Goal: Task Accomplishment & Management: Manage account settings

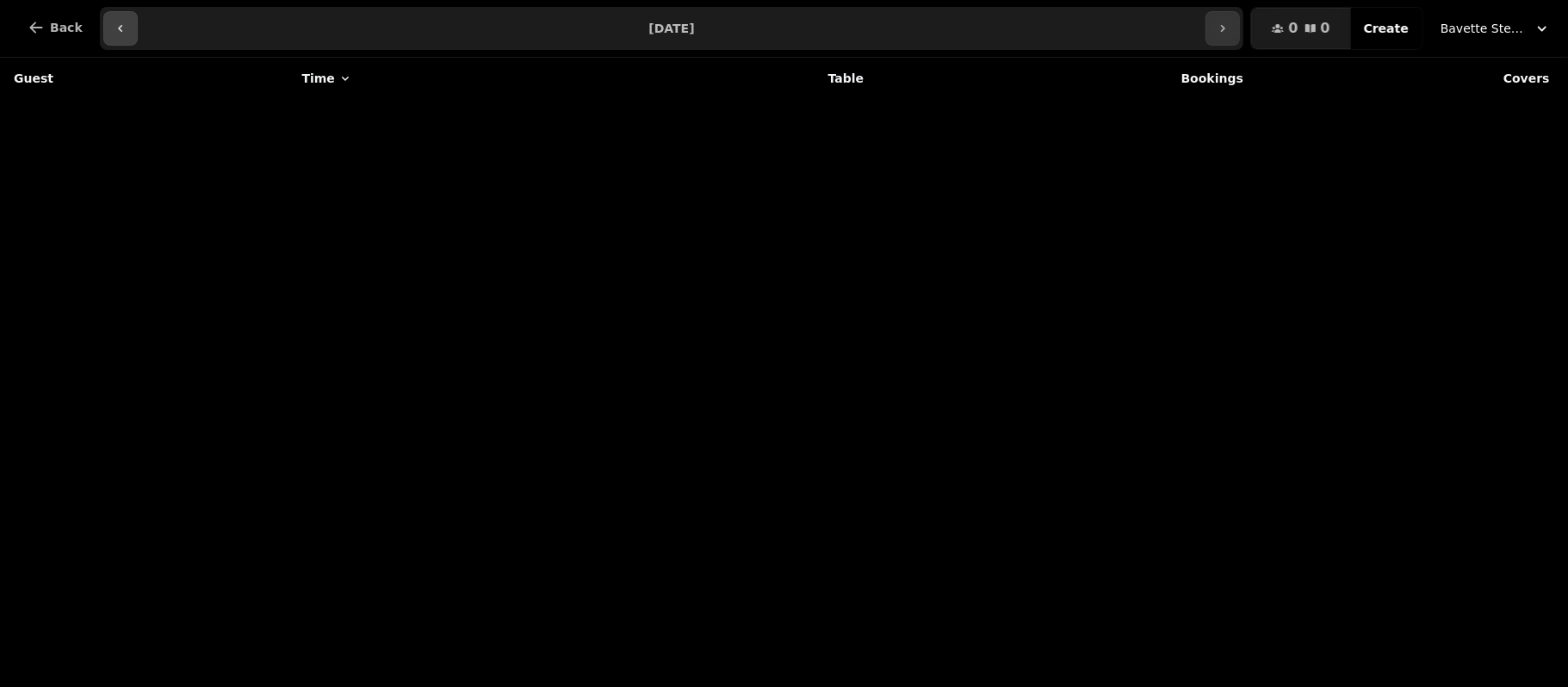
click at [114, 33] on icon "button" at bounding box center [120, 28] width 13 height 13
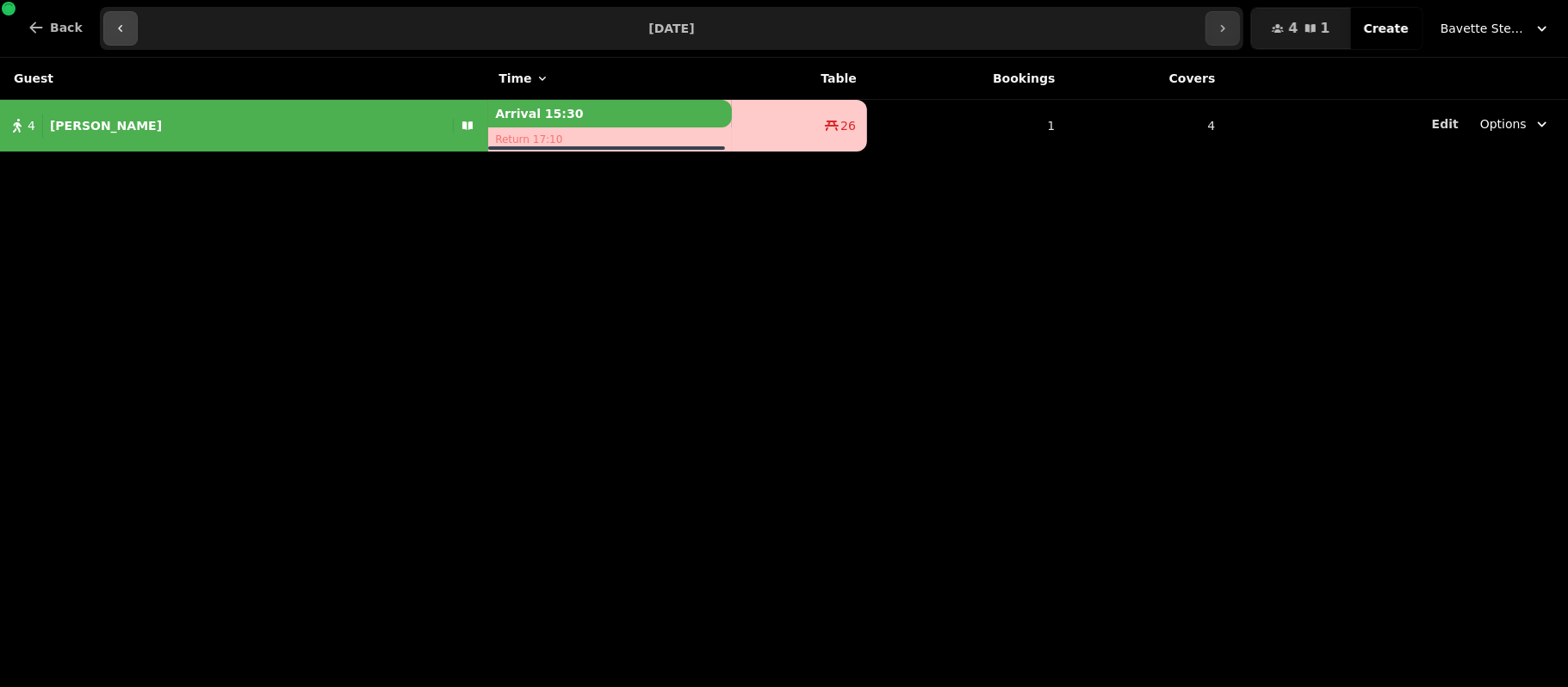
click at [114, 33] on icon "button" at bounding box center [120, 28] width 13 height 13
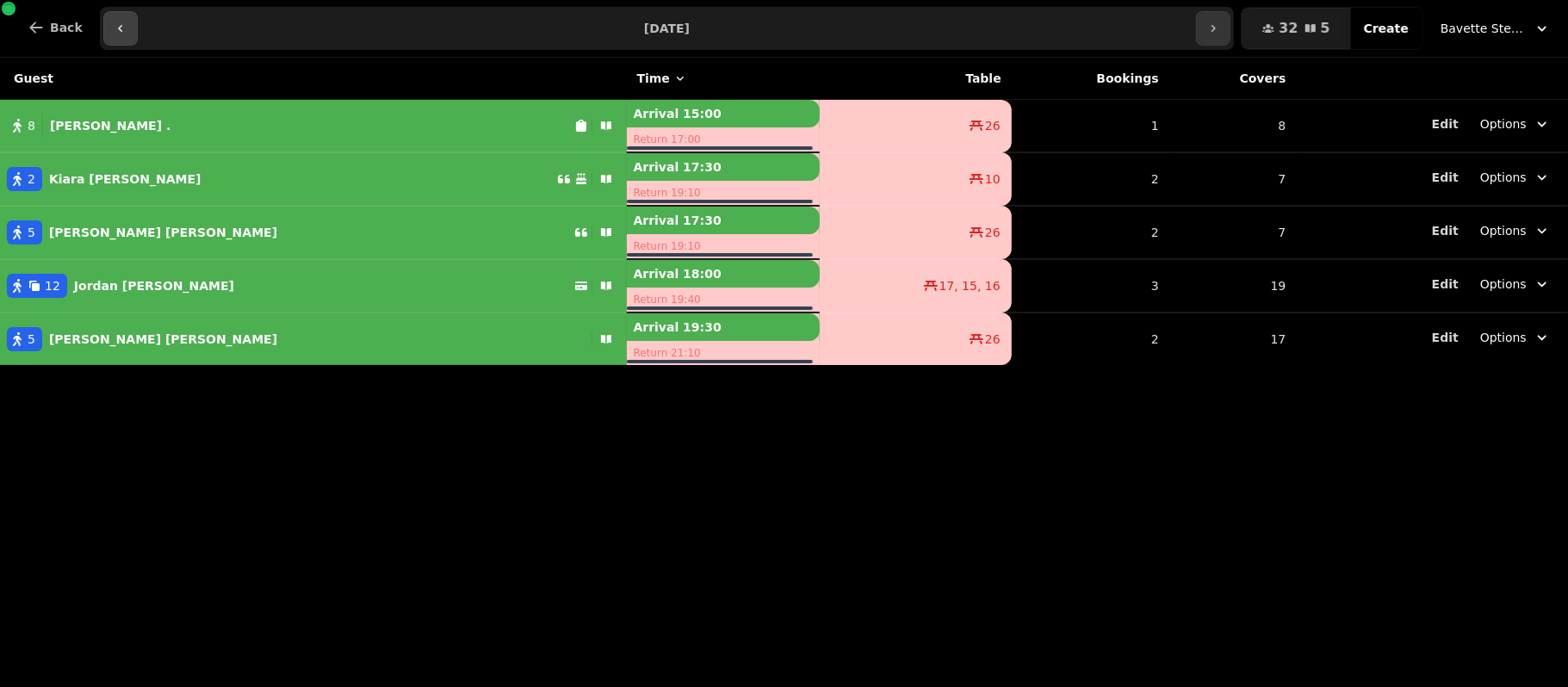
click at [114, 33] on icon "button" at bounding box center [120, 28] width 13 height 13
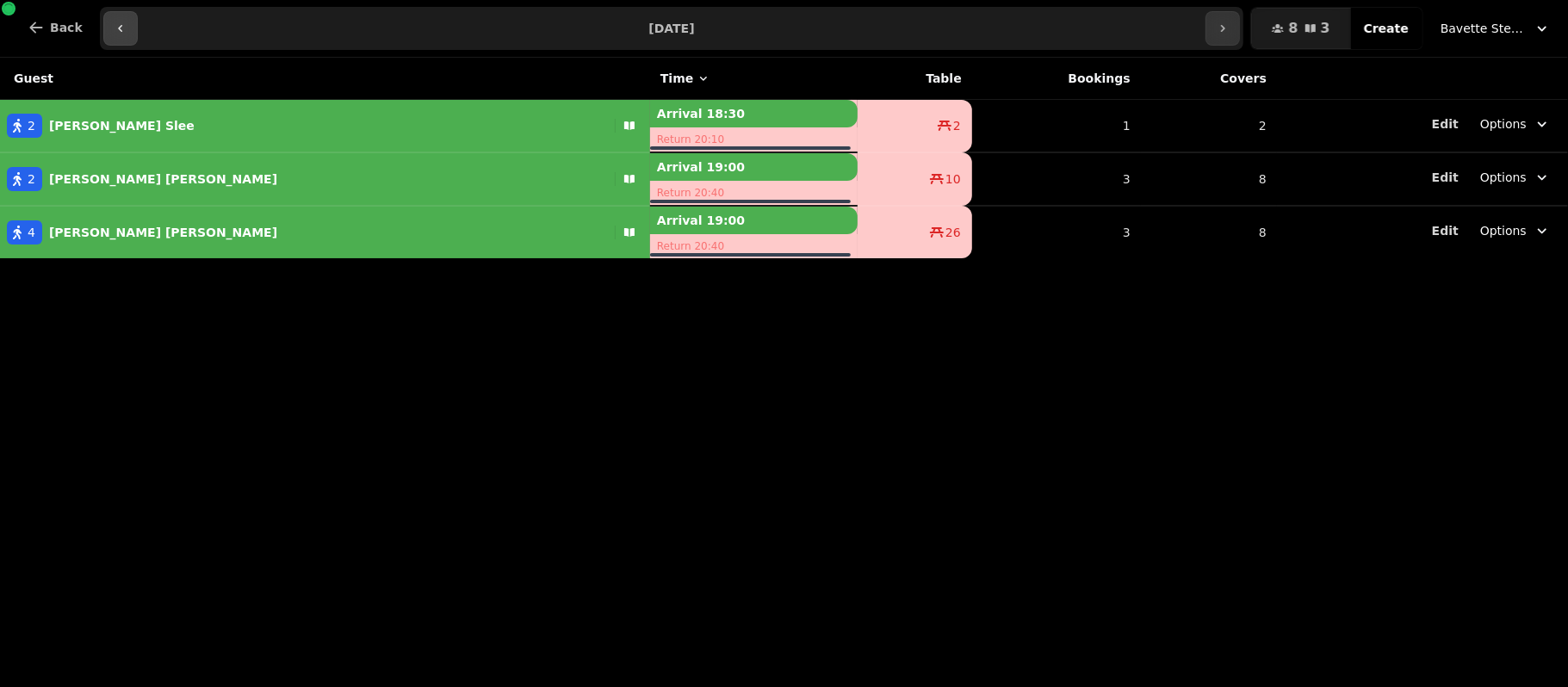
click at [114, 33] on icon "button" at bounding box center [120, 28] width 13 height 13
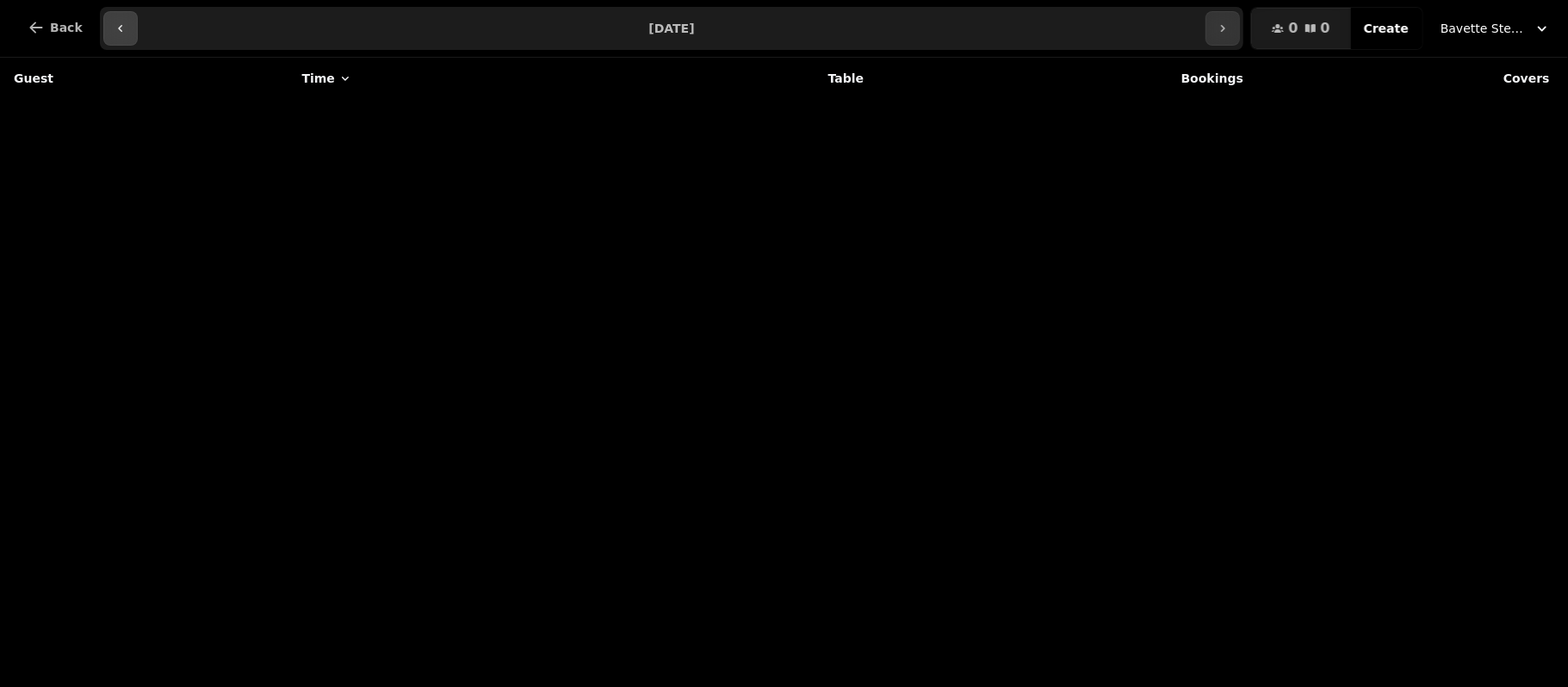
click at [114, 33] on icon "button" at bounding box center [120, 28] width 13 height 13
type input "**********"
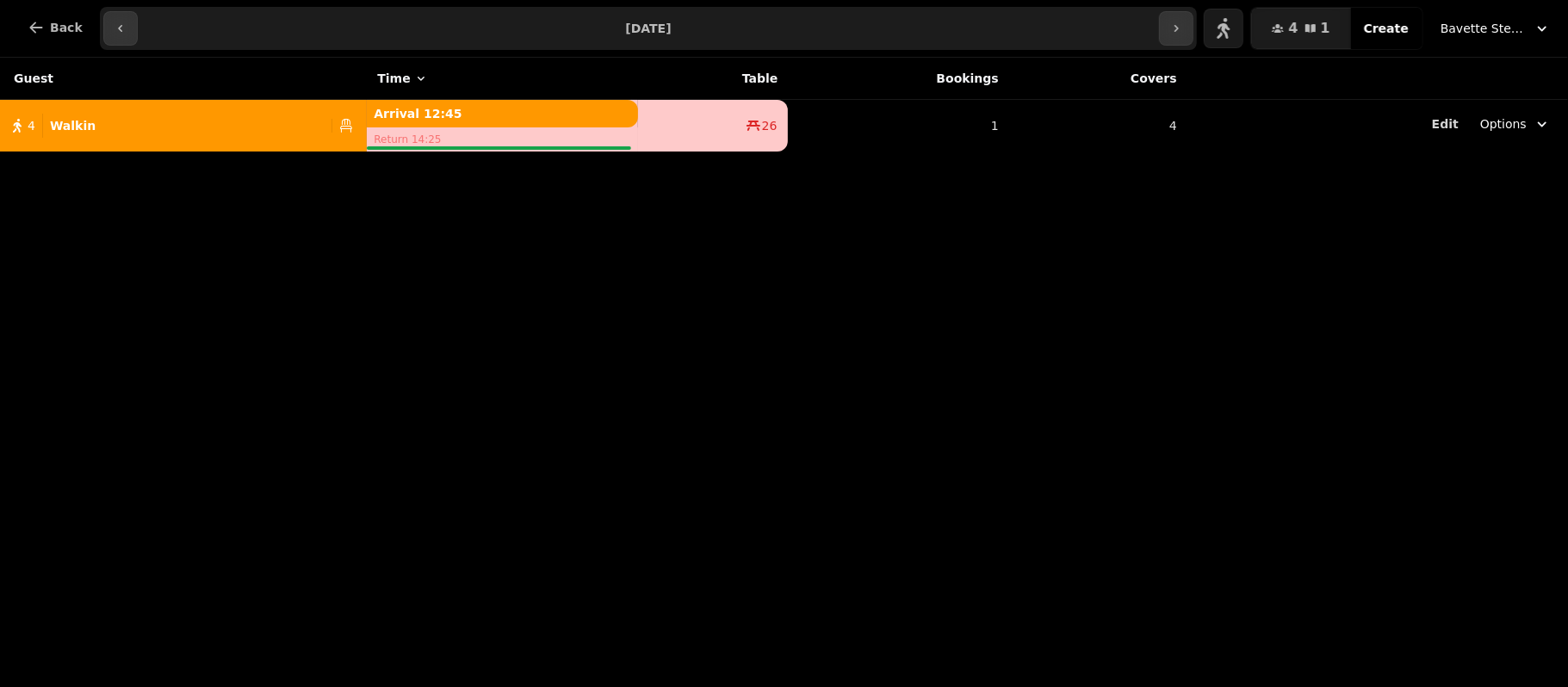
click at [501, 200] on div "Guest Time Table Bookings Covers 4 Walkin Arrival 12:45 Return 14:25 26 1 4 Edi…" at bounding box center [784, 373] width 1568 height 629
click at [260, 141] on button "4 Walkin" at bounding box center [183, 126] width 367 height 41
select select "**********"
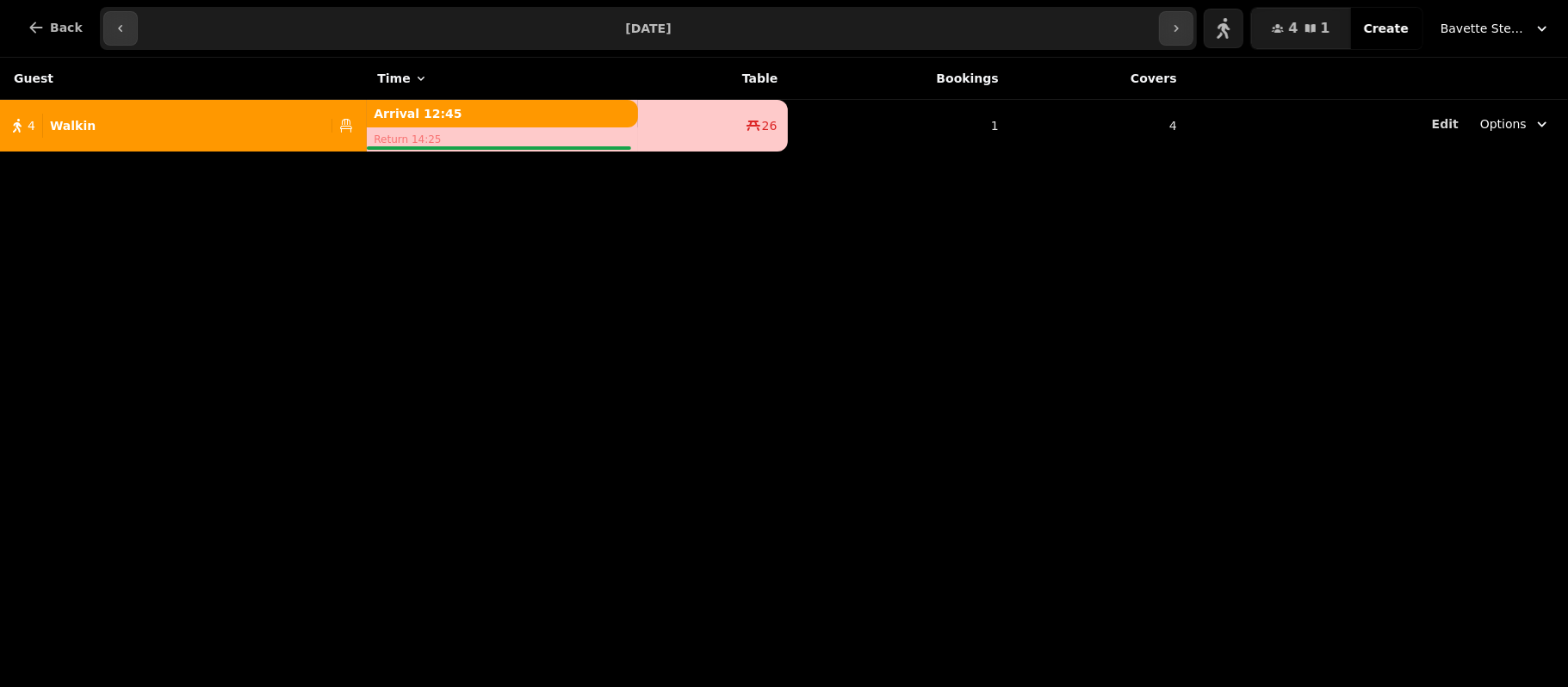
select select "*"
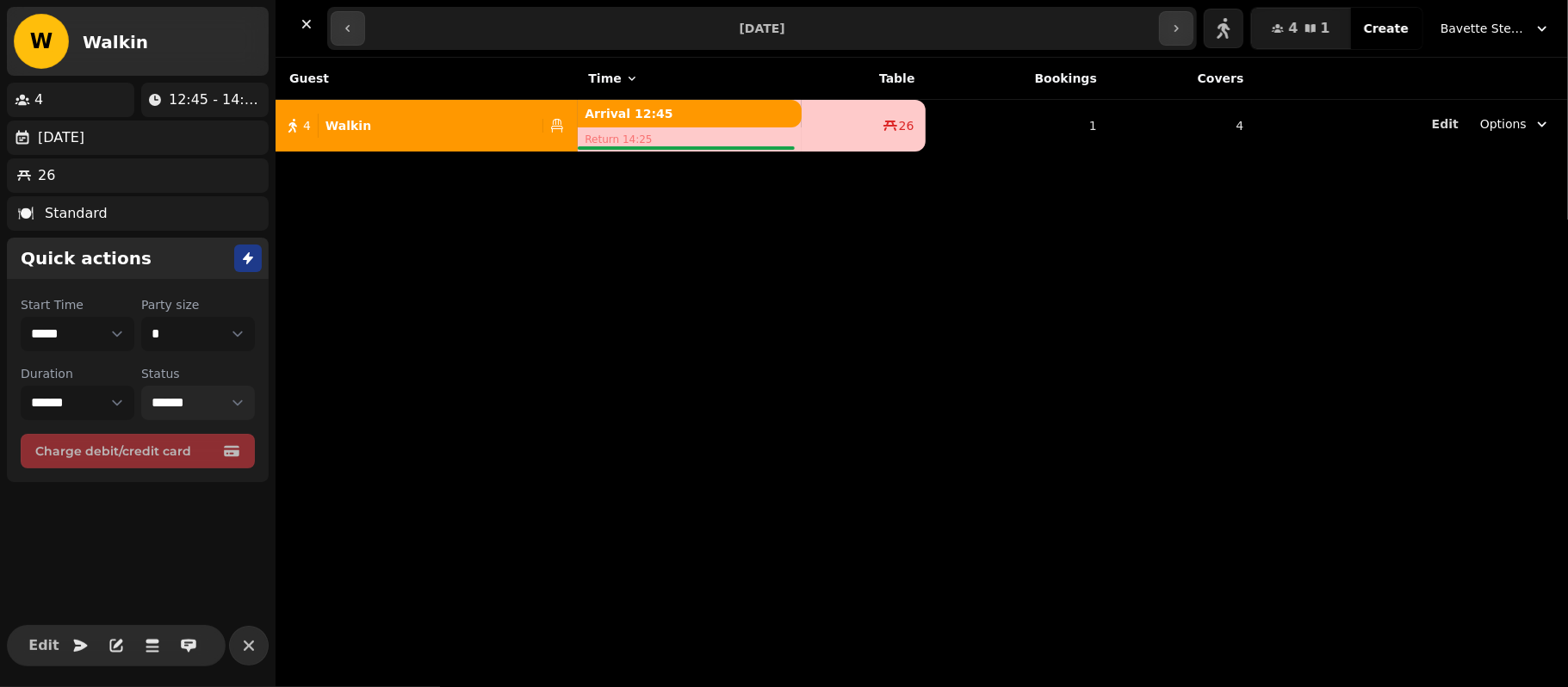
click at [236, 408] on select "**********" at bounding box center [197, 403] width 113 height 35
click at [141, 386] on select "**********" at bounding box center [197, 403] width 113 height 35
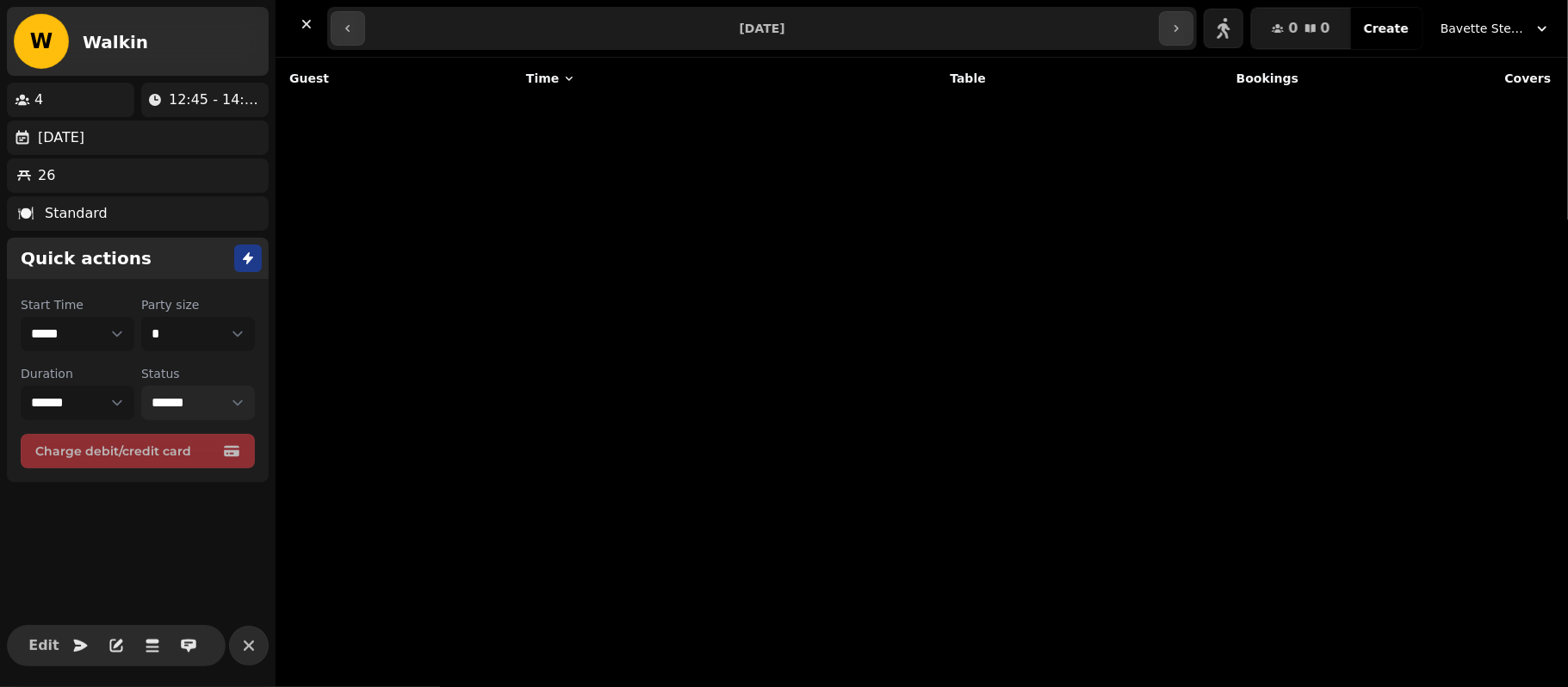
select select "********"
click at [239, 648] on icon "button" at bounding box center [248, 645] width 21 height 21
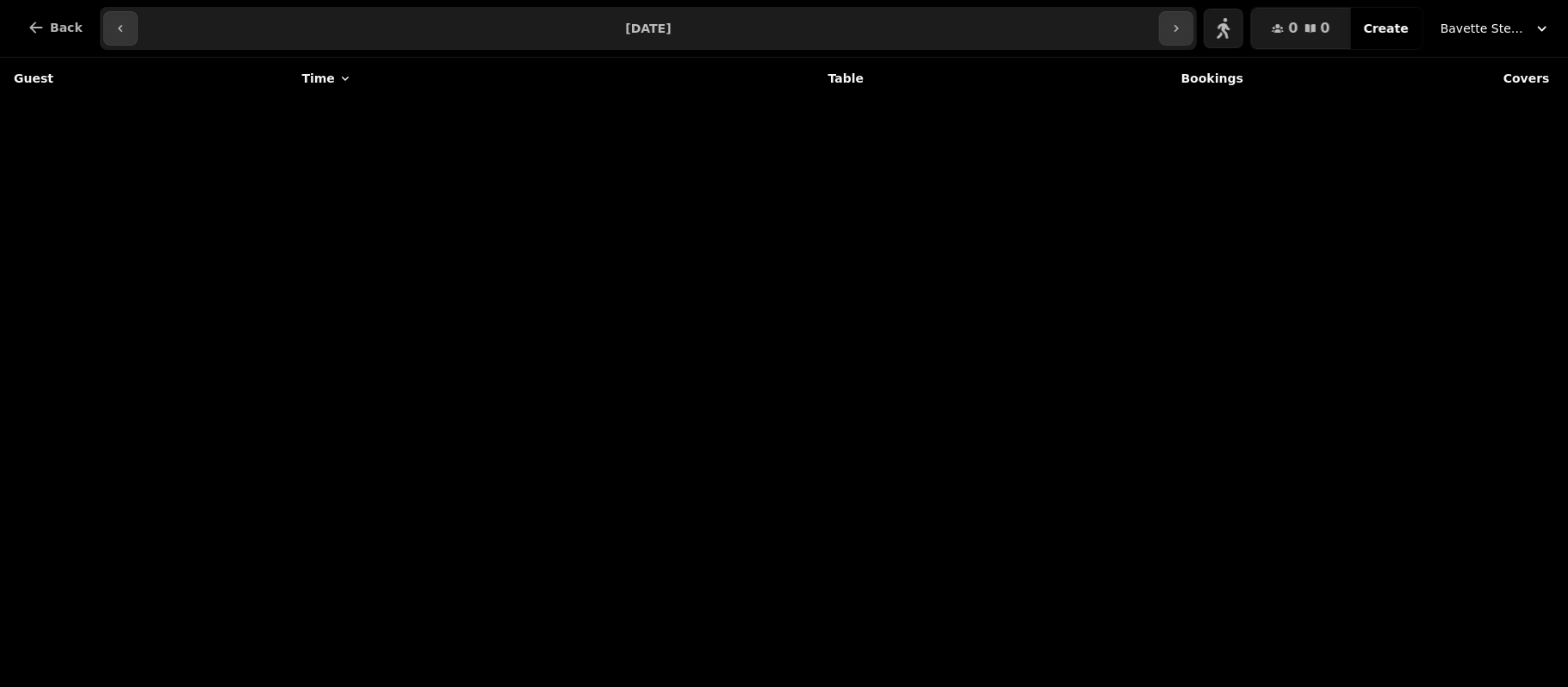
click at [1476, 25] on span "Bavette Steakhouse - [PERSON_NAME]" at bounding box center [1483, 28] width 86 height 17
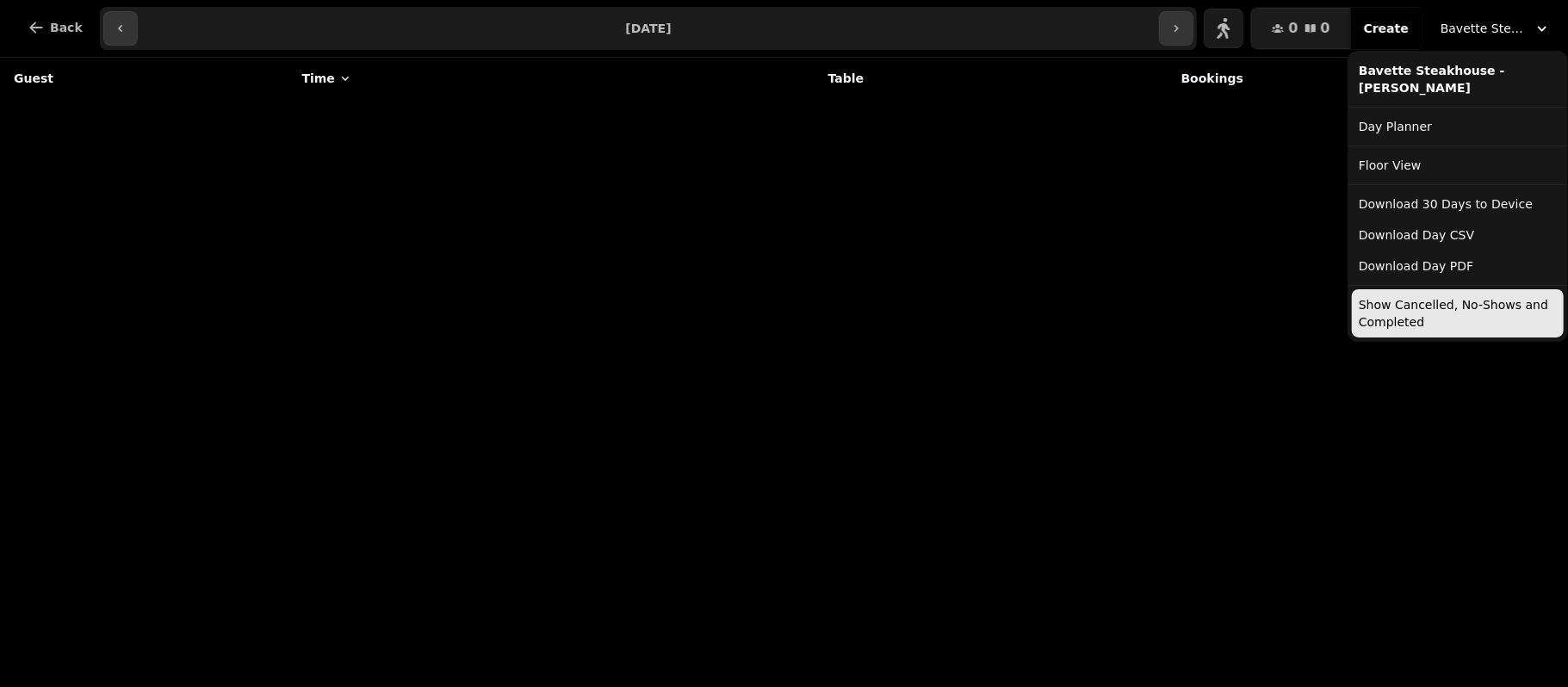
click at [1416, 308] on button "Show Cancelled, No-Shows and Completed" at bounding box center [1457, 314] width 212 height 48
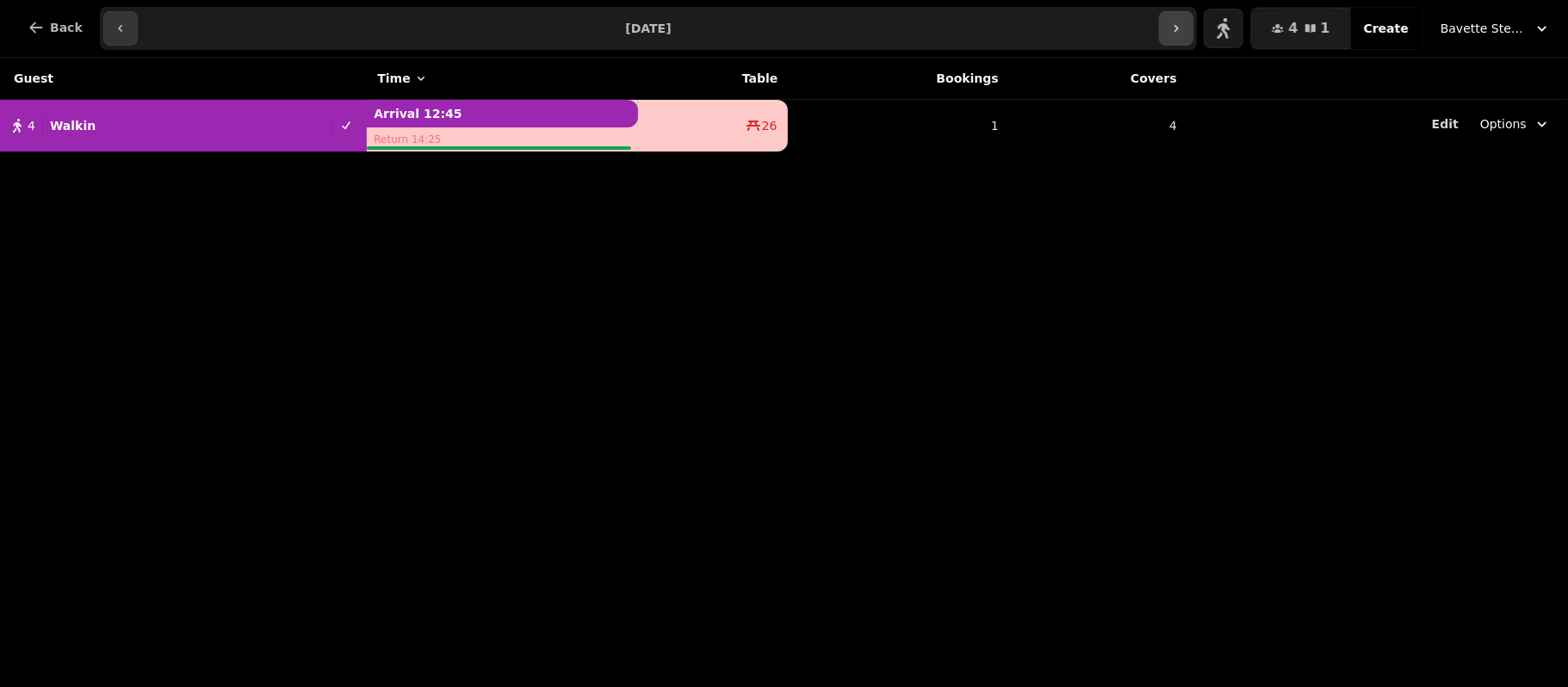
click at [1183, 33] on icon "button" at bounding box center [1176, 28] width 13 height 13
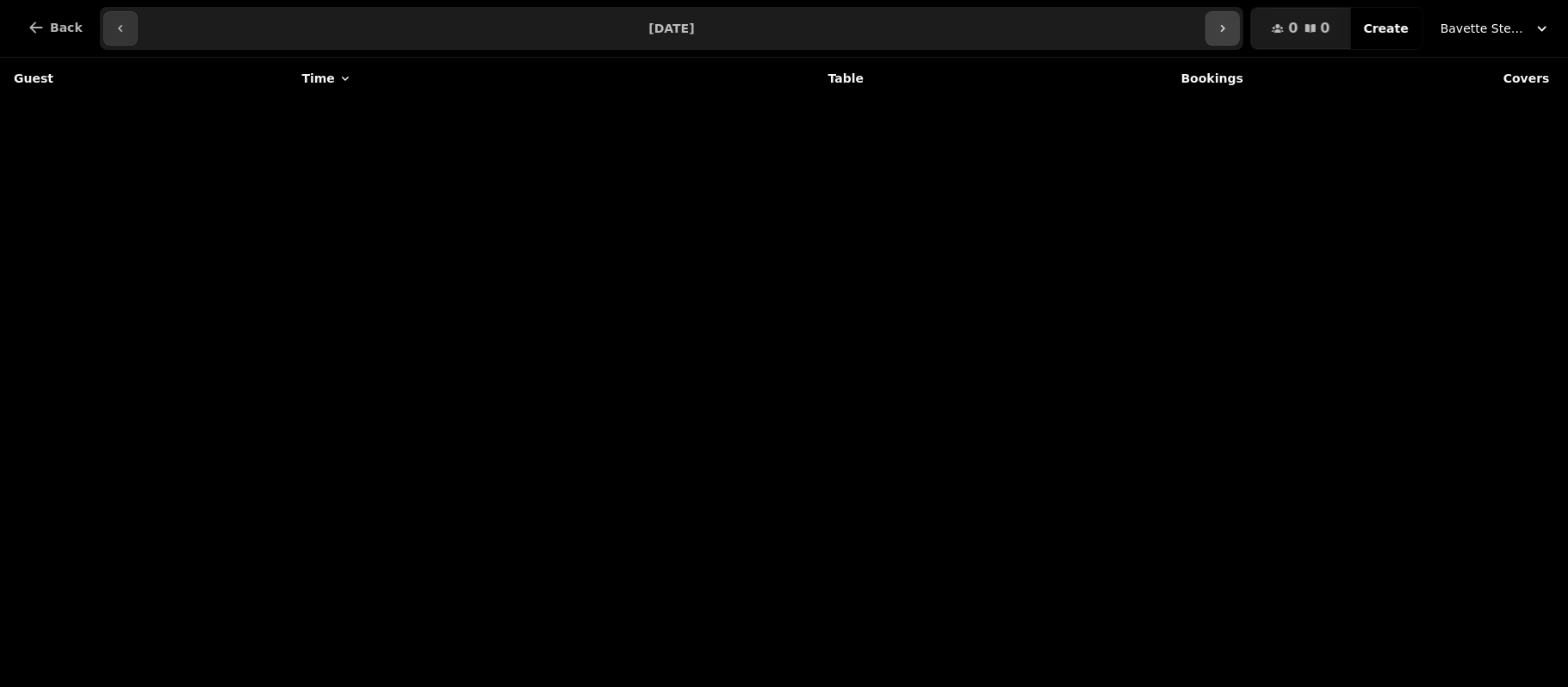
click at [1229, 21] on icon "button" at bounding box center [1222, 28] width 13 height 13
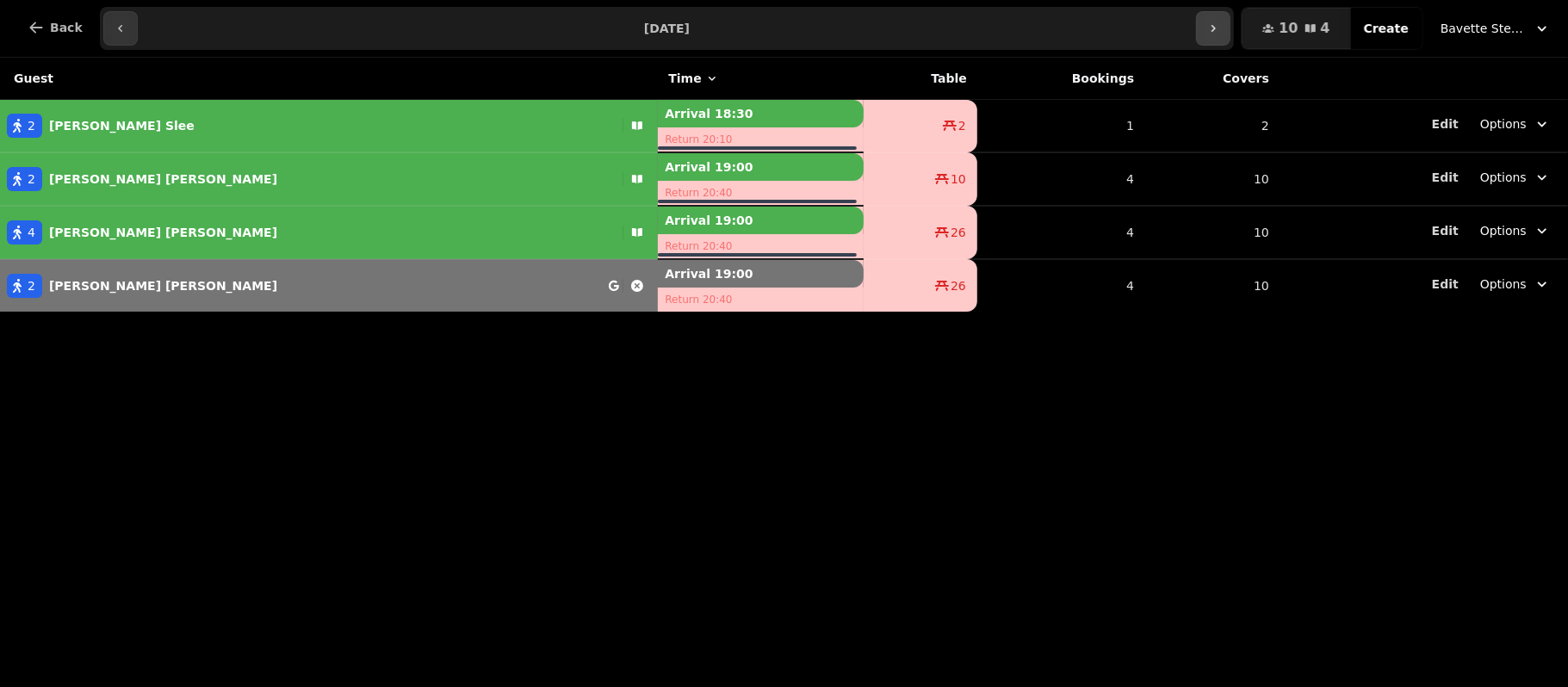
click at [1226, 42] on button "button" at bounding box center [1213, 29] width 35 height 35
type input "**********"
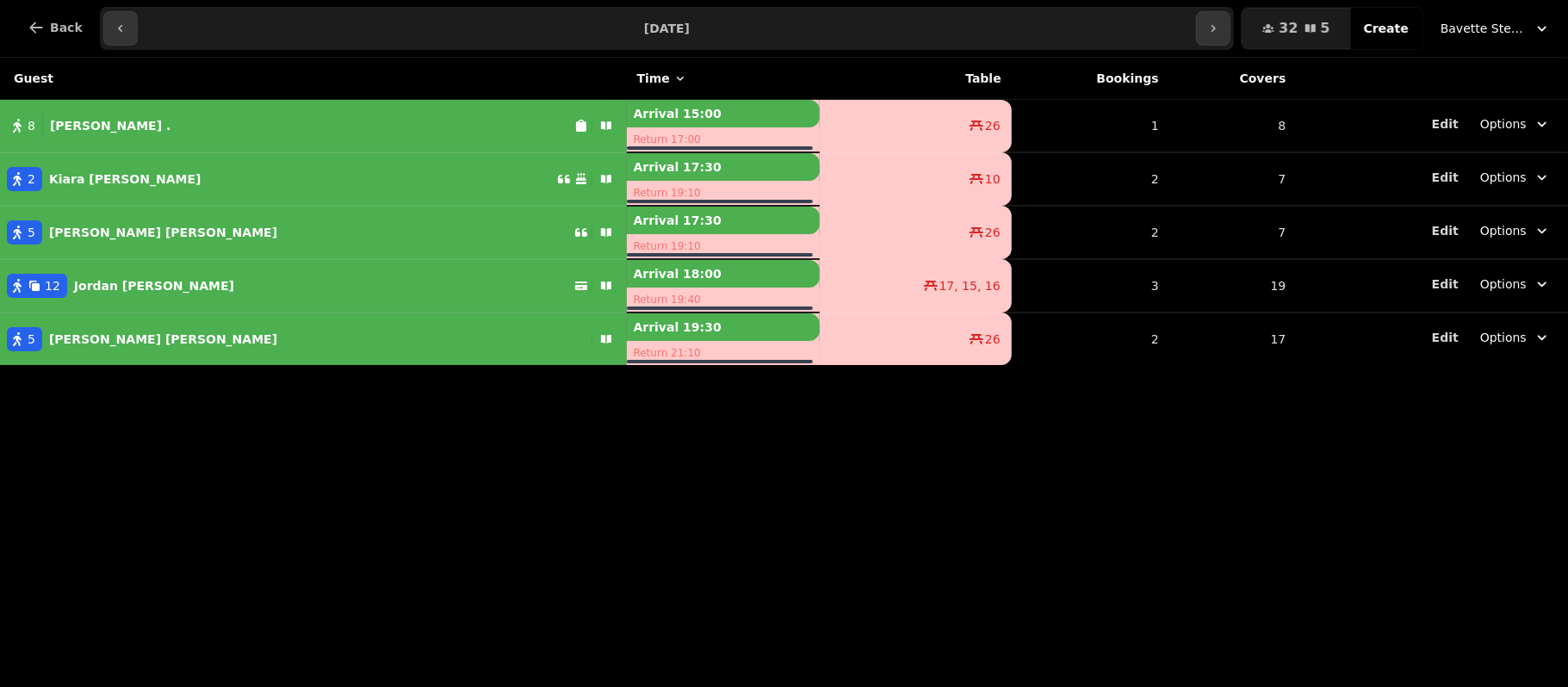
click at [138, 114] on div "8 Jodie ." at bounding box center [287, 125] width 574 height 24
select select "******"
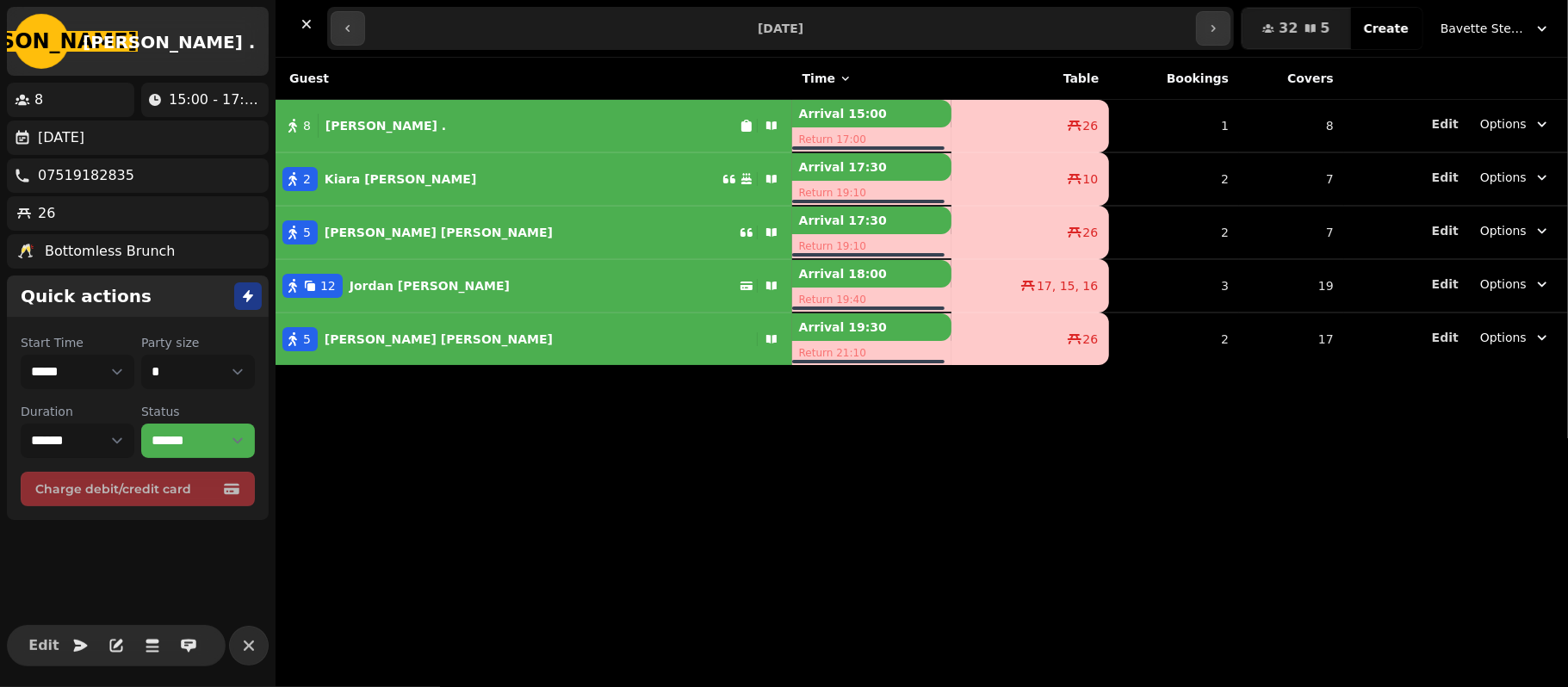
select select "**********"
select select "*"
select select "****"
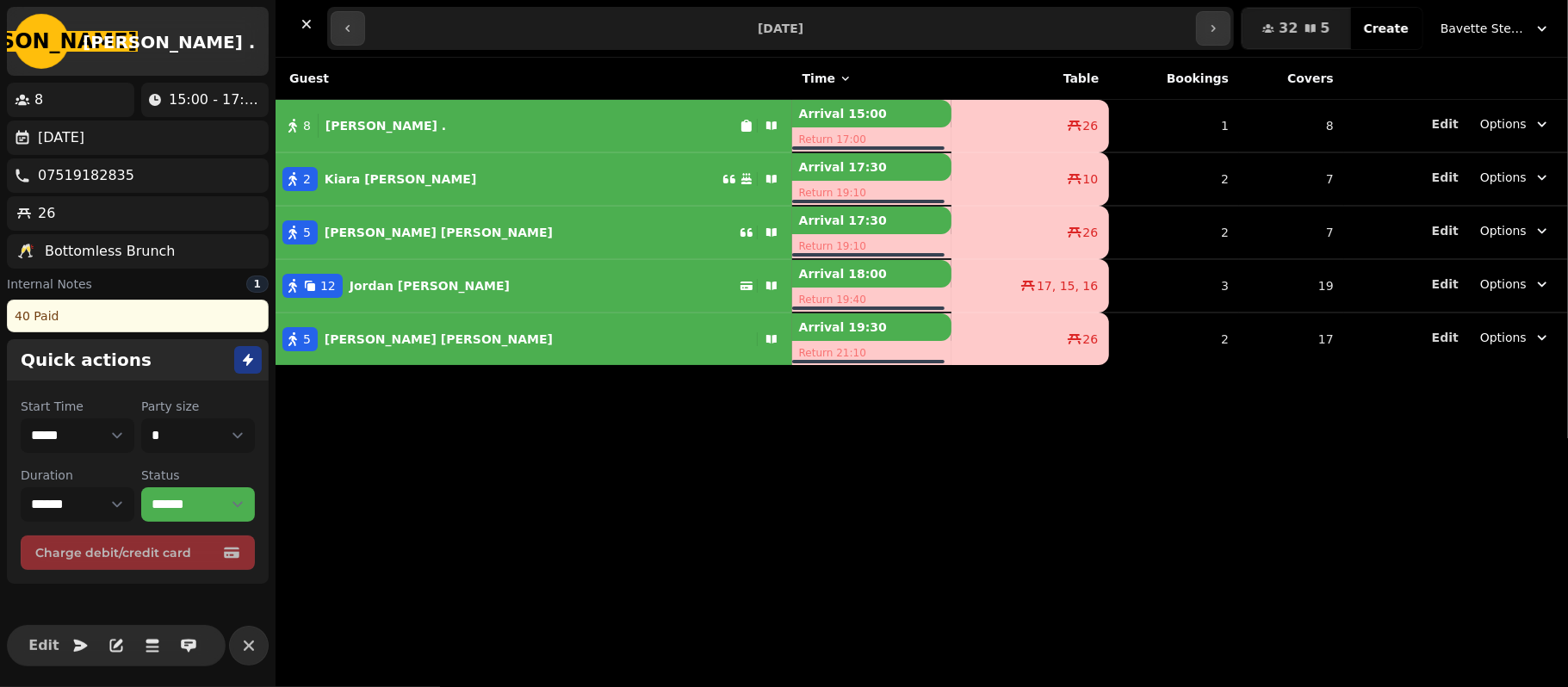
click at [491, 167] on div "2 Kiara Thurston" at bounding box center [499, 179] width 447 height 24
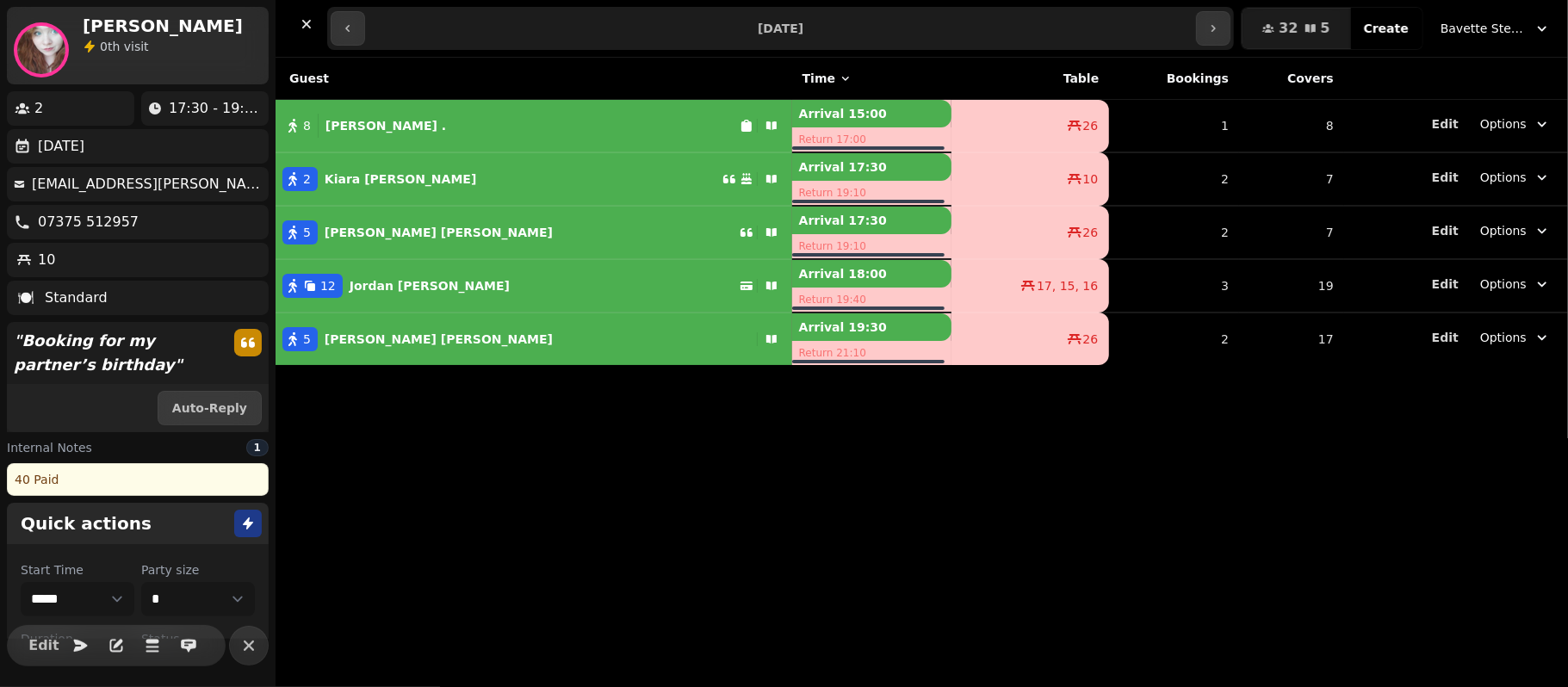
select select "*"
select select "***"
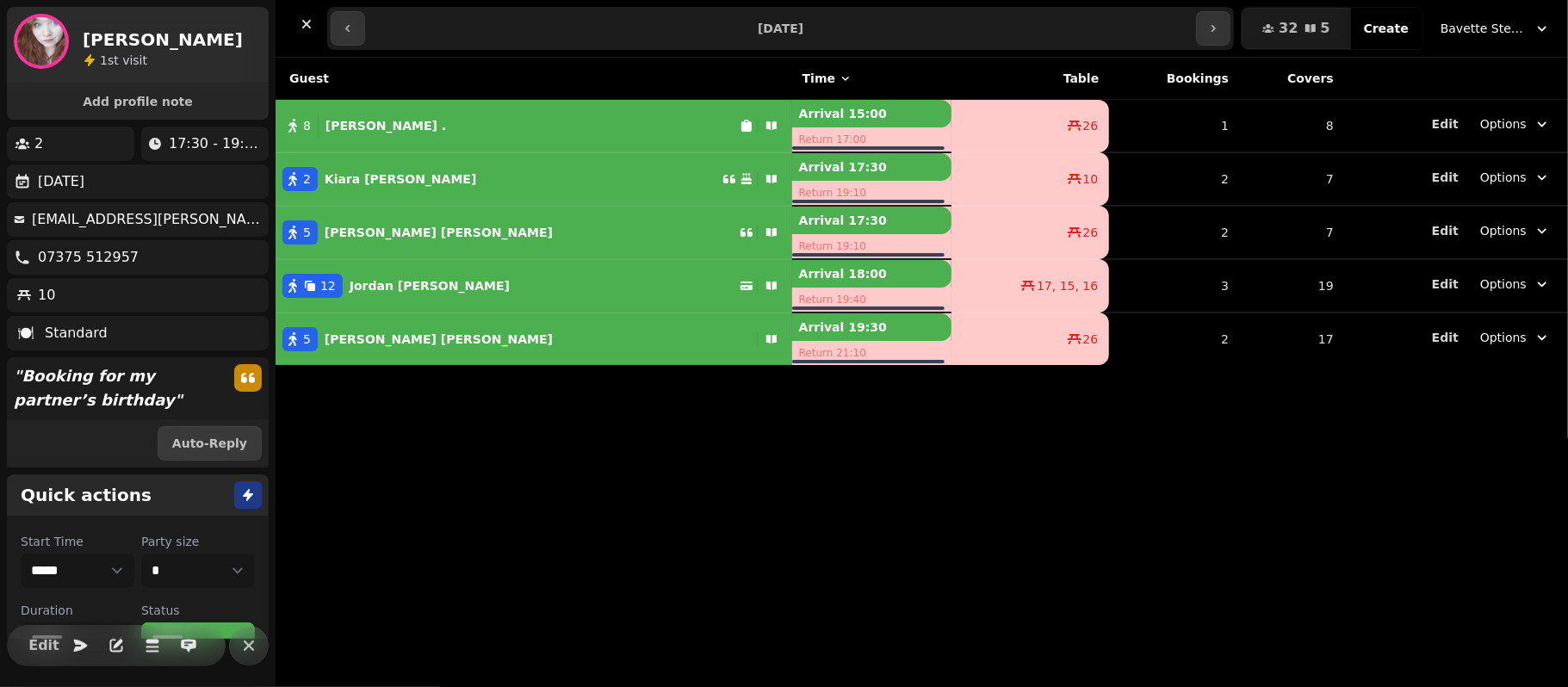
click at [458, 230] on div "5 Holly Perry" at bounding box center [507, 232] width 464 height 24
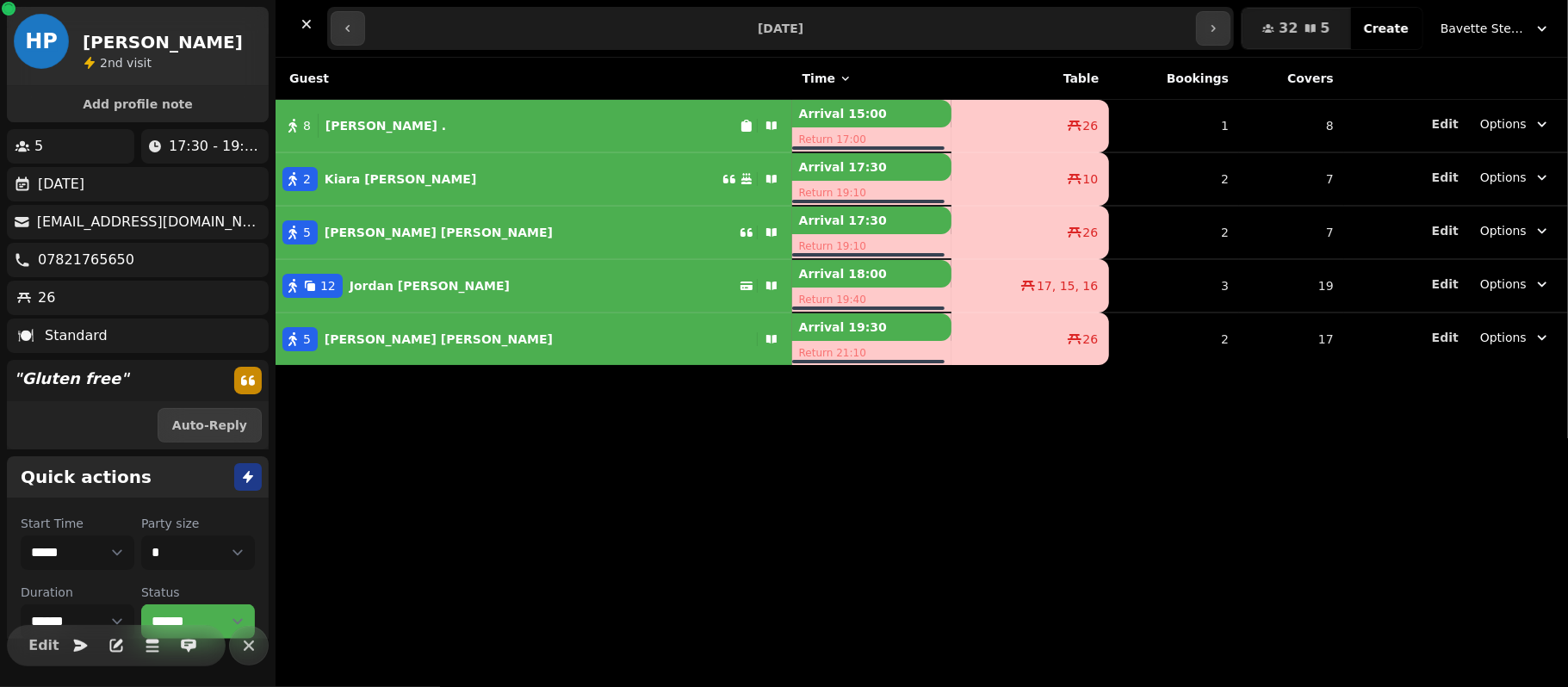
click at [473, 288] on div "12 Jordan Massey" at bounding box center [507, 285] width 464 height 24
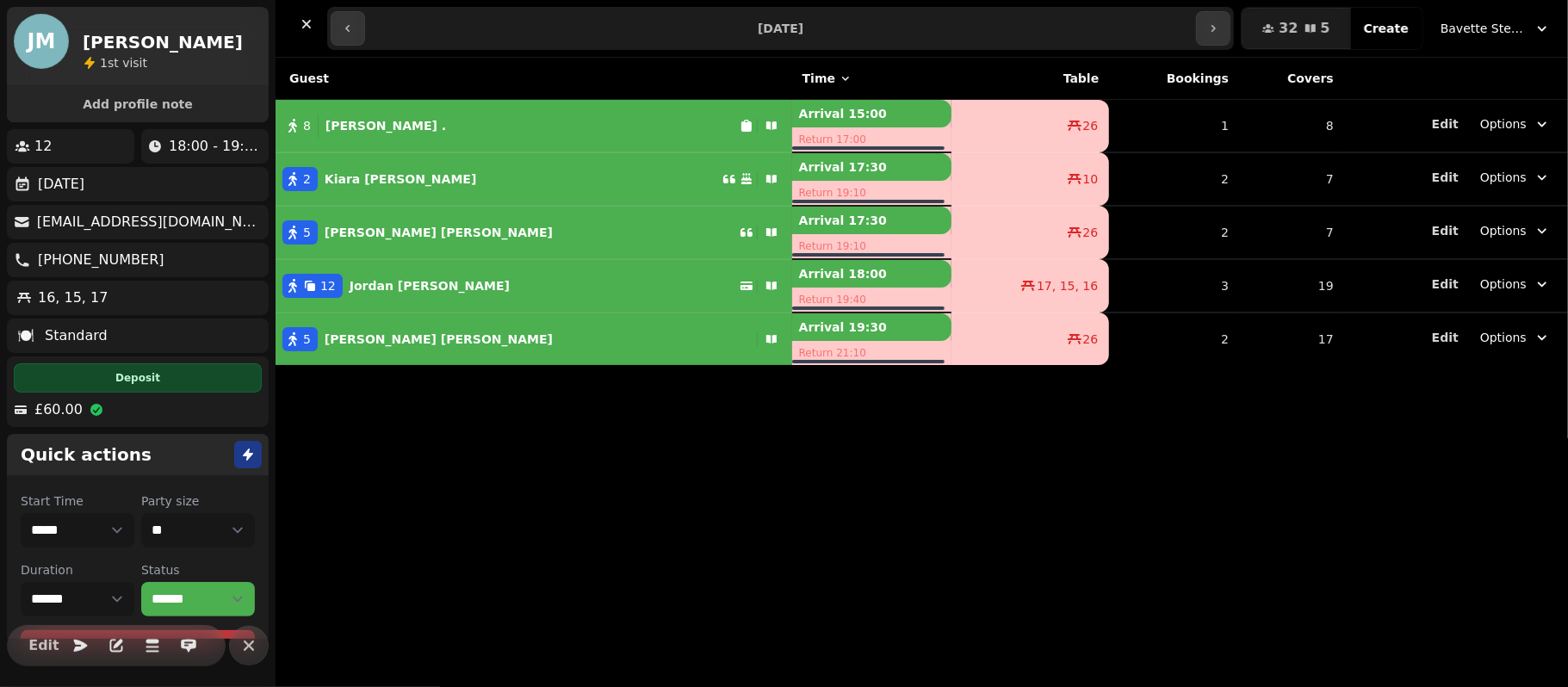
click at [493, 332] on div "5 Alisha Cashin" at bounding box center [512, 339] width 474 height 24
select select "*"
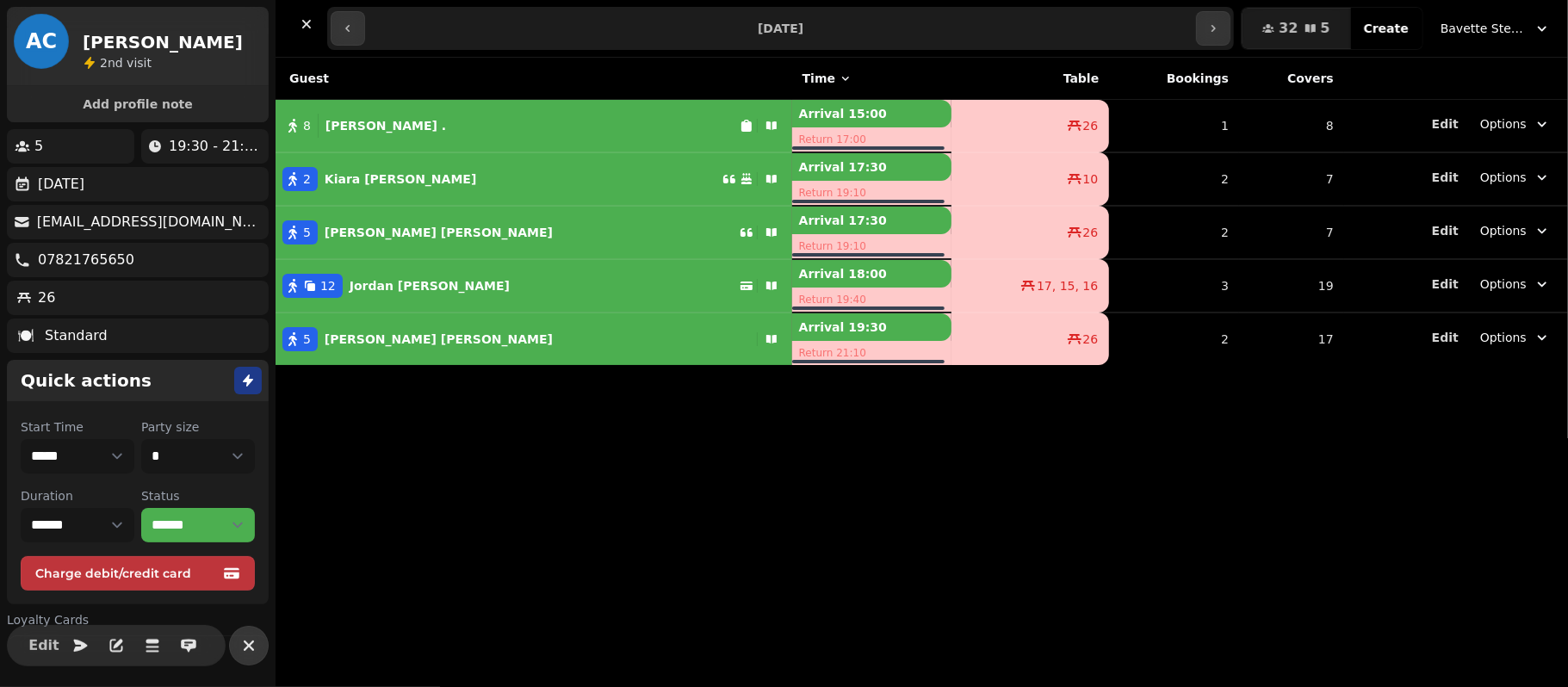
click at [262, 641] on button "button" at bounding box center [248, 646] width 39 height 39
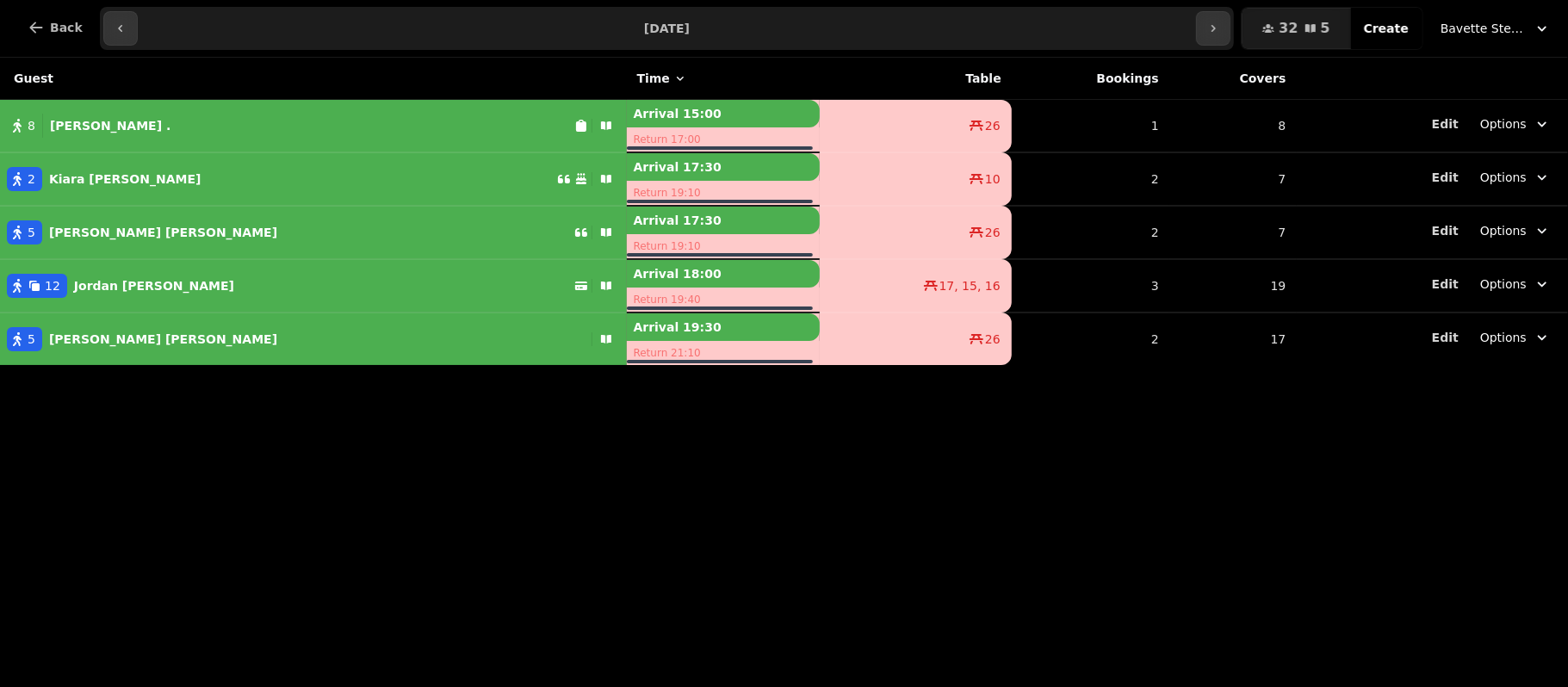
click at [432, 558] on div "Guest Time Table Bookings Covers 8 Jodie . Arrival 15:00 Return 17:00 26 1 8 Ed…" at bounding box center [784, 373] width 1568 height 629
click at [111, 38] on button "button" at bounding box center [121, 29] width 35 height 35
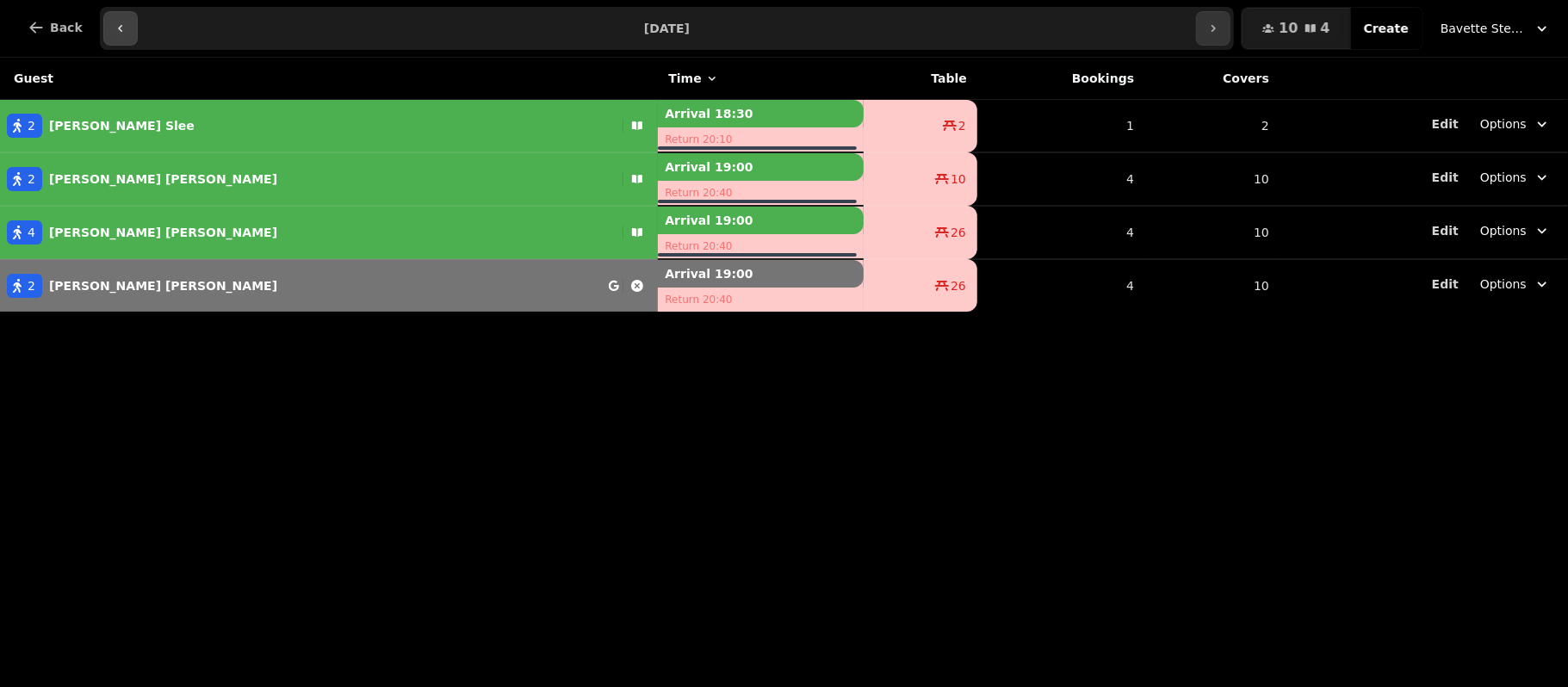
click at [111, 38] on button "button" at bounding box center [121, 29] width 35 height 35
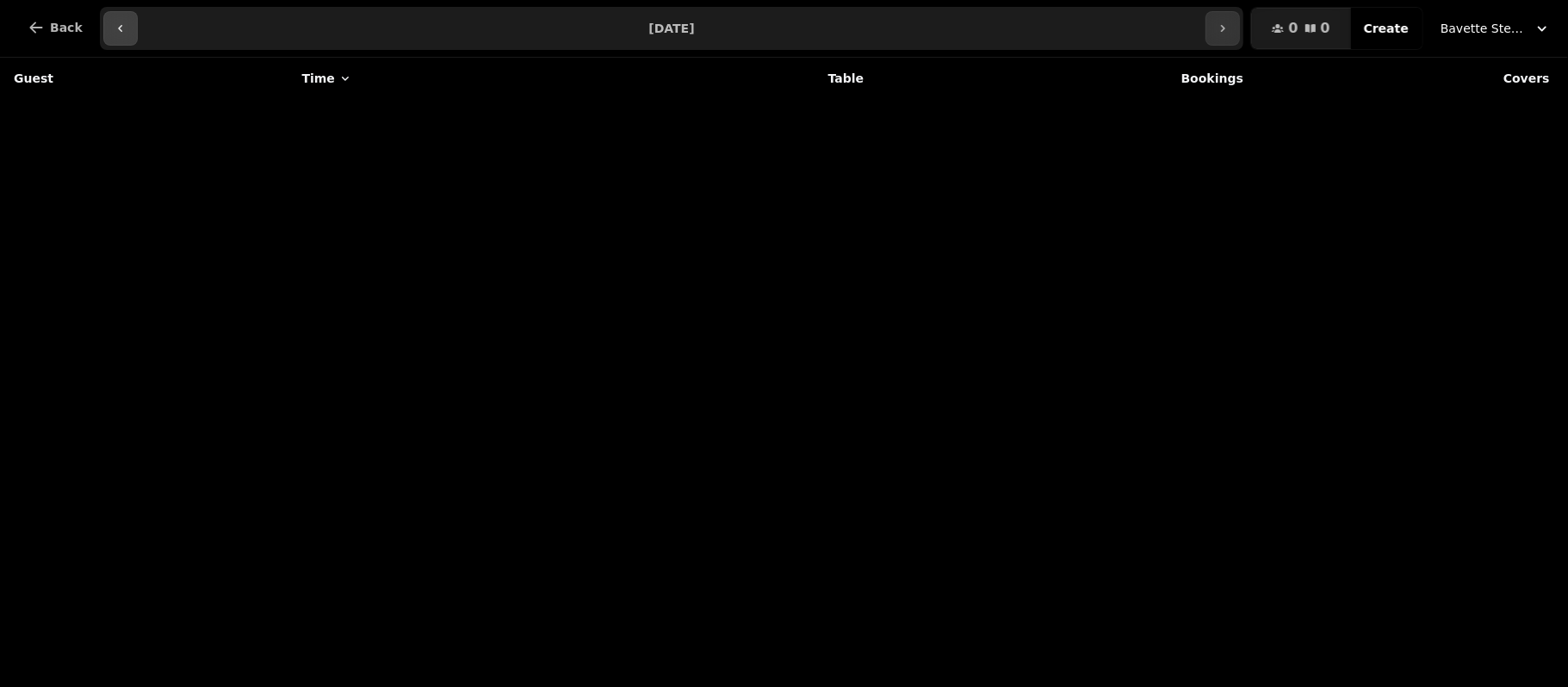
click at [111, 38] on button "button" at bounding box center [121, 29] width 35 height 35
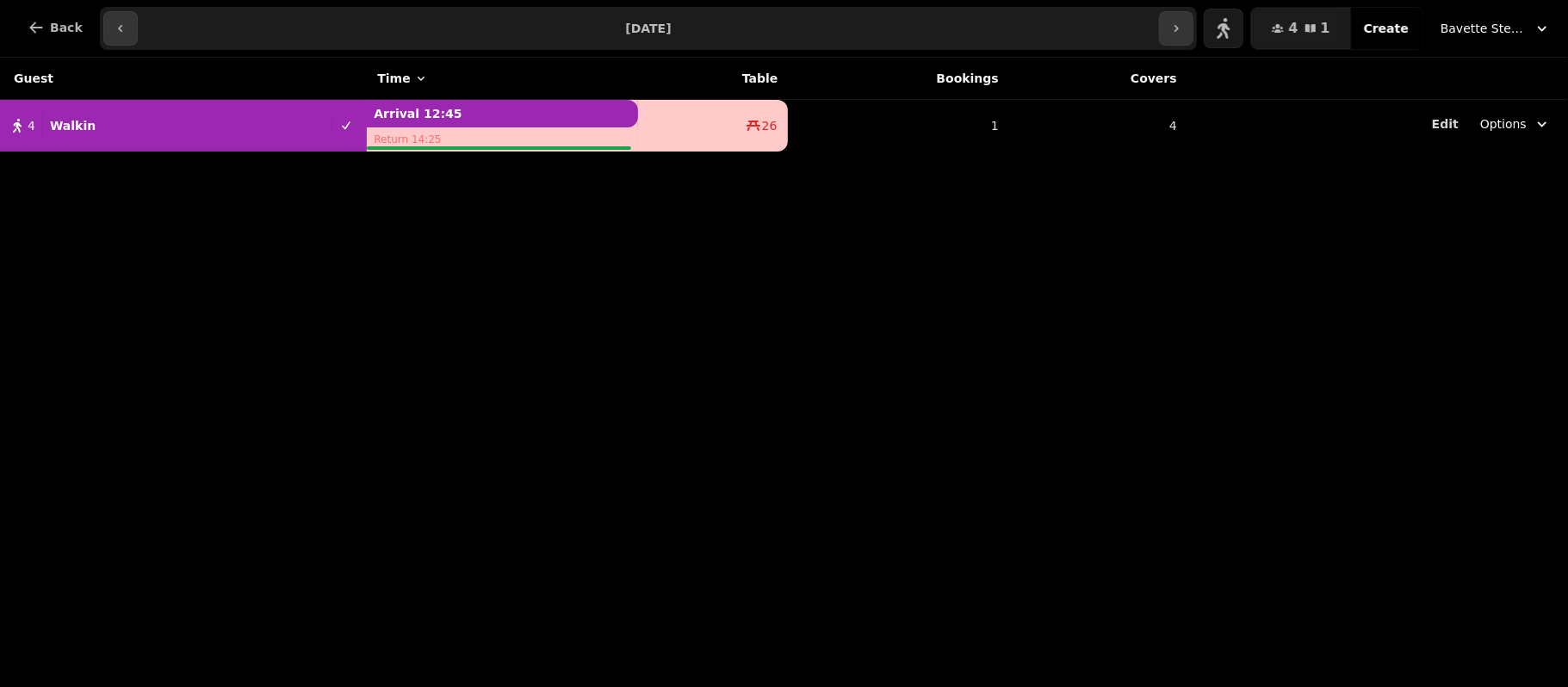
click at [1140, 251] on div "Guest Time Table Bookings Covers 4 Walkin Arrival 12:45 Return 14:25 26 1 4 Edi…" at bounding box center [784, 373] width 1568 height 629
click at [659, 600] on div "Guest Time Table Bookings Covers 4 Walkin Arrival 12:45 Return 14:25 26 1 4 Edi…" at bounding box center [784, 373] width 1568 height 629
click at [173, 207] on div "Guest Time Table Bookings Covers 4 Walkin Arrival 12:45 Return 14:25 26 1 4 Edi…" at bounding box center [784, 373] width 1568 height 629
click at [1103, 249] on div "Guest Time Table Bookings Covers 4 Walkin Arrival 12:45 Return 14:25 26 1 4 Edi…" at bounding box center [784, 373] width 1568 height 629
click at [1183, 26] on icon "button" at bounding box center [1176, 28] width 13 height 13
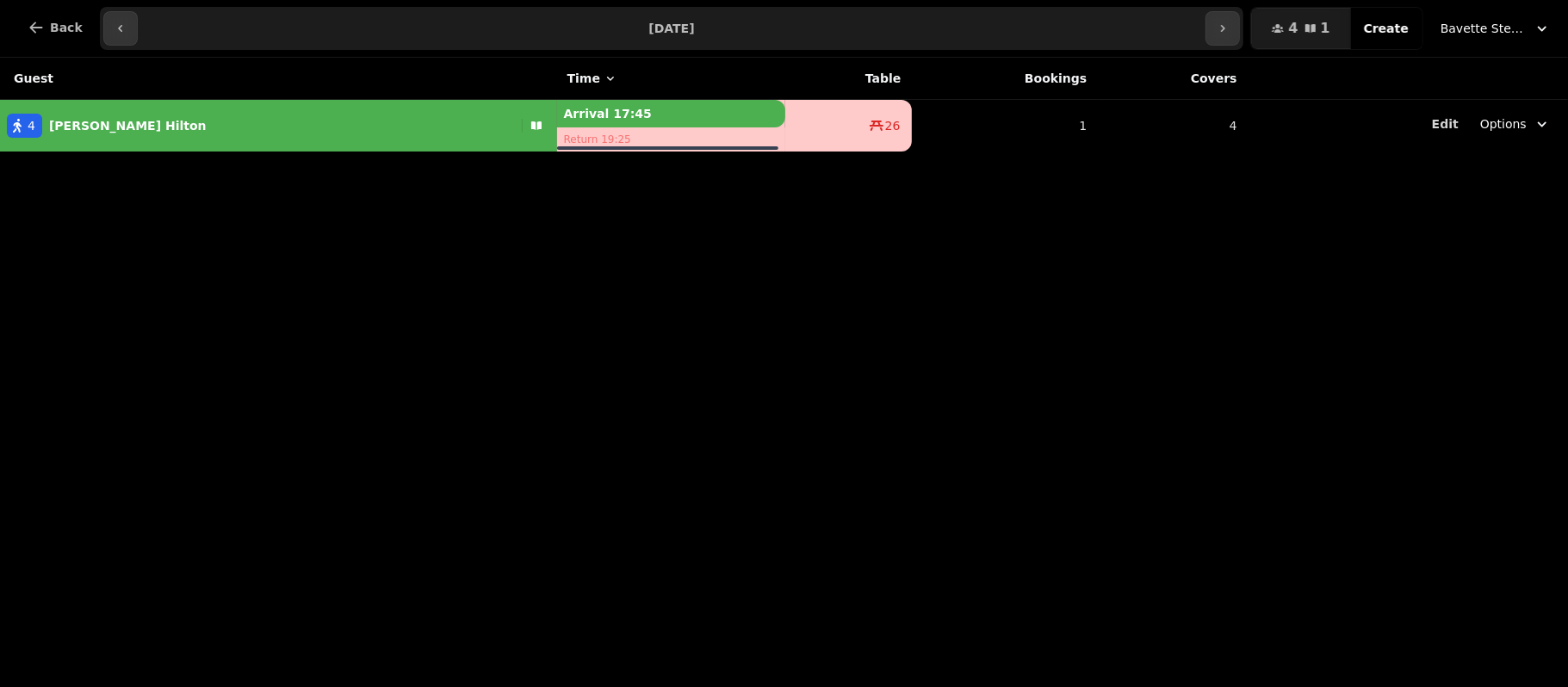
click at [1467, 26] on span "Bavette Steakhouse - [PERSON_NAME]" at bounding box center [1483, 28] width 86 height 17
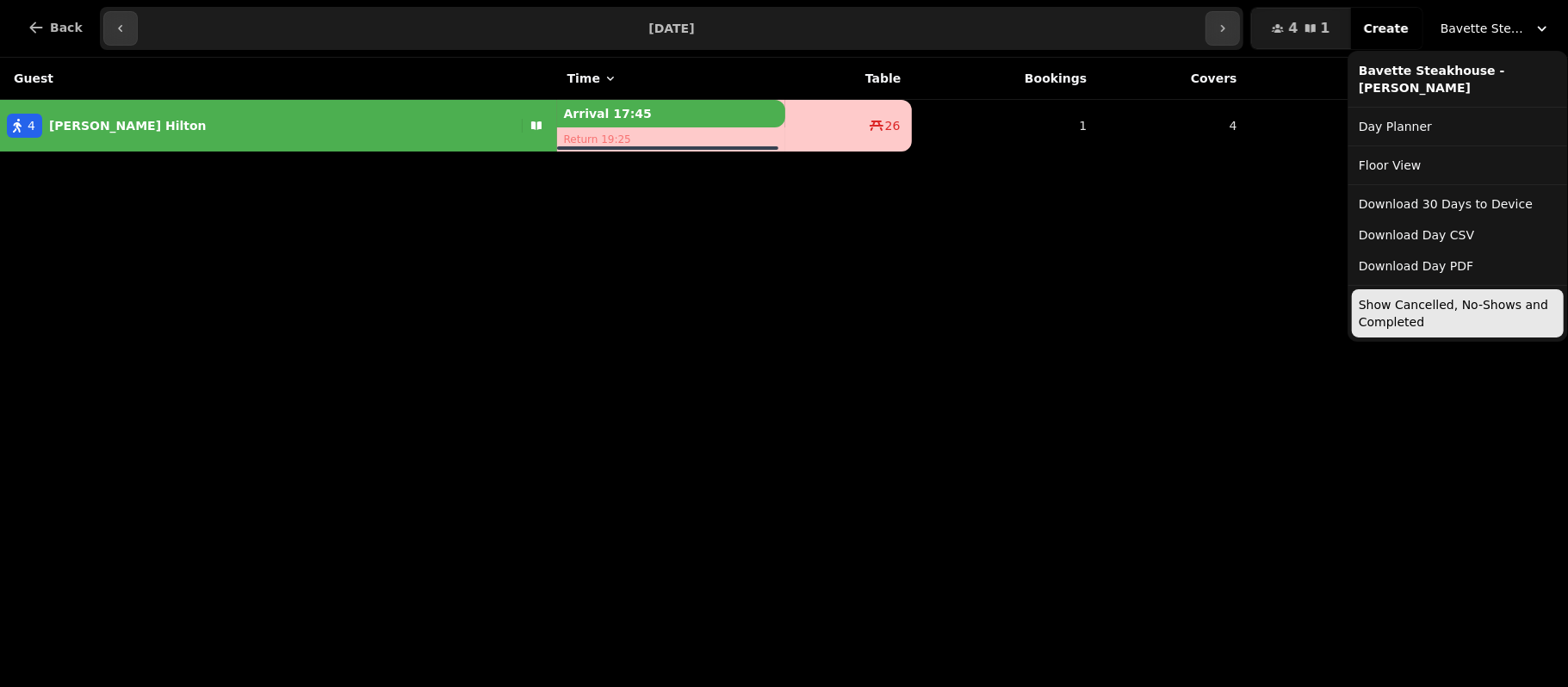
click at [1076, 297] on div "**********" at bounding box center [784, 343] width 1568 height 687
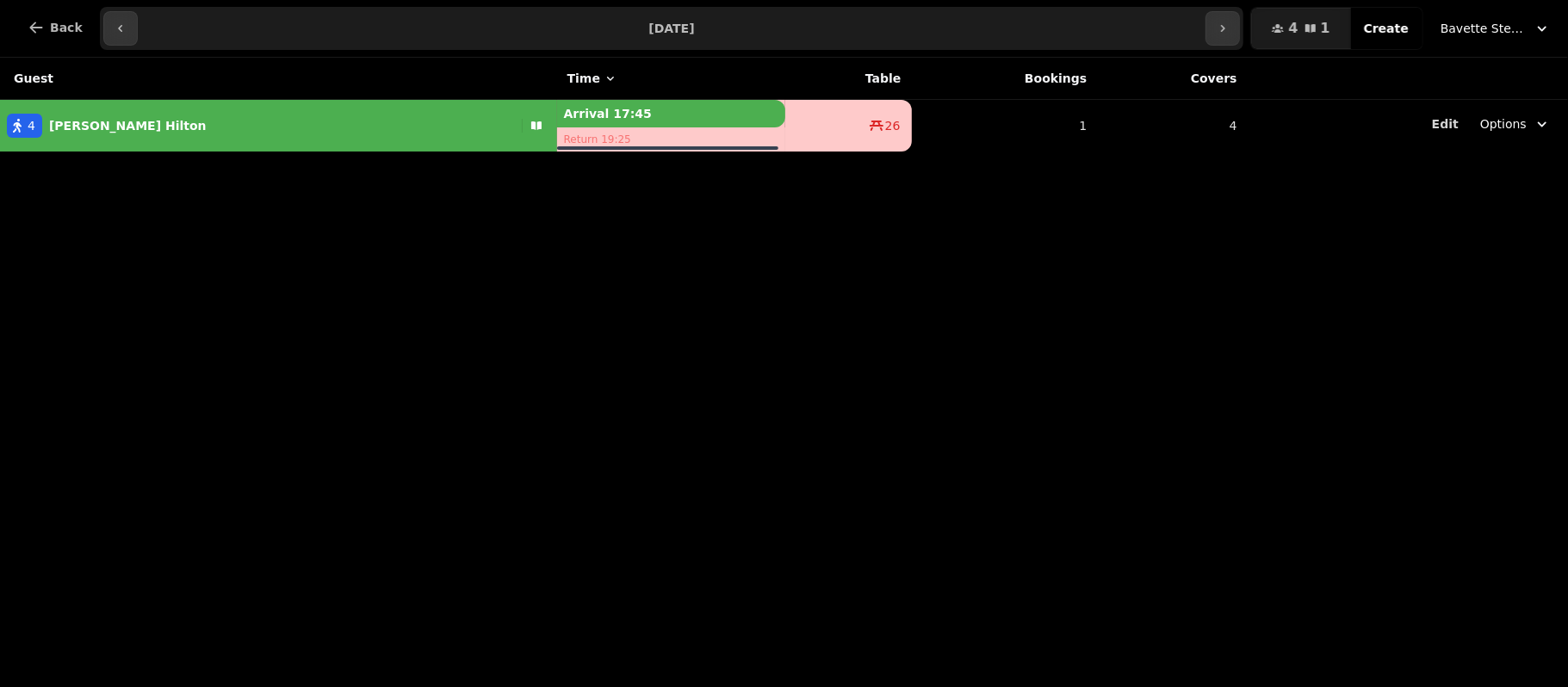
click at [481, 341] on div "Guest Time Table Bookings Covers 4 Isaac Hilton Arrival 17:45 Return 19:25 26 1…" at bounding box center [784, 373] width 1568 height 629
click at [416, 155] on div "Guest Time Table Bookings Covers 4 Isaac Hilton Arrival 17:45 Return 19:25 26 1…" at bounding box center [784, 373] width 1568 height 629
drag, startPoint x: 382, startPoint y: 314, endPoint x: 954, endPoint y: 222, distance: 579.4
drag, startPoint x: 954, startPoint y: 222, endPoint x: 593, endPoint y: 222, distance: 361.0
drag, startPoint x: 593, startPoint y: 222, endPoint x: 465, endPoint y: 180, distance: 134.7
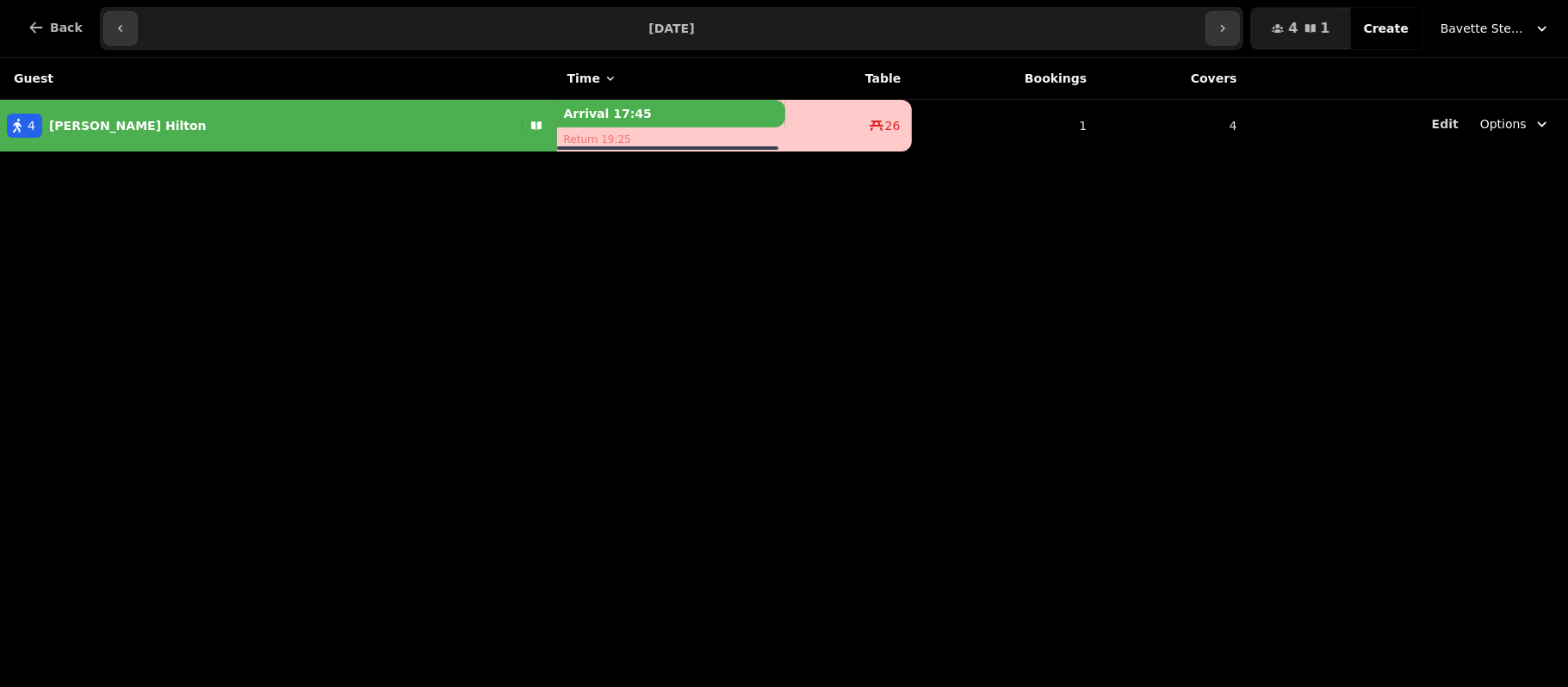
click at [465, 180] on div "Guest Time Table Bookings Covers 4 Isaac Hilton Arrival 17:45 Return 19:25 26 1…" at bounding box center [784, 373] width 1568 height 629
click at [113, 35] on icon "button" at bounding box center [120, 28] width 13 height 13
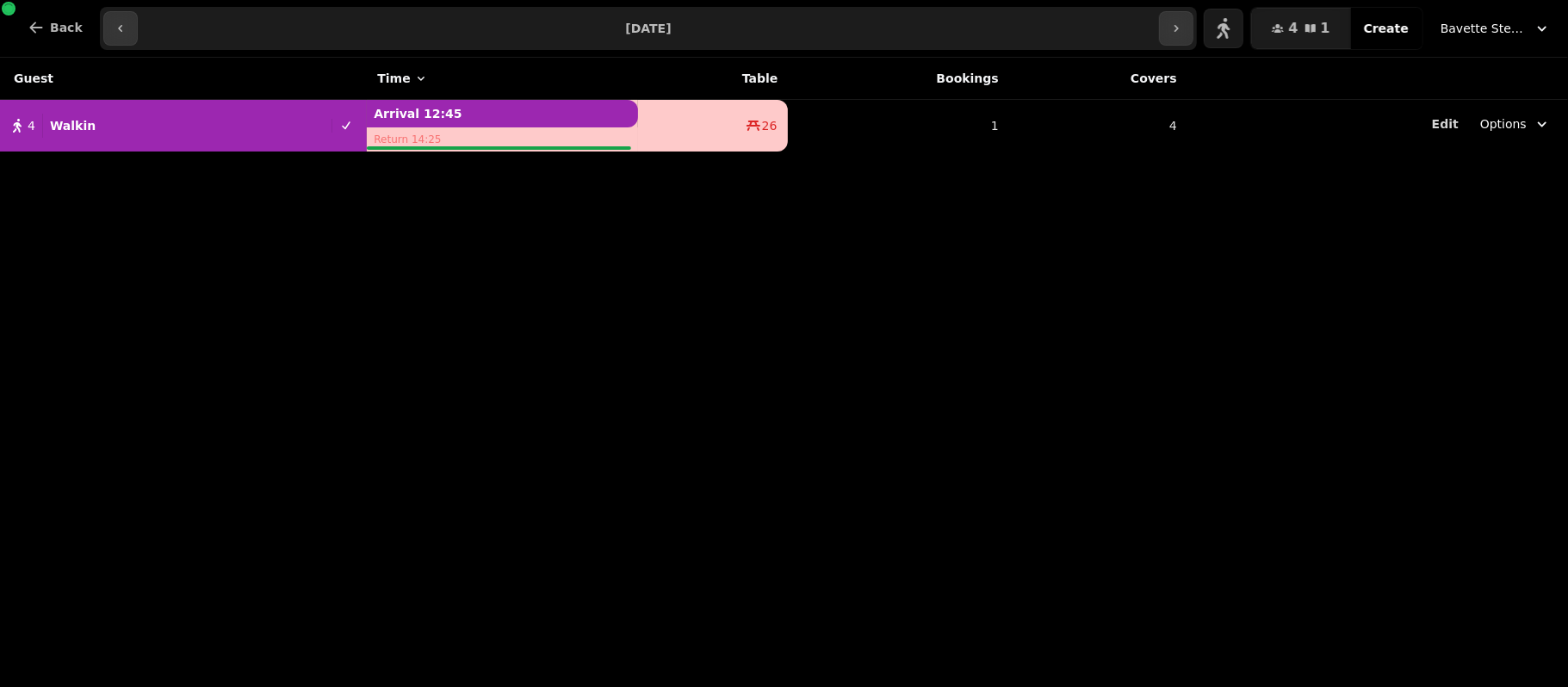
click at [405, 336] on div "Guest Time Table Bookings Covers 4 Walkin Arrival 12:45 Return 14:25 26 1 4 Edi…" at bounding box center [784, 373] width 1568 height 629
click at [1183, 24] on icon "button" at bounding box center [1176, 28] width 13 height 13
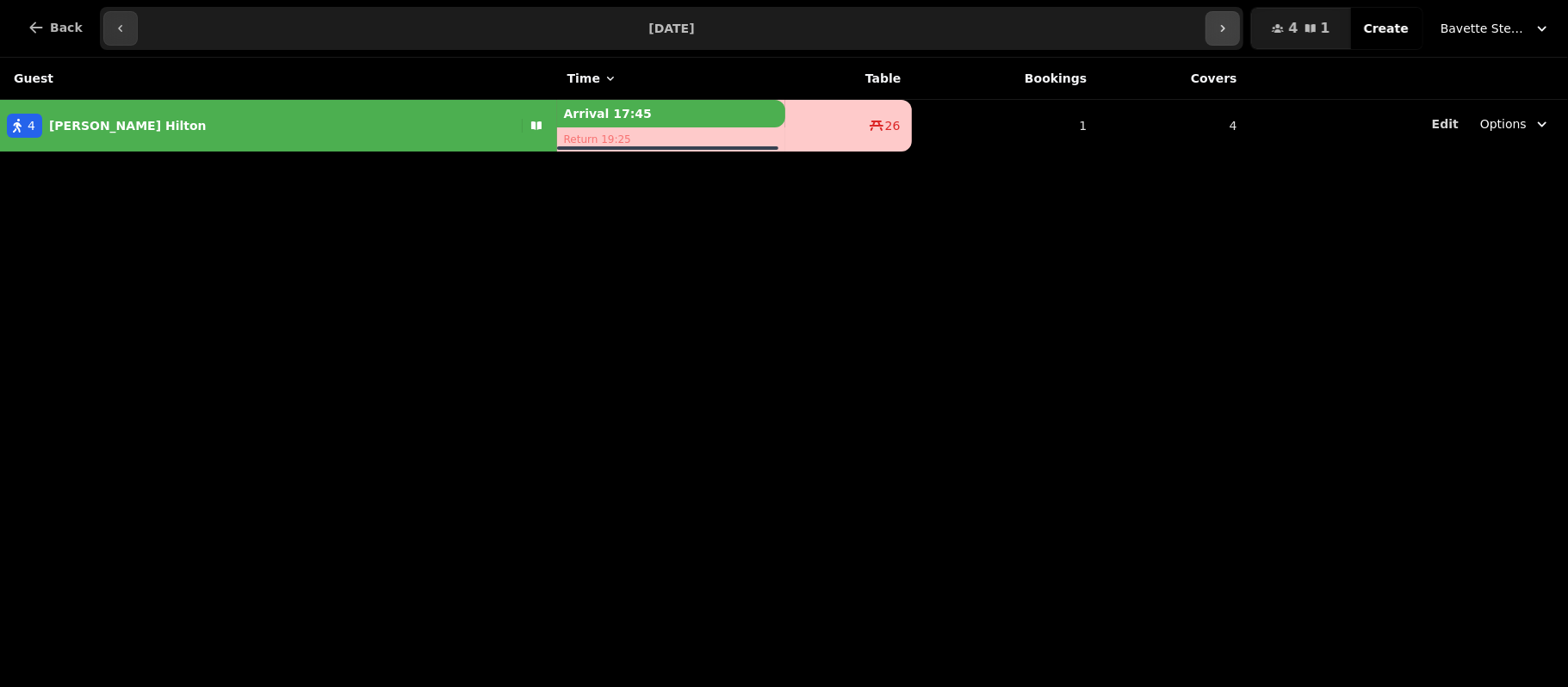
click at [1186, 24] on input "**********" at bounding box center [672, 28] width 1061 height 28
click at [961, 245] on div "Guest Time Table Bookings Covers 4 [PERSON_NAME] Arrival 17:45 Return 19:25 26 …" at bounding box center [784, 373] width 1568 height 629
click at [1240, 24] on button "button" at bounding box center [1222, 29] width 35 height 35
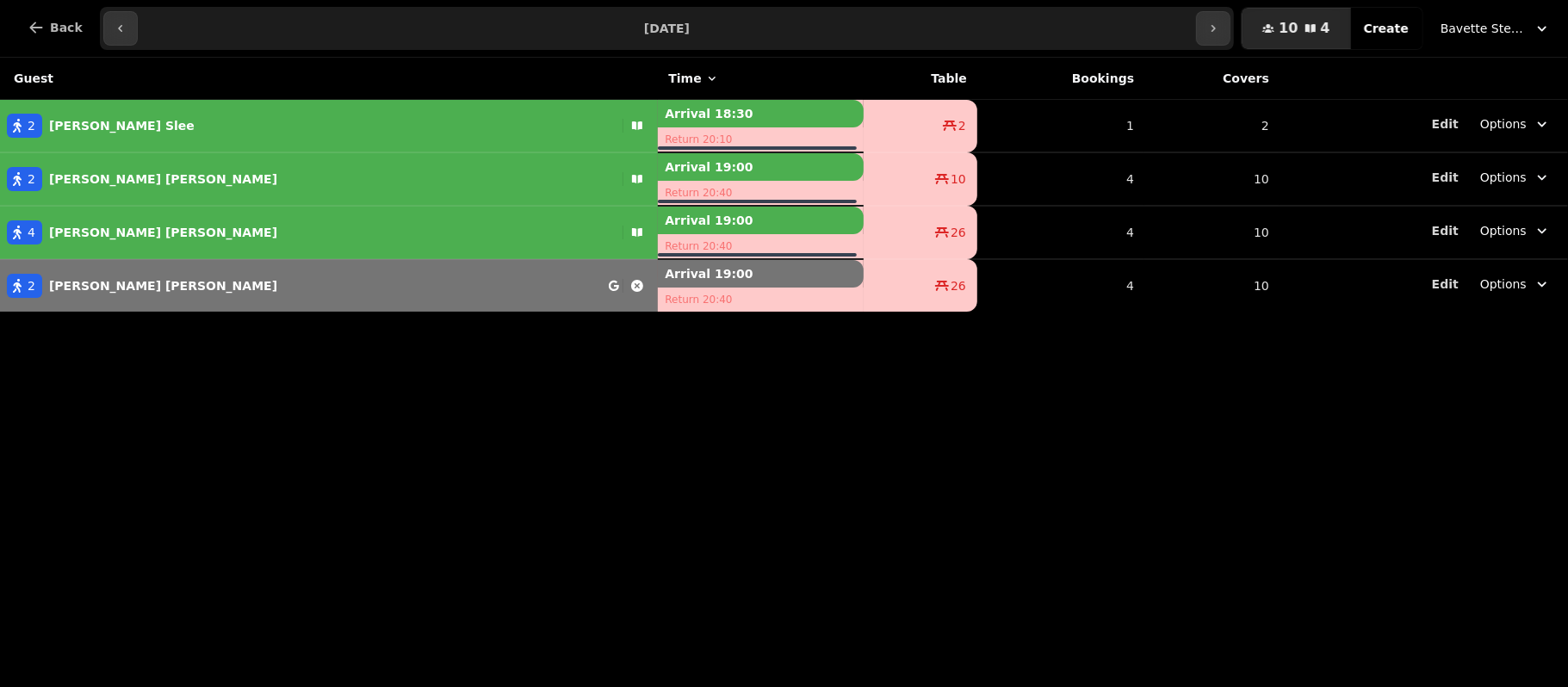
drag, startPoint x: 1254, startPoint y: 22, endPoint x: 1269, endPoint y: 11, distance: 18.6
click at [1269, 11] on div "**********" at bounding box center [784, 29] width 1568 height 58
click at [1230, 21] on button "button" at bounding box center [1213, 29] width 35 height 35
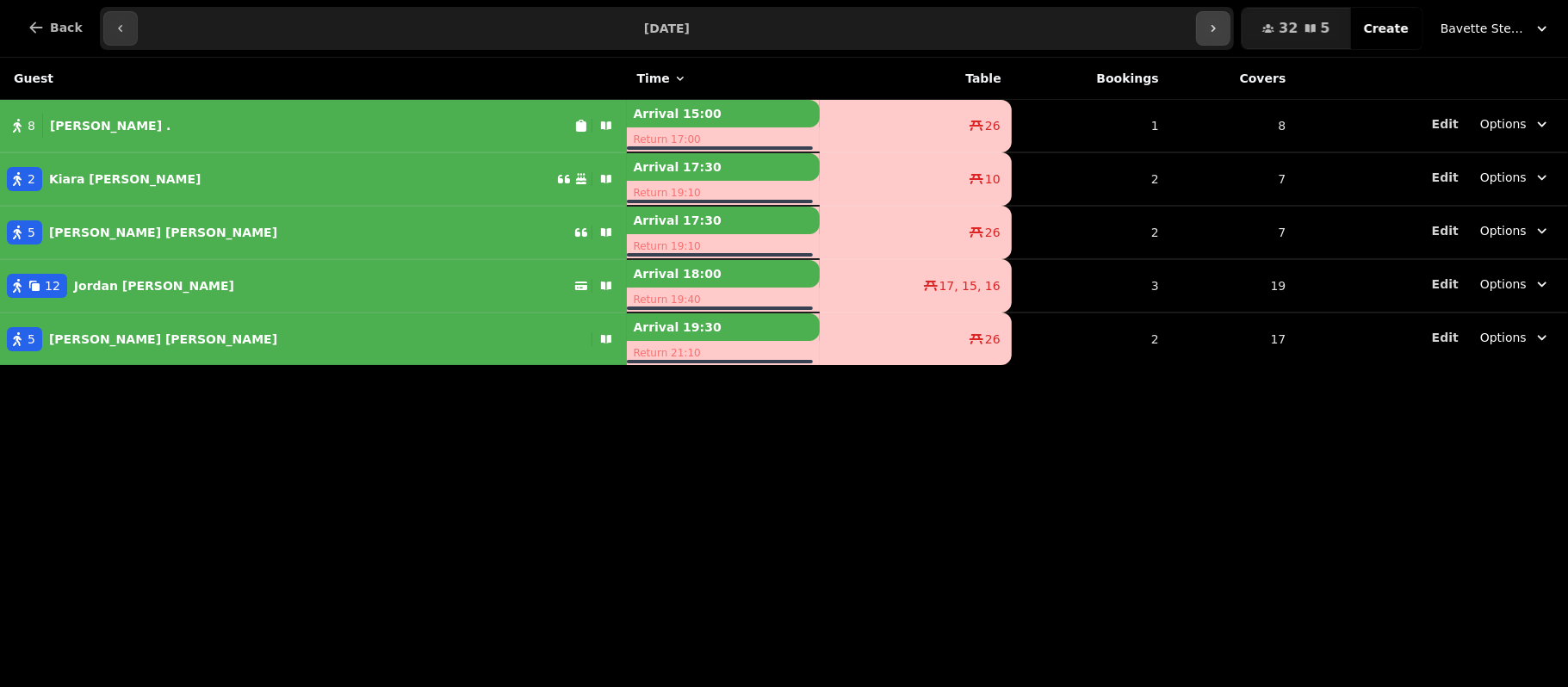
click at [1220, 28] on icon "button" at bounding box center [1212, 28] width 13 height 13
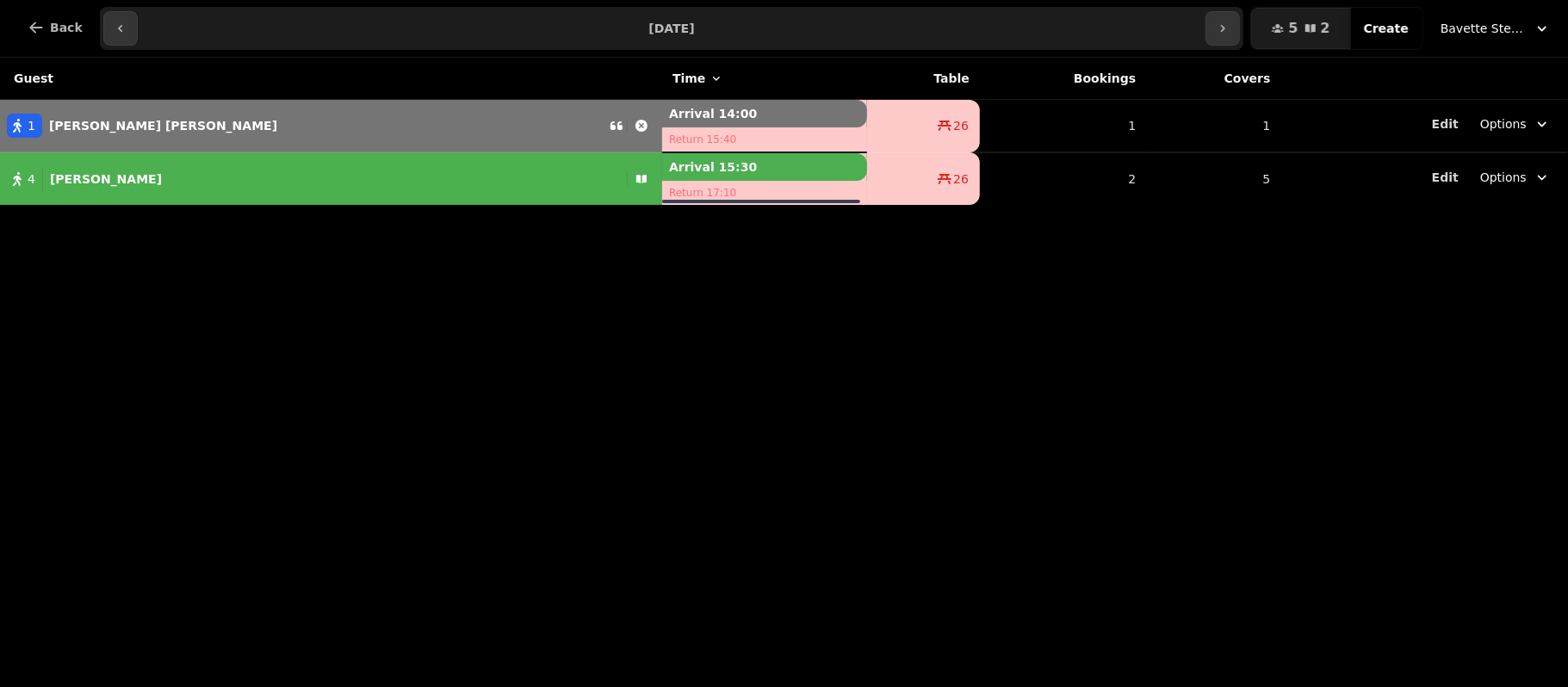
click at [1203, 24] on input "**********" at bounding box center [672, 28] width 1061 height 28
click at [1240, 36] on button "button" at bounding box center [1222, 29] width 35 height 35
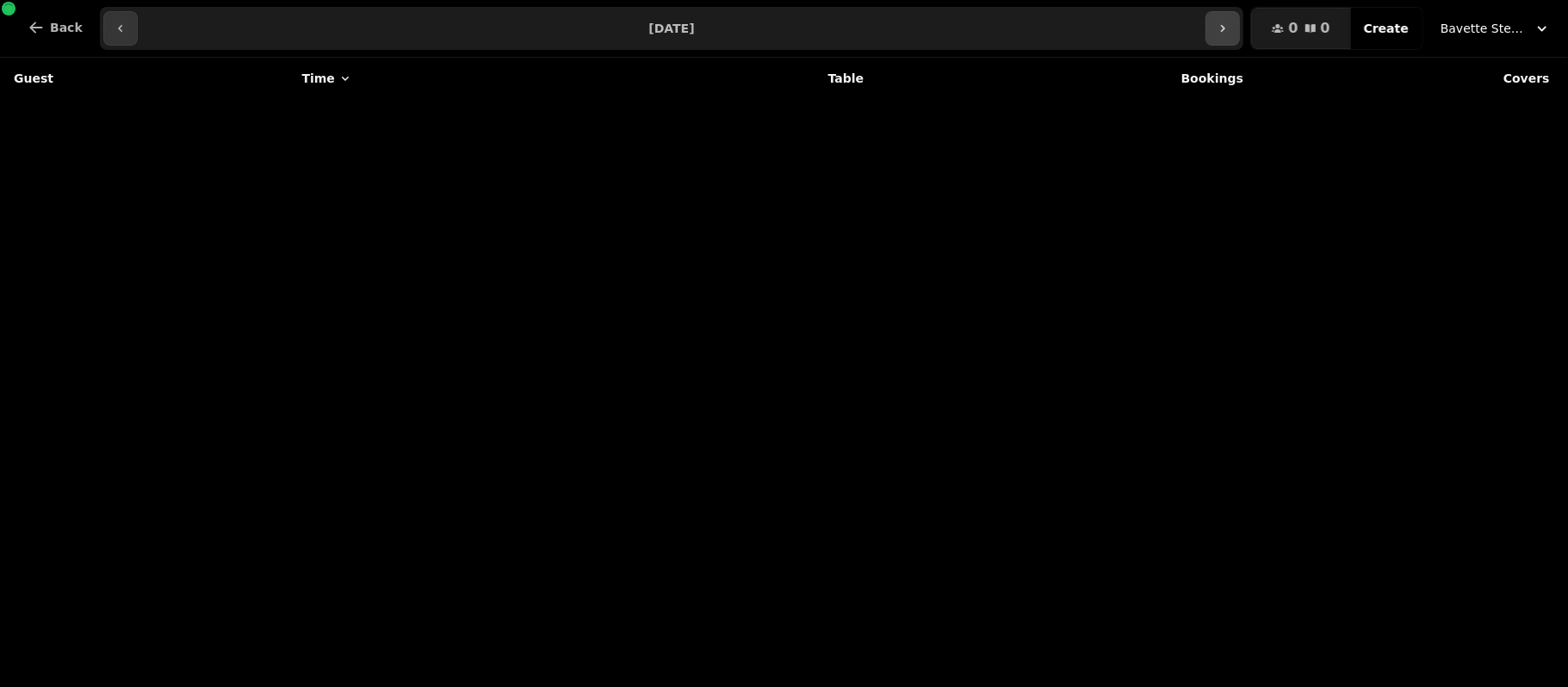
click at [1237, 39] on button "button" at bounding box center [1222, 29] width 35 height 35
click at [1226, 28] on button "button" at bounding box center [1222, 29] width 35 height 35
click at [1240, 17] on button "button" at bounding box center [1222, 29] width 35 height 35
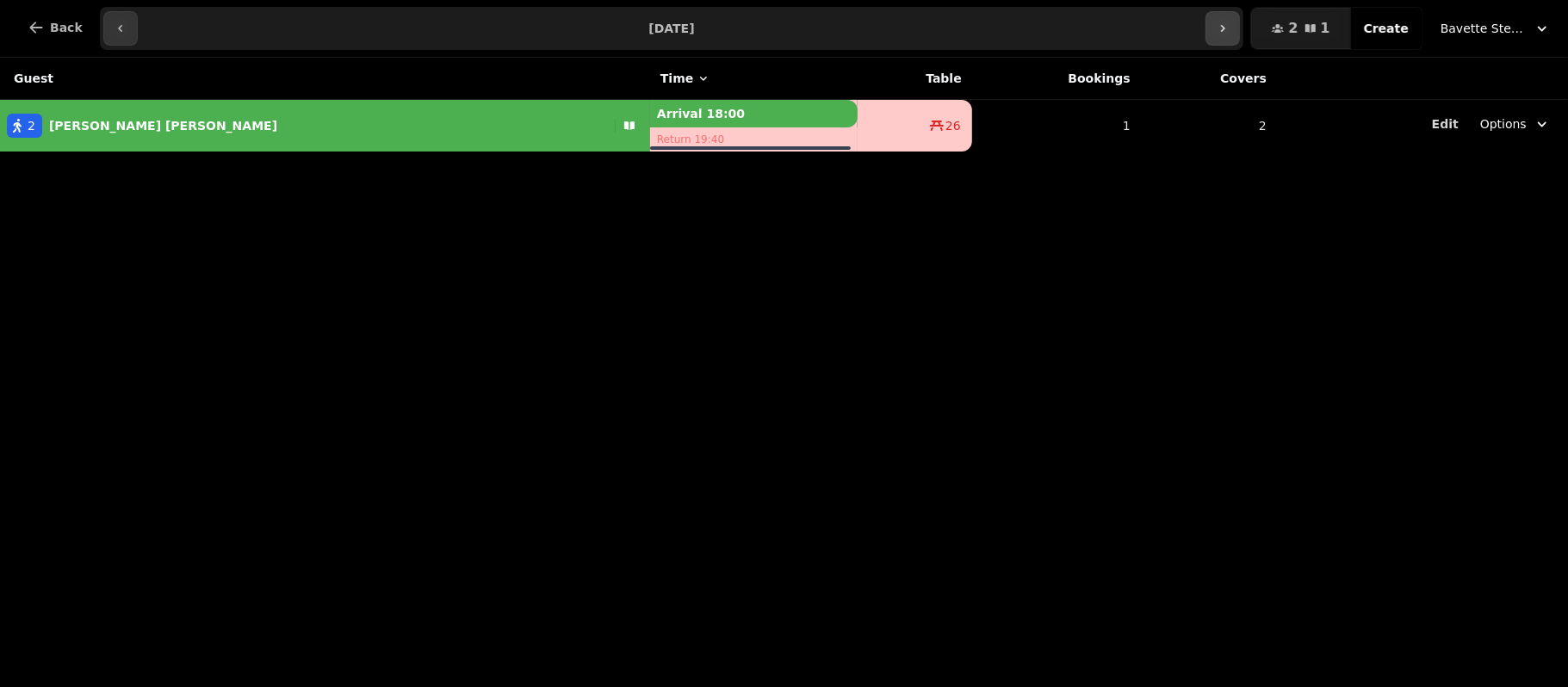
click at [1240, 17] on button "button" at bounding box center [1222, 29] width 35 height 35
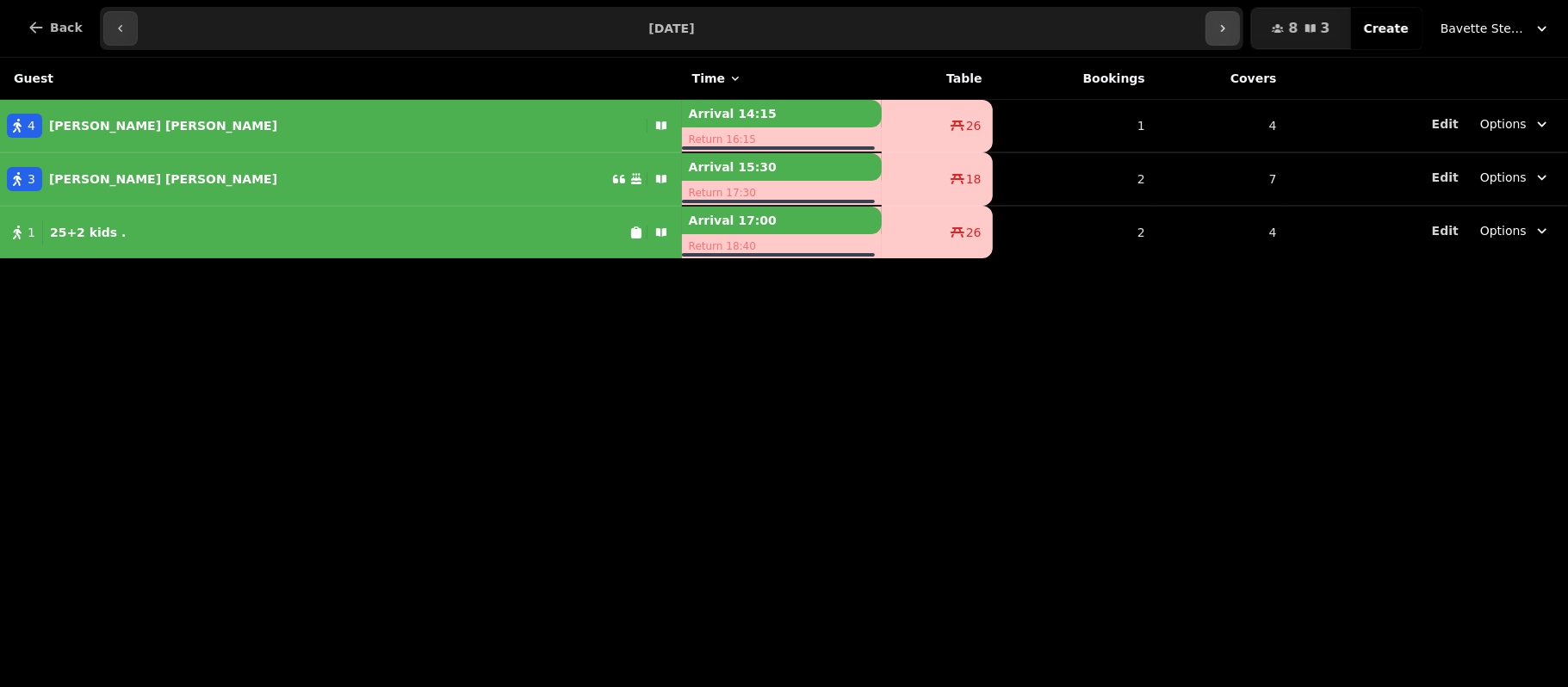
click at [1240, 17] on button "button" at bounding box center [1222, 29] width 35 height 35
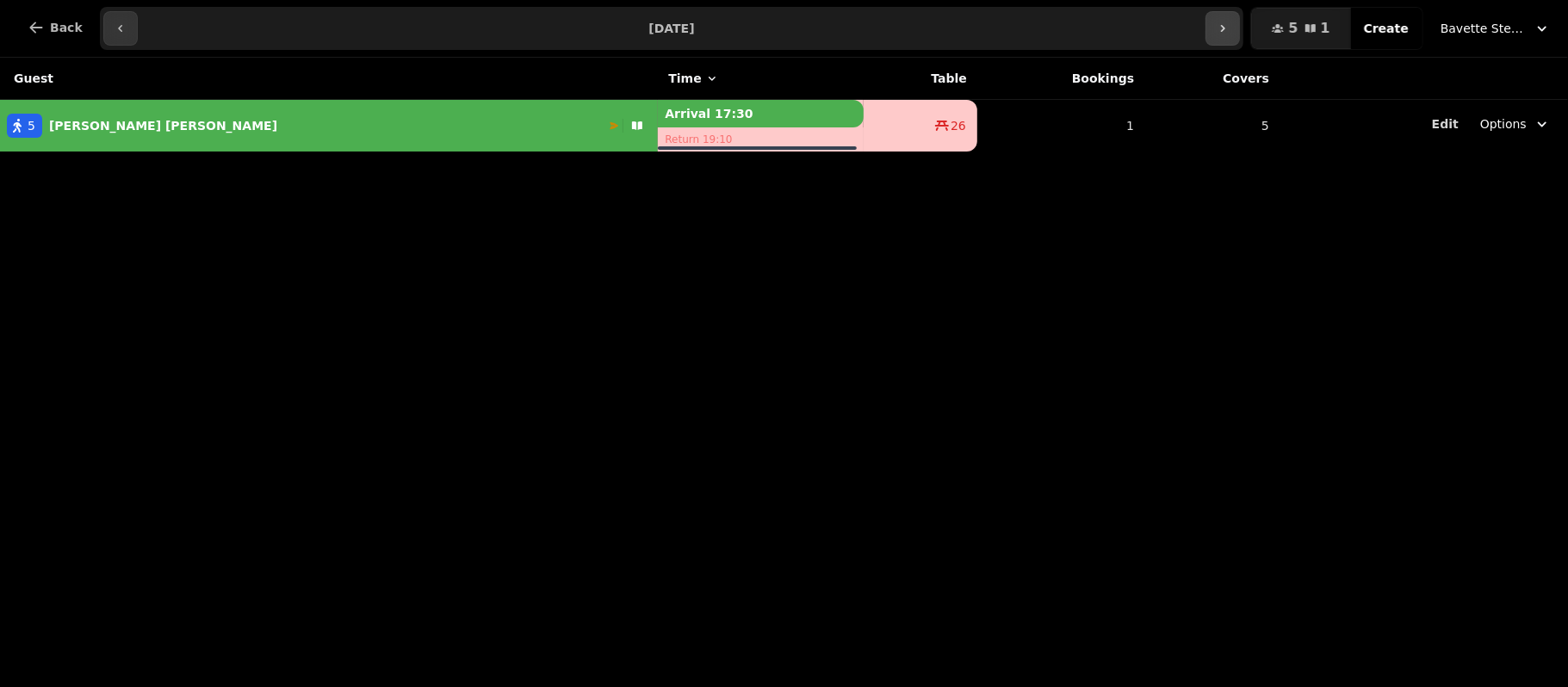
click at [1240, 17] on button "button" at bounding box center [1222, 29] width 35 height 35
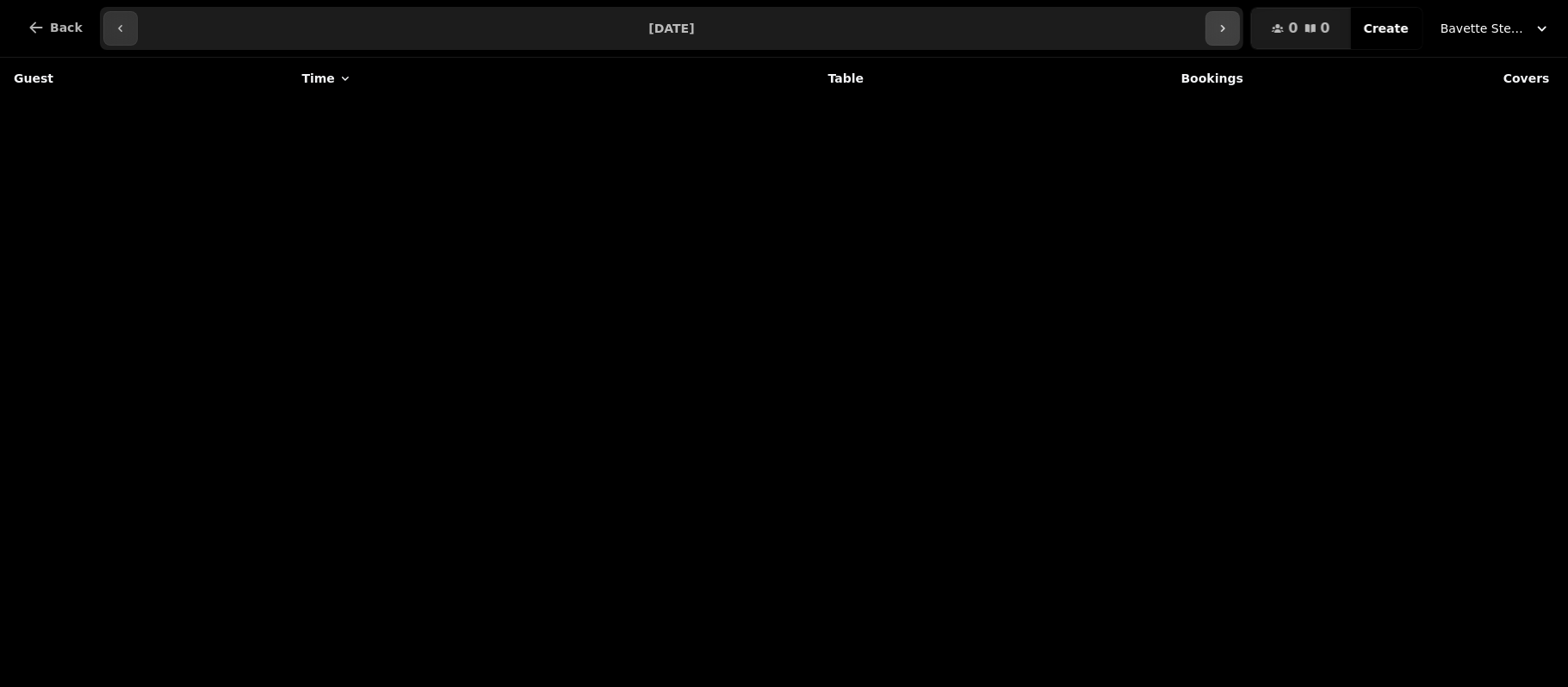
click at [1240, 17] on button "button" at bounding box center [1222, 29] width 35 height 35
click at [1240, 13] on button "button" at bounding box center [1222, 29] width 35 height 35
click at [1229, 41] on button "button" at bounding box center [1222, 29] width 35 height 35
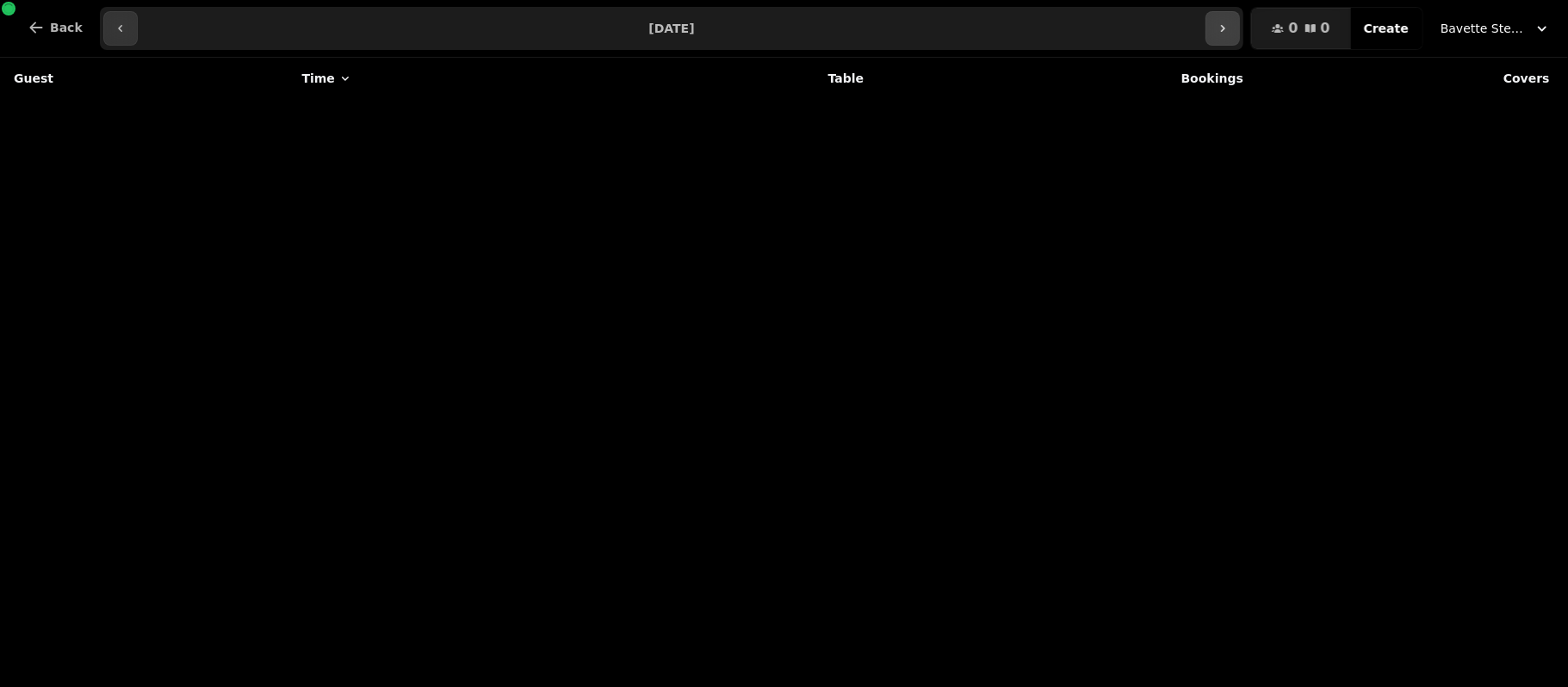
click at [1229, 41] on button "button" at bounding box center [1222, 29] width 35 height 35
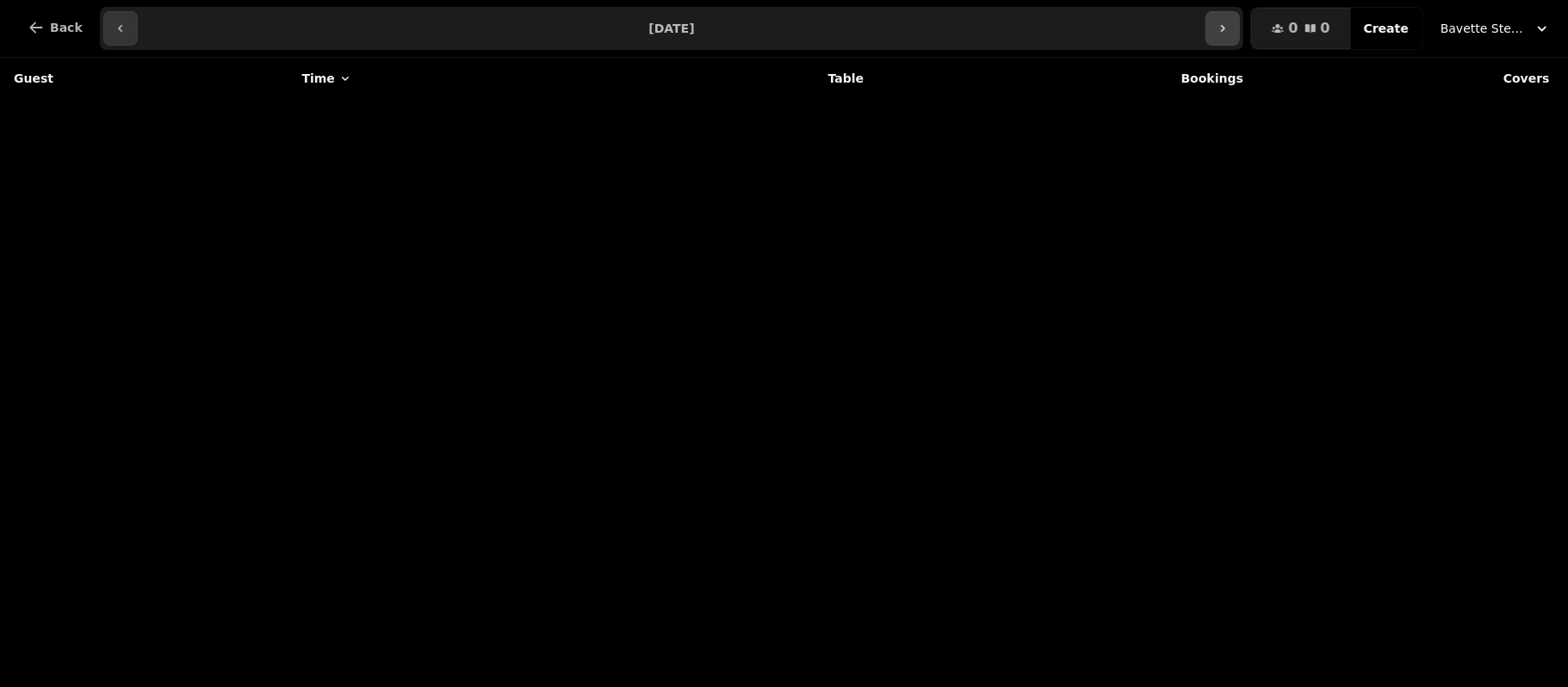
click at [1229, 41] on button "button" at bounding box center [1222, 29] width 35 height 35
type input "**********"
click at [1183, 35] on icon "button" at bounding box center [1176, 28] width 13 height 13
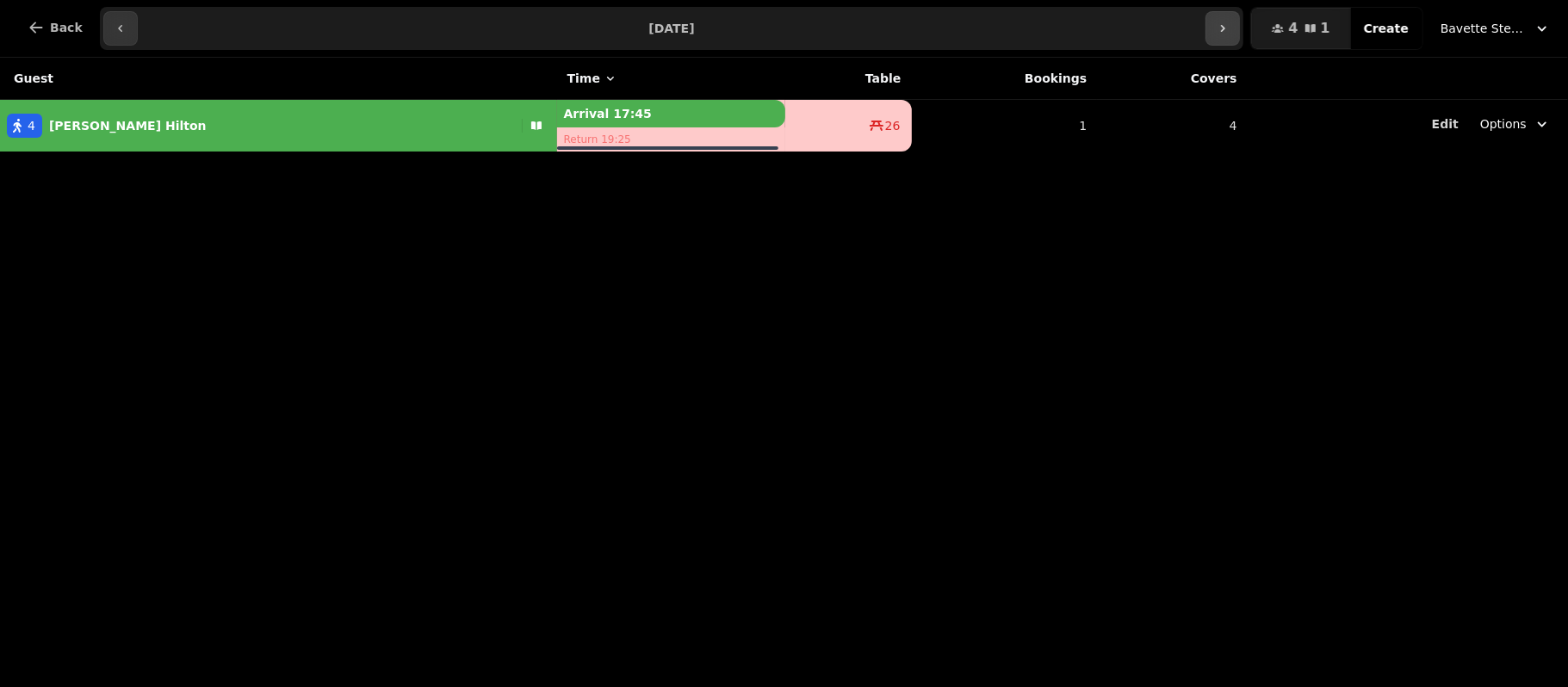
click at [1186, 35] on input "**********" at bounding box center [672, 28] width 1061 height 28
click at [452, 373] on div "Guest Time Table Bookings Covers 4 Isaac Hilton Arrival 17:45 Return 19:25 26 1…" at bounding box center [784, 373] width 1568 height 629
click at [118, 38] on button "button" at bounding box center [121, 29] width 35 height 35
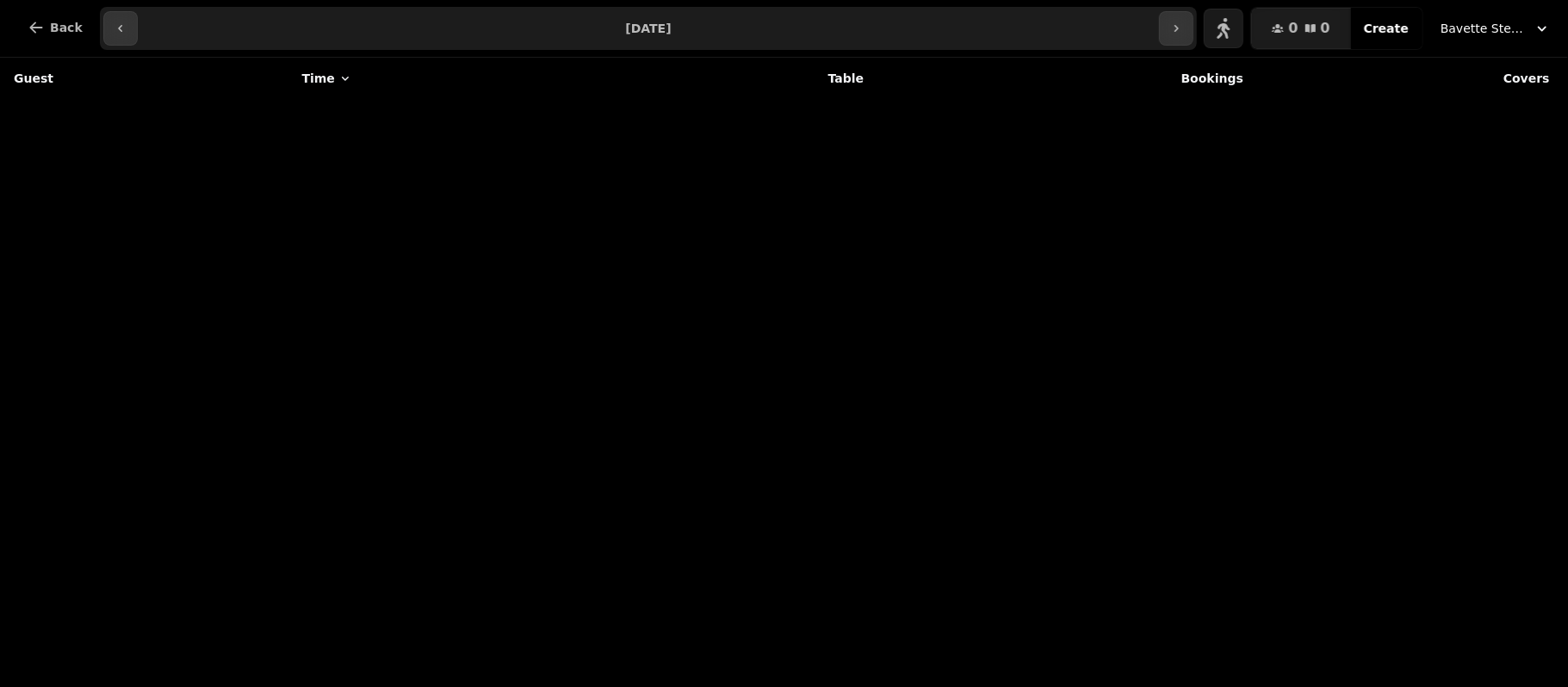
click at [266, 214] on div "Guest Time Table Bookings Covers" at bounding box center [784, 373] width 1568 height 629
click at [113, 29] on icon "button" at bounding box center [120, 28] width 13 height 13
click at [1227, 43] on button "button" at bounding box center [1222, 29] width 35 height 35
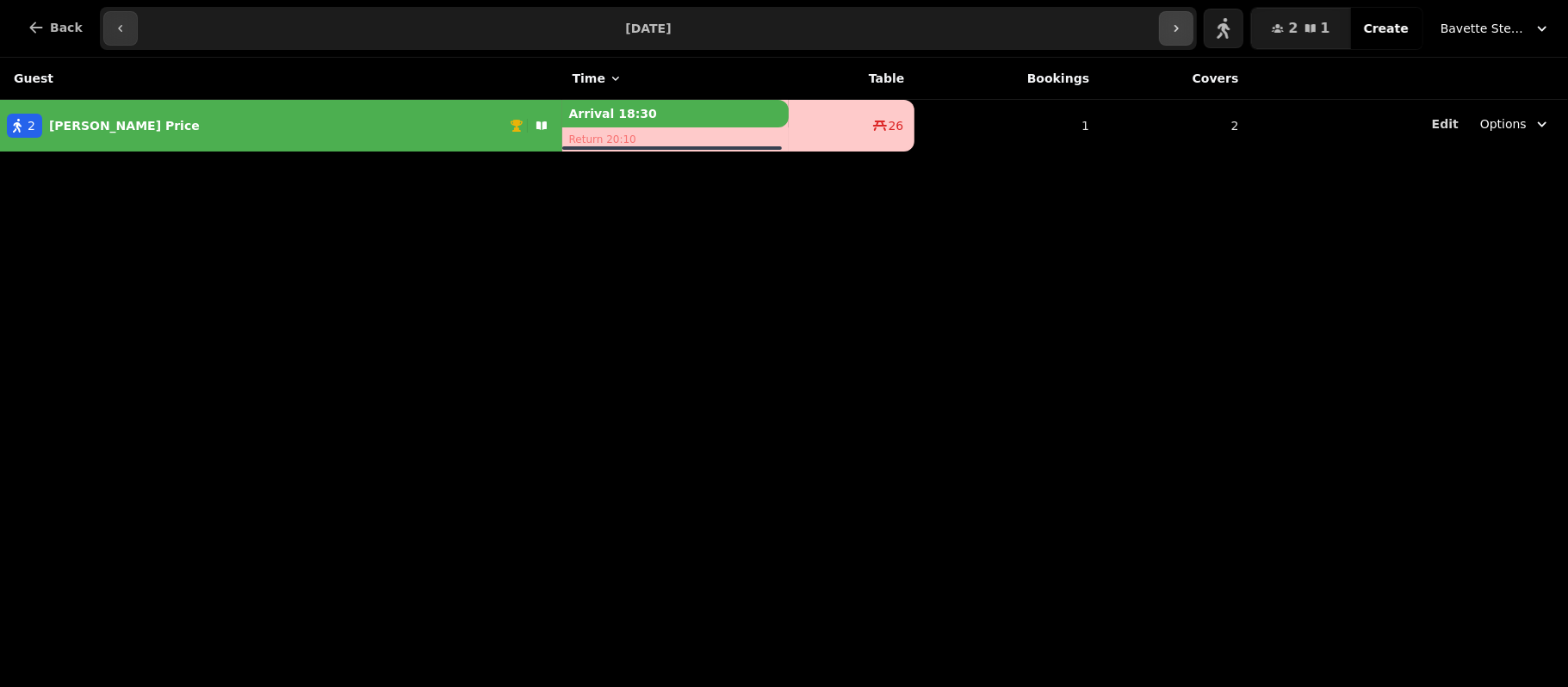
drag, startPoint x: 1188, startPoint y: 25, endPoint x: 1195, endPoint y: 18, distance: 9.9
click at [1194, 18] on button "button" at bounding box center [1176, 29] width 35 height 35
click at [131, 21] on div "**********" at bounding box center [672, 29] width 1145 height 43
click at [119, 21] on icon "button" at bounding box center [120, 28] width 13 height 13
type input "**********"
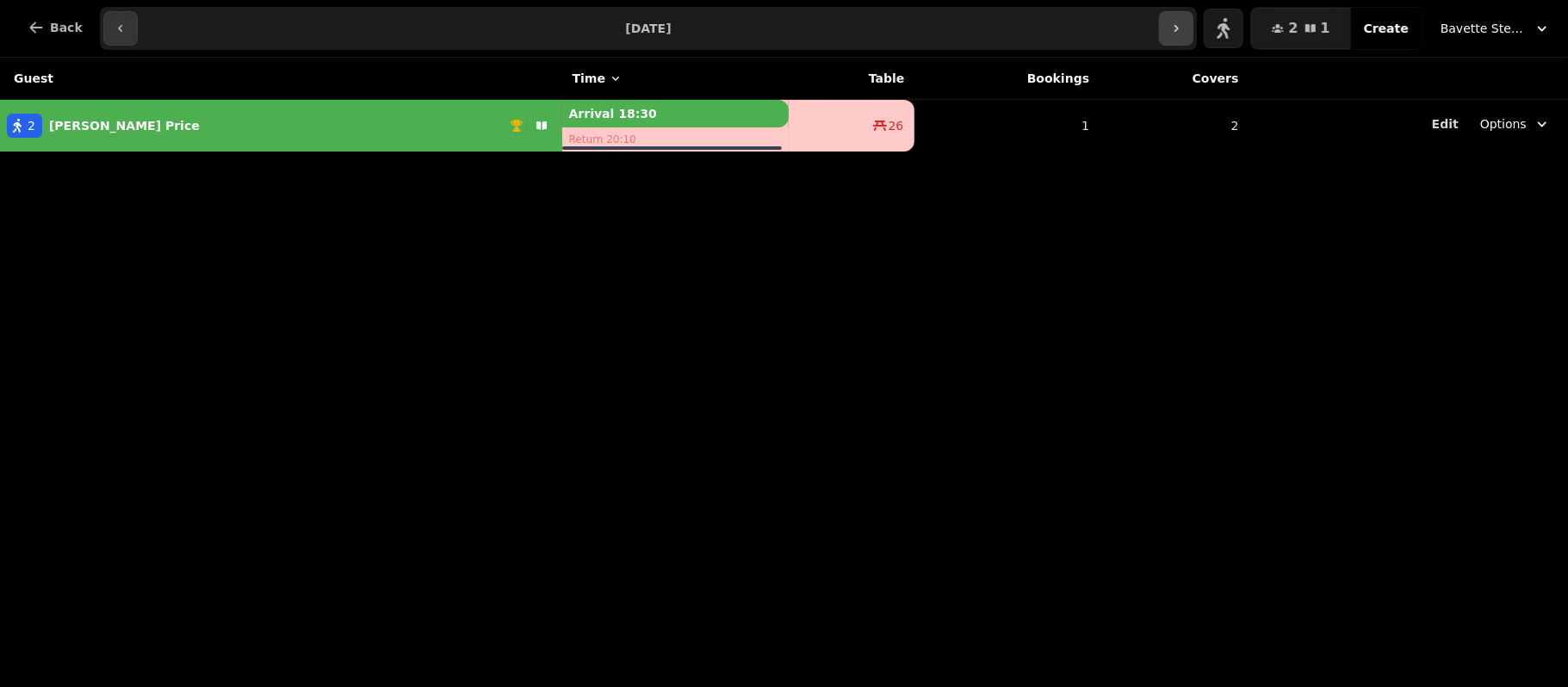
click at [1183, 31] on icon "button" at bounding box center [1176, 28] width 13 height 13
click at [1223, 33] on button "button" at bounding box center [1222, 29] width 35 height 35
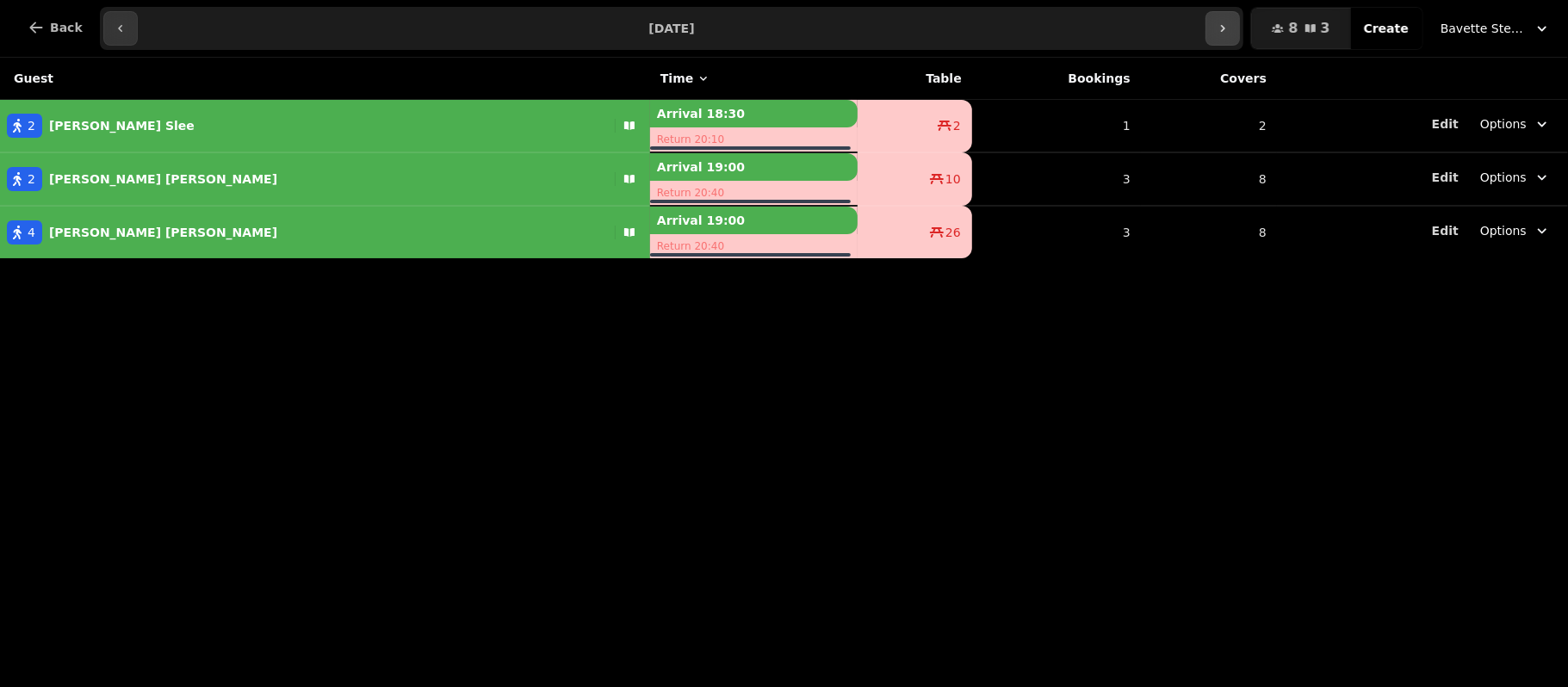
click at [1229, 36] on button "button" at bounding box center [1222, 29] width 35 height 35
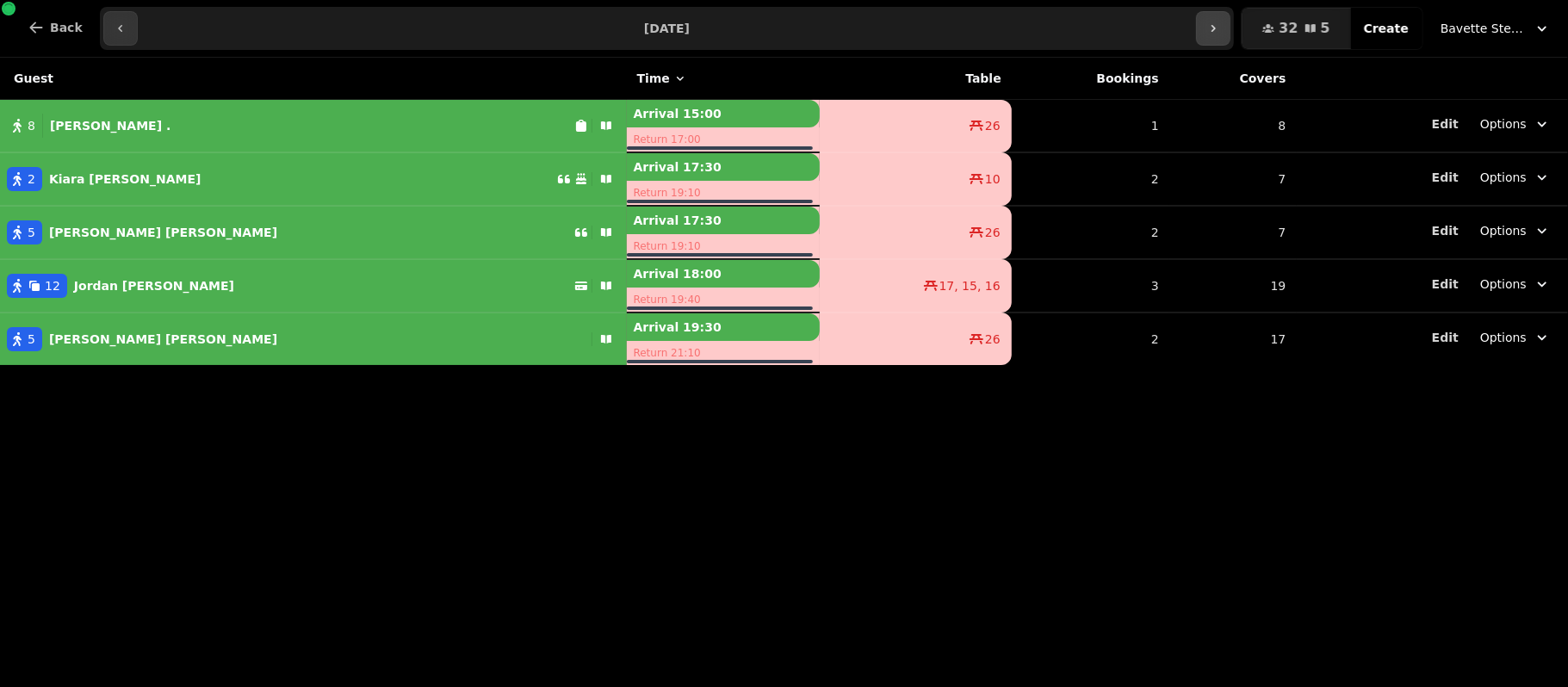
click at [1229, 36] on button "button" at bounding box center [1213, 29] width 35 height 35
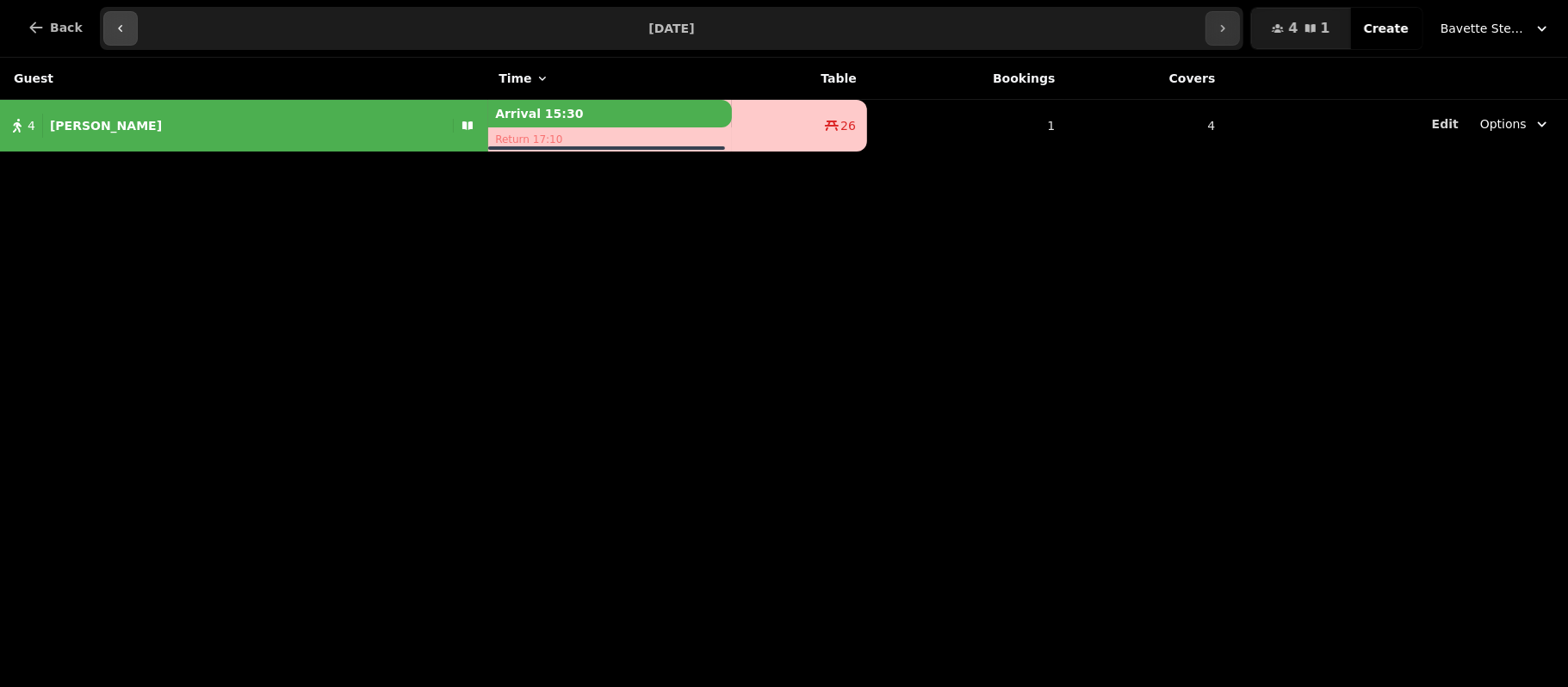
click at [107, 38] on button "button" at bounding box center [121, 29] width 35 height 35
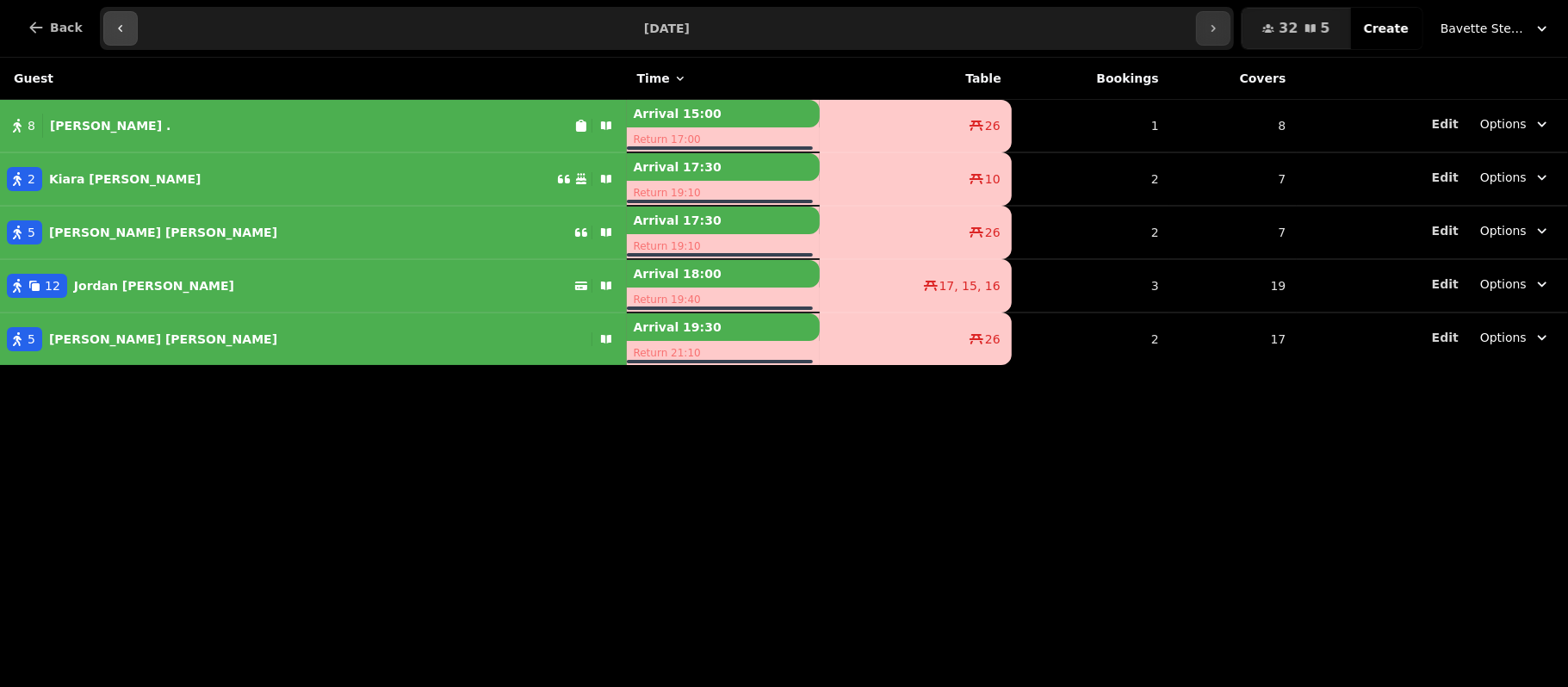
click at [107, 38] on button "button" at bounding box center [121, 29] width 35 height 35
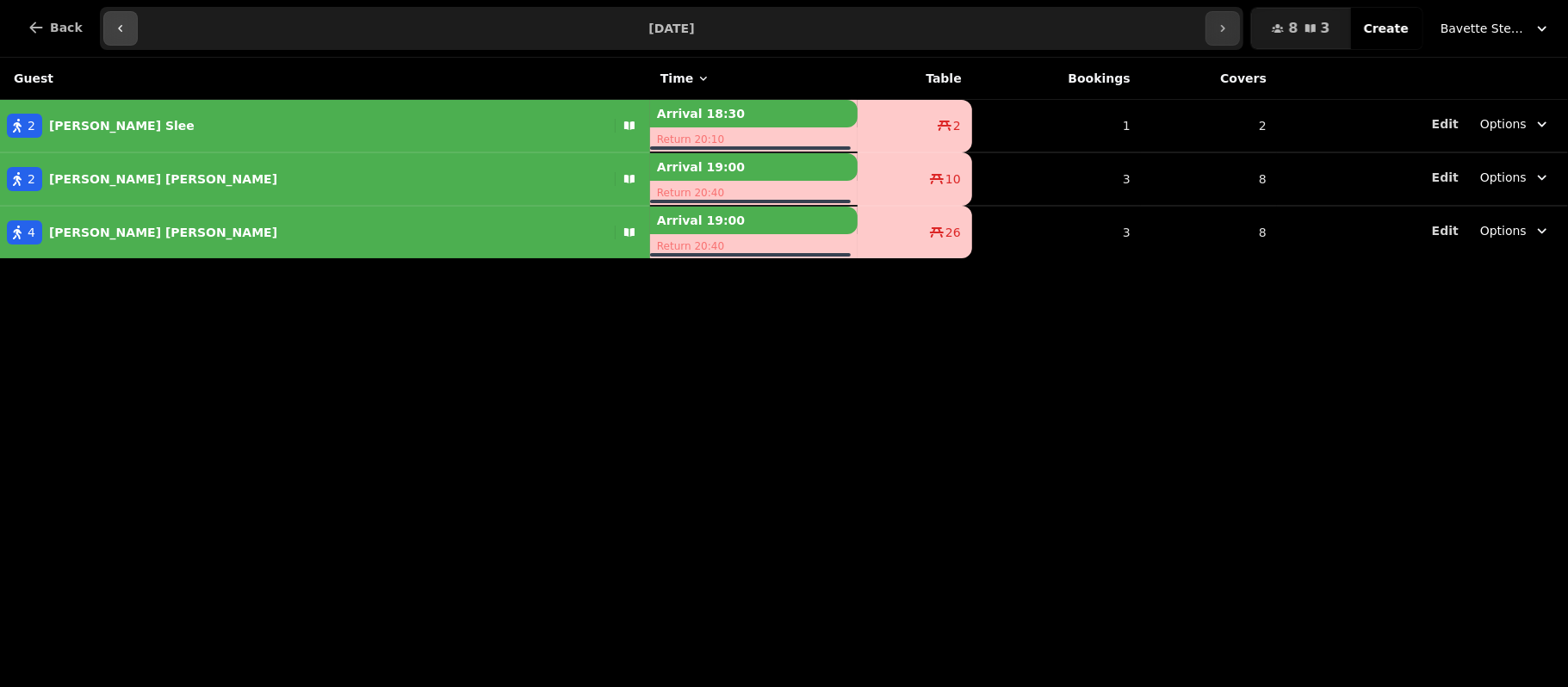
click at [107, 38] on button "button" at bounding box center [121, 29] width 35 height 35
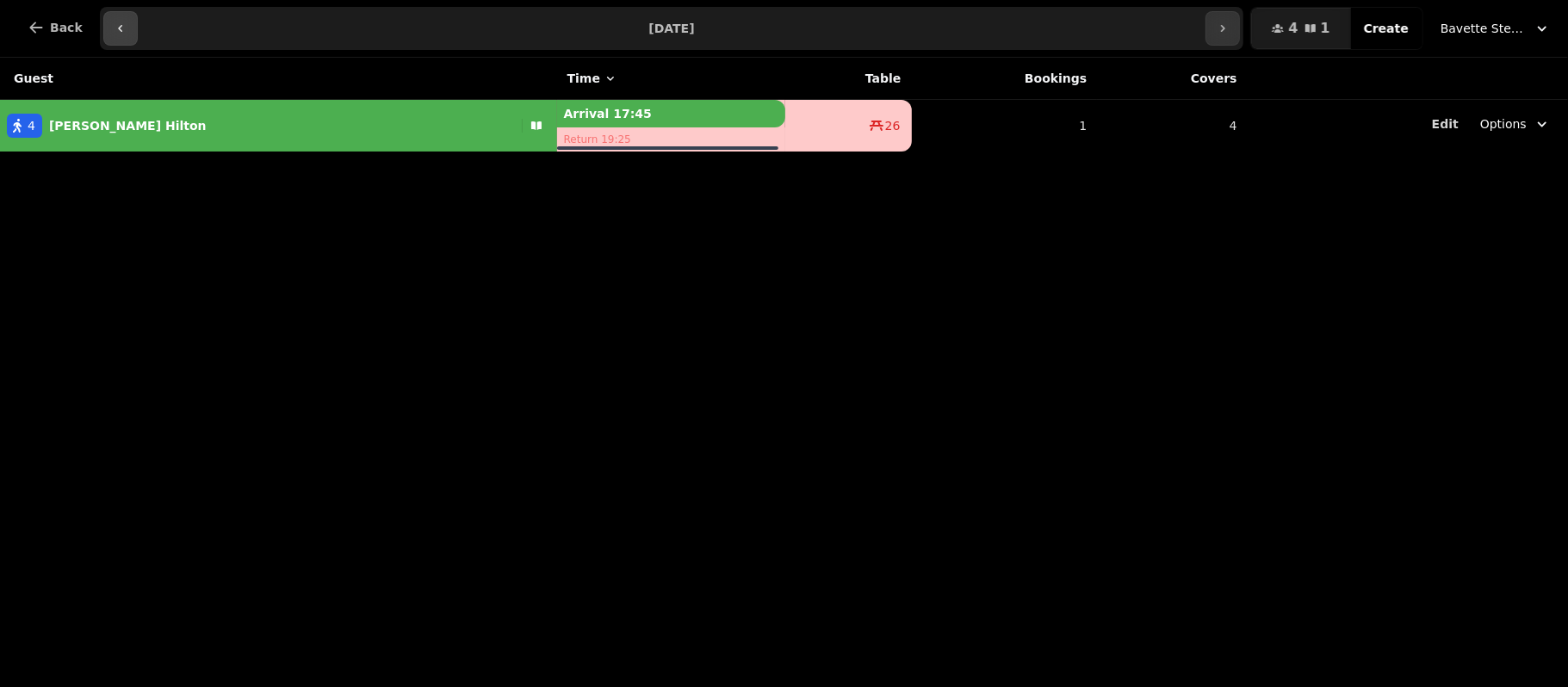
click at [107, 38] on button "button" at bounding box center [121, 29] width 35 height 35
type input "**********"
click at [487, 346] on div "Guest Time Table Bookings Covers 2 [PERSON_NAME] Arrival 18:30 Return 20:10 26 …" at bounding box center [784, 373] width 1568 height 629
click at [479, 372] on div "Guest Time Table Bookings Covers 2 [PERSON_NAME] Arrival 18:30 Return 20:10 26 …" at bounding box center [784, 373] width 1568 height 629
click at [264, 118] on div "2 [PERSON_NAME]" at bounding box center [255, 125] width 510 height 24
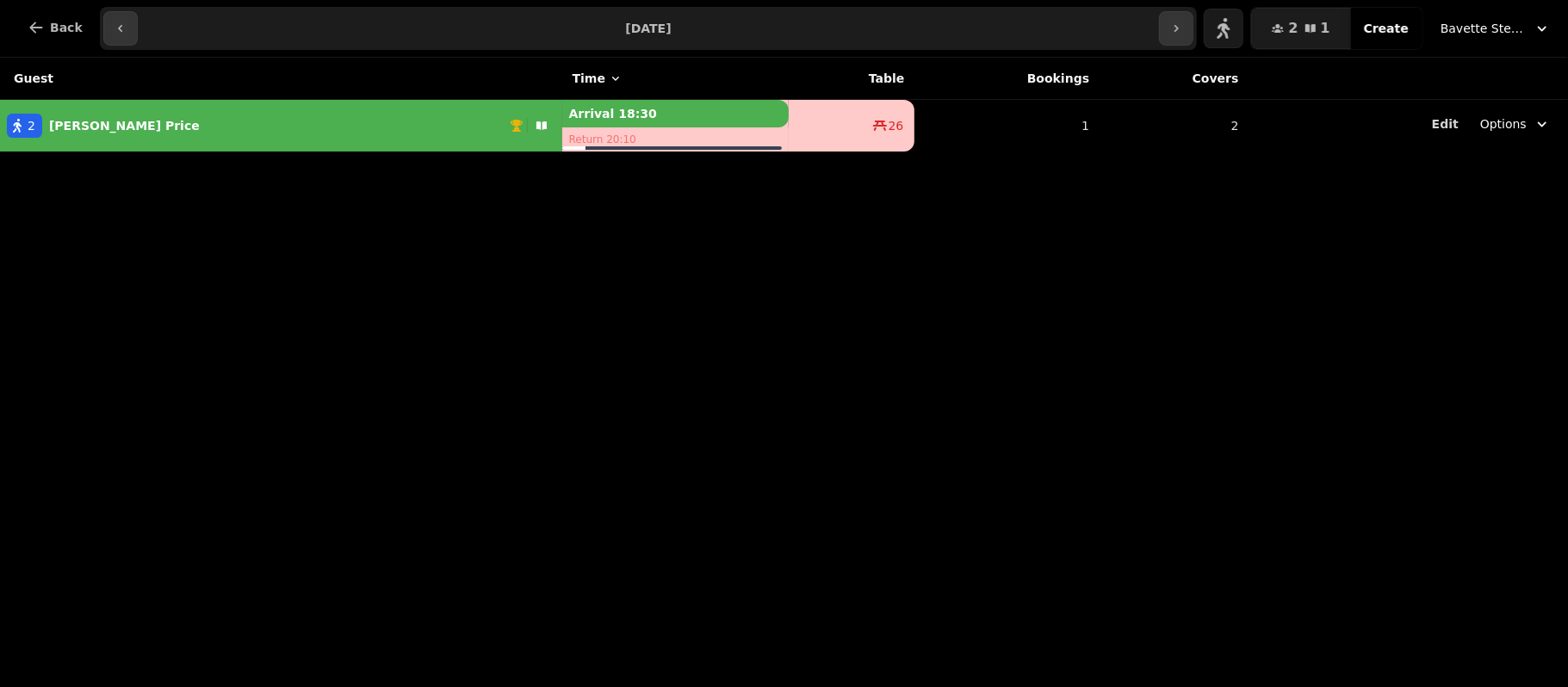
select select "**********"
select select "*"
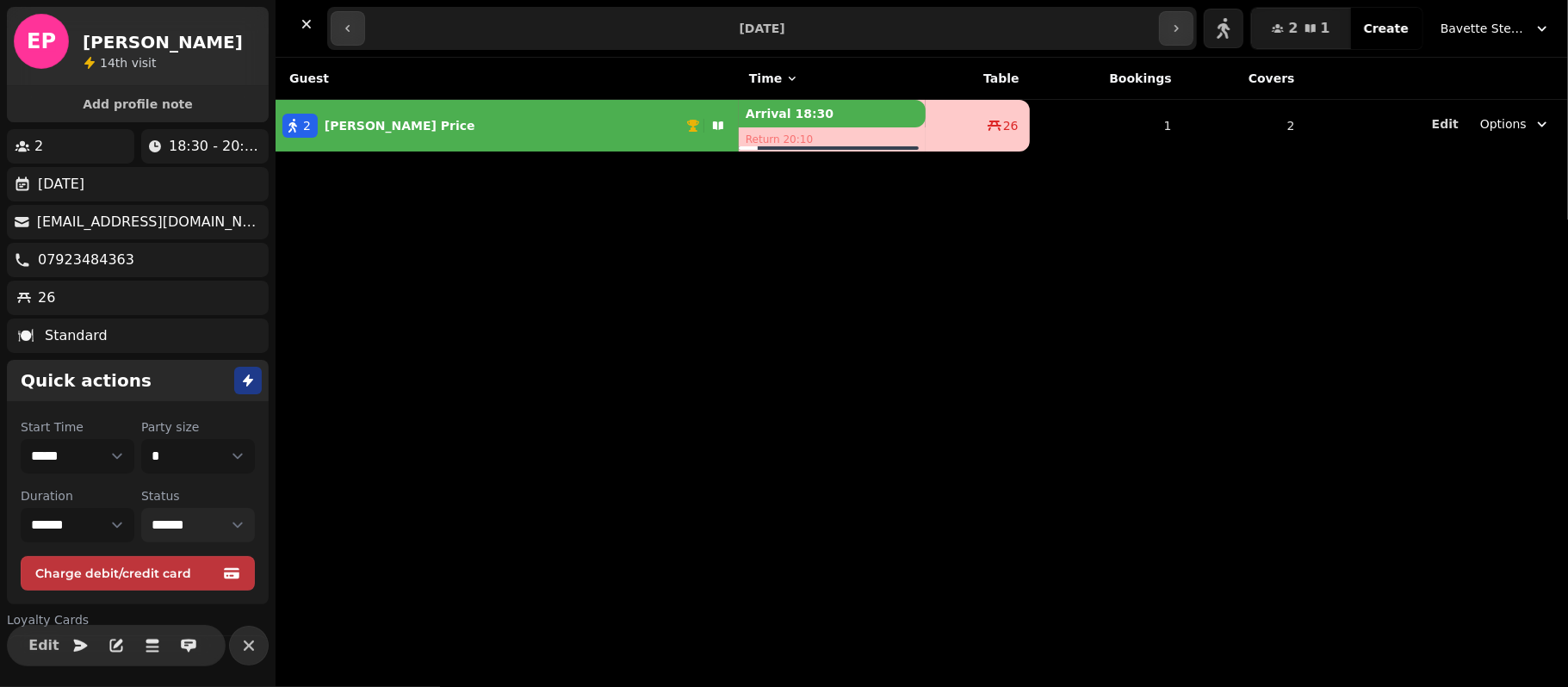
click at [203, 529] on select "**********" at bounding box center [197, 525] width 113 height 35
select select "********"
click at [141, 509] on select "**********" at bounding box center [197, 525] width 113 height 35
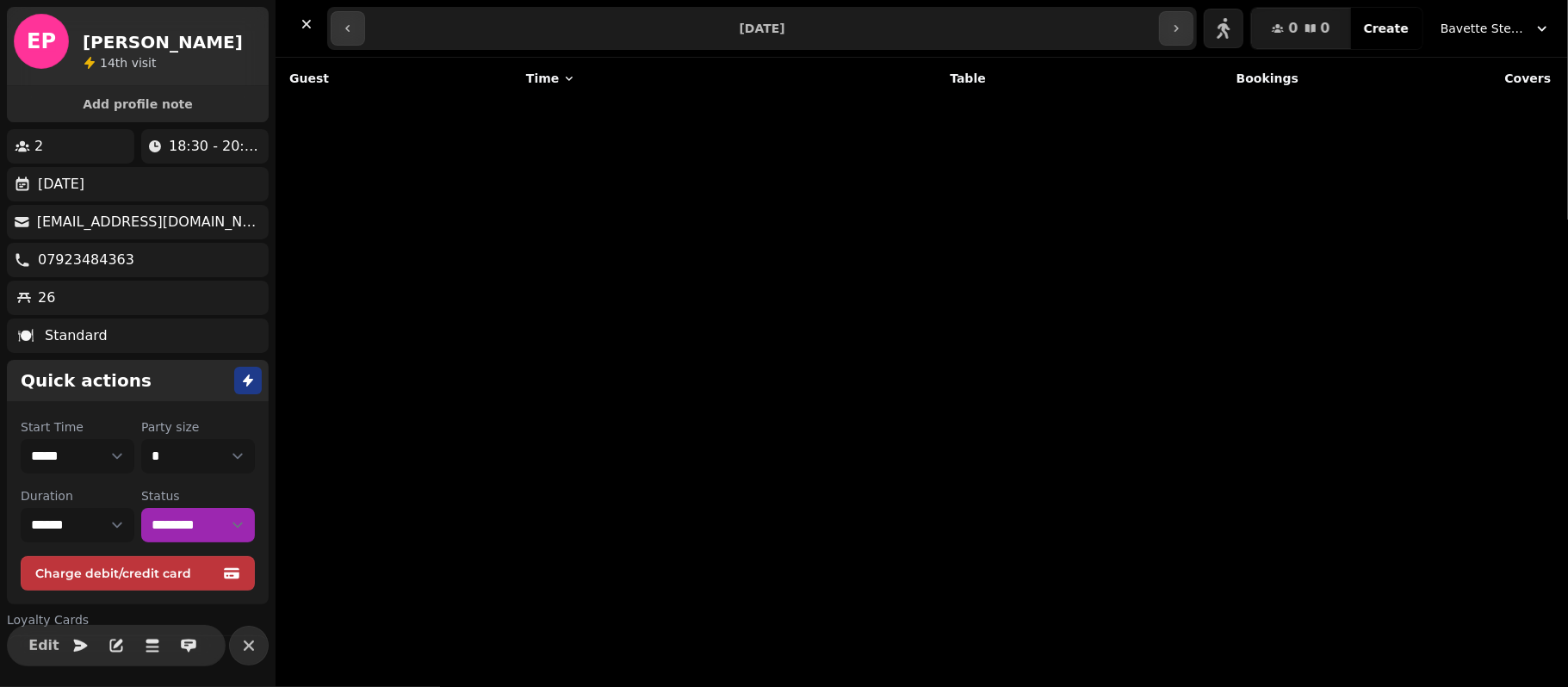
click at [428, 460] on div "Guest Time Table Bookings Covers" at bounding box center [921, 373] width 1293 height 629
click at [1182, 38] on button "button" at bounding box center [1176, 29] width 35 height 35
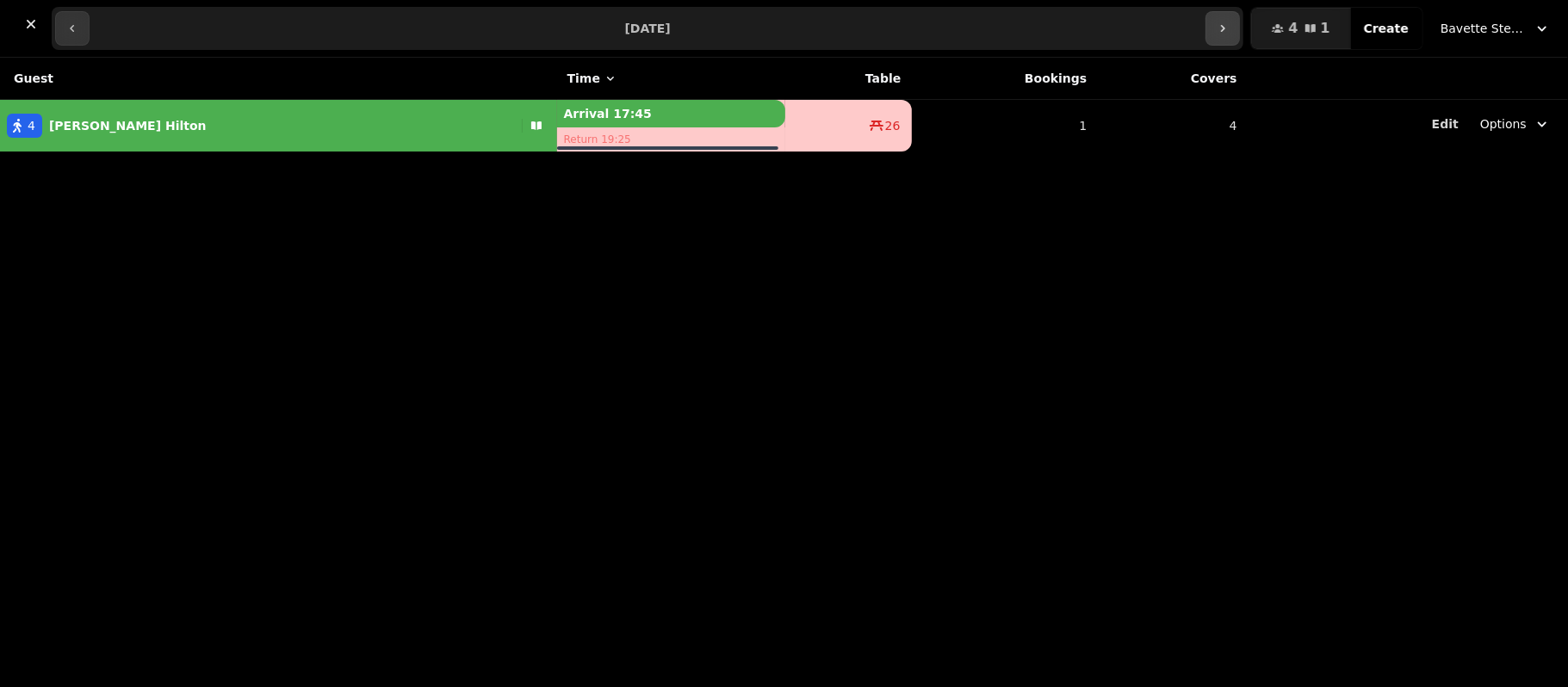
click at [1229, 22] on icon "button" at bounding box center [1222, 28] width 13 height 13
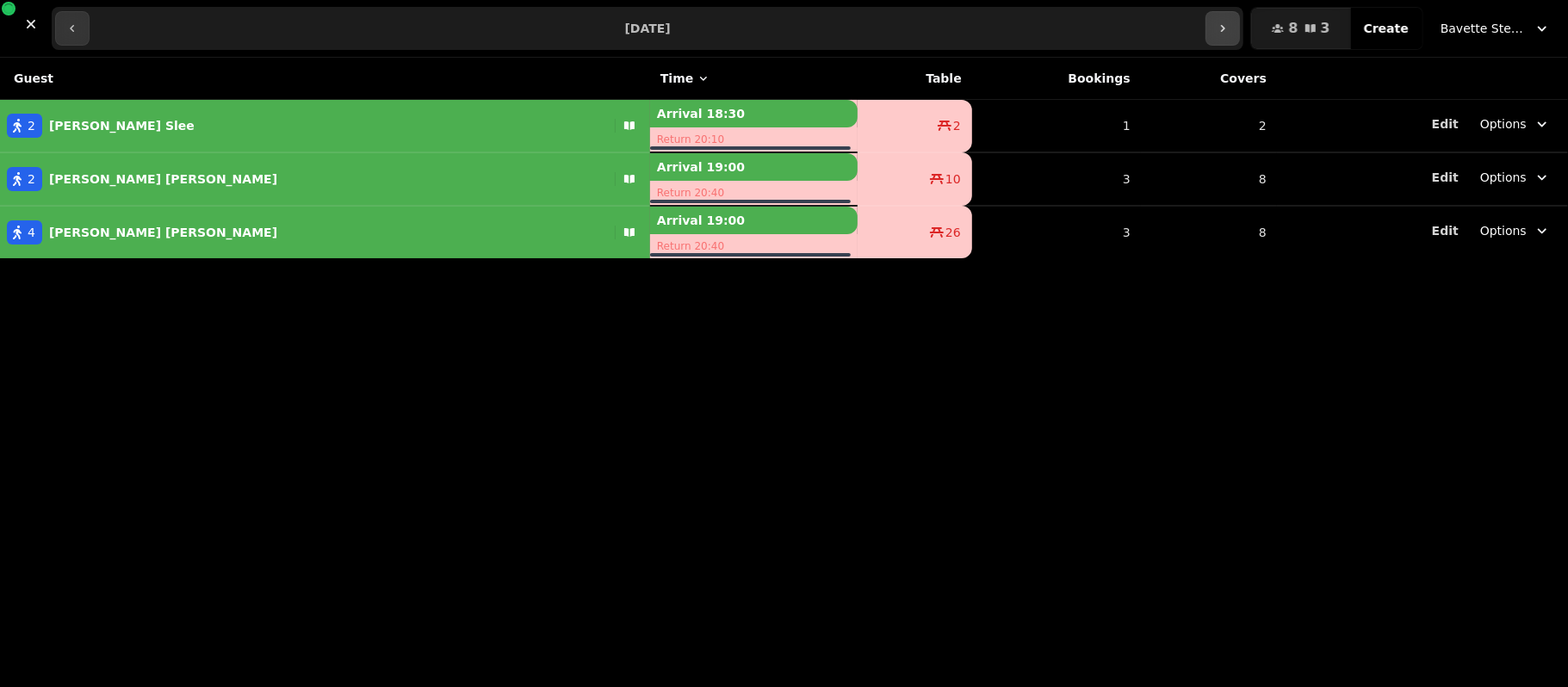
click at [1229, 22] on icon "button" at bounding box center [1222, 28] width 13 height 13
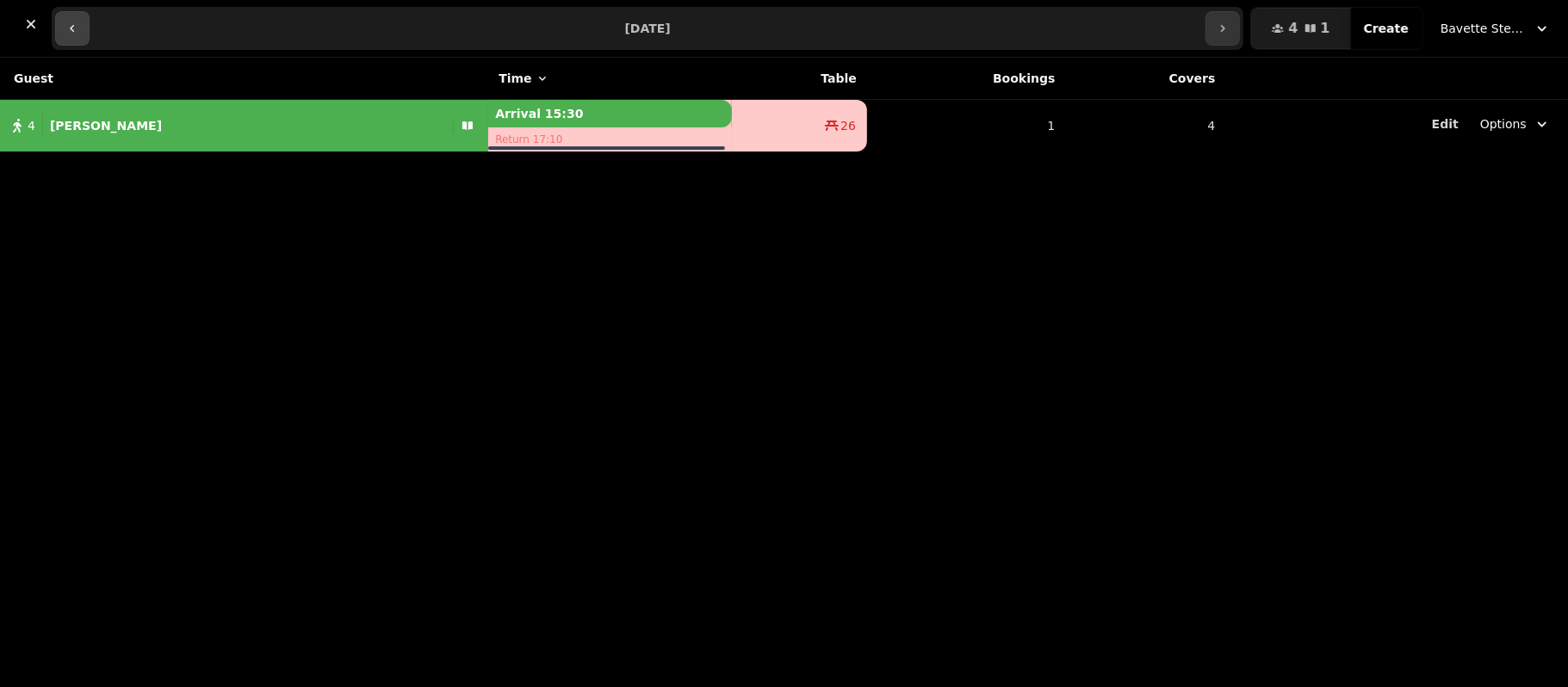
click at [76, 18] on button "button" at bounding box center [72, 29] width 35 height 35
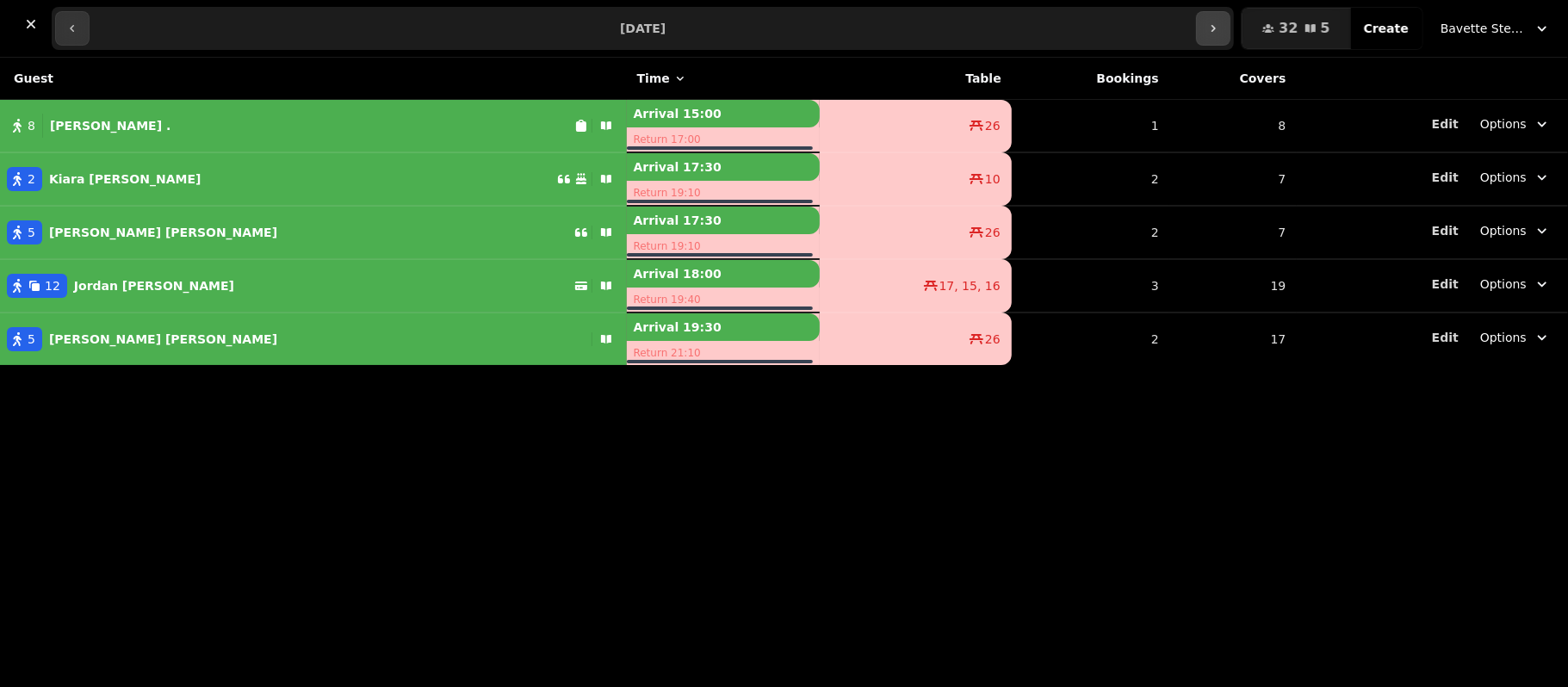
click at [1221, 38] on button "button" at bounding box center [1213, 29] width 35 height 35
type input "**********"
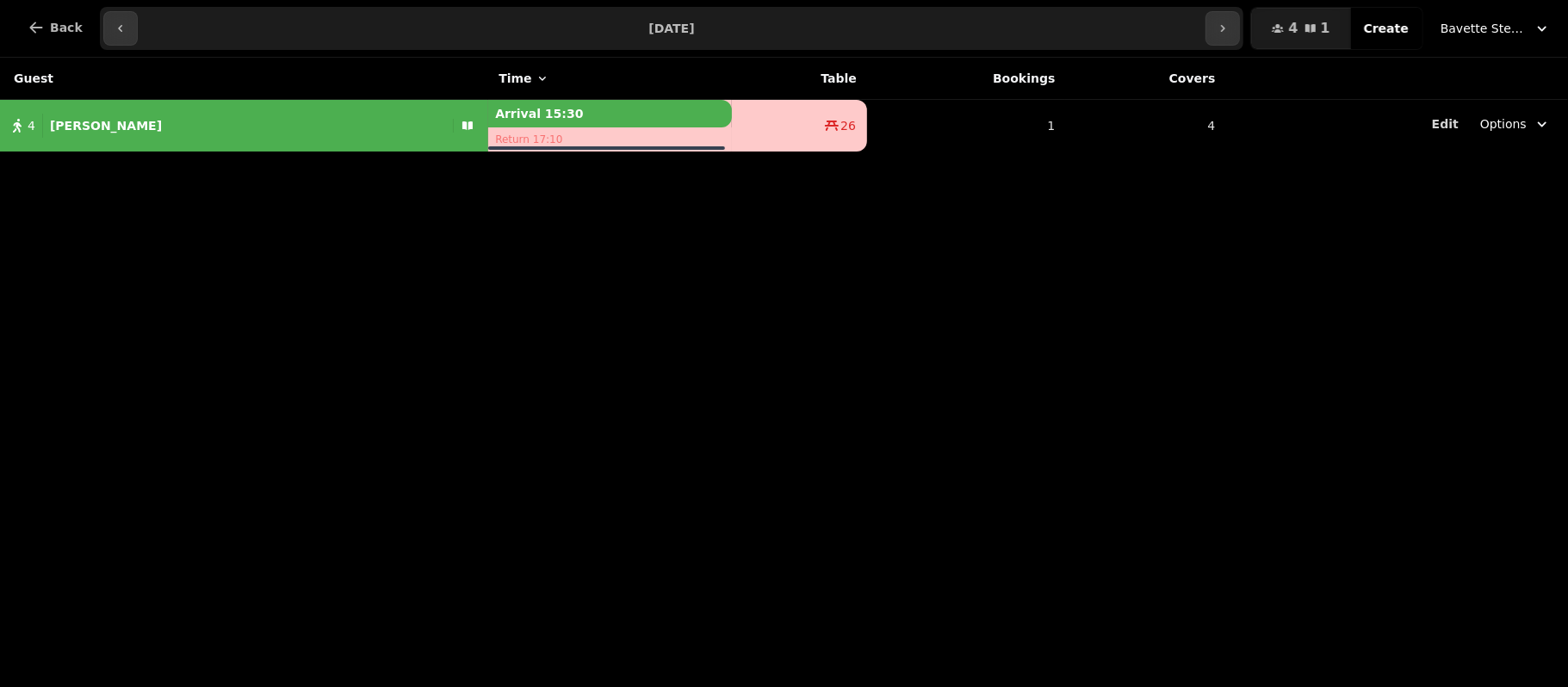
click at [1517, 14] on button "Bavette Steakhouse - [PERSON_NAME]" at bounding box center [1496, 28] width 130 height 31
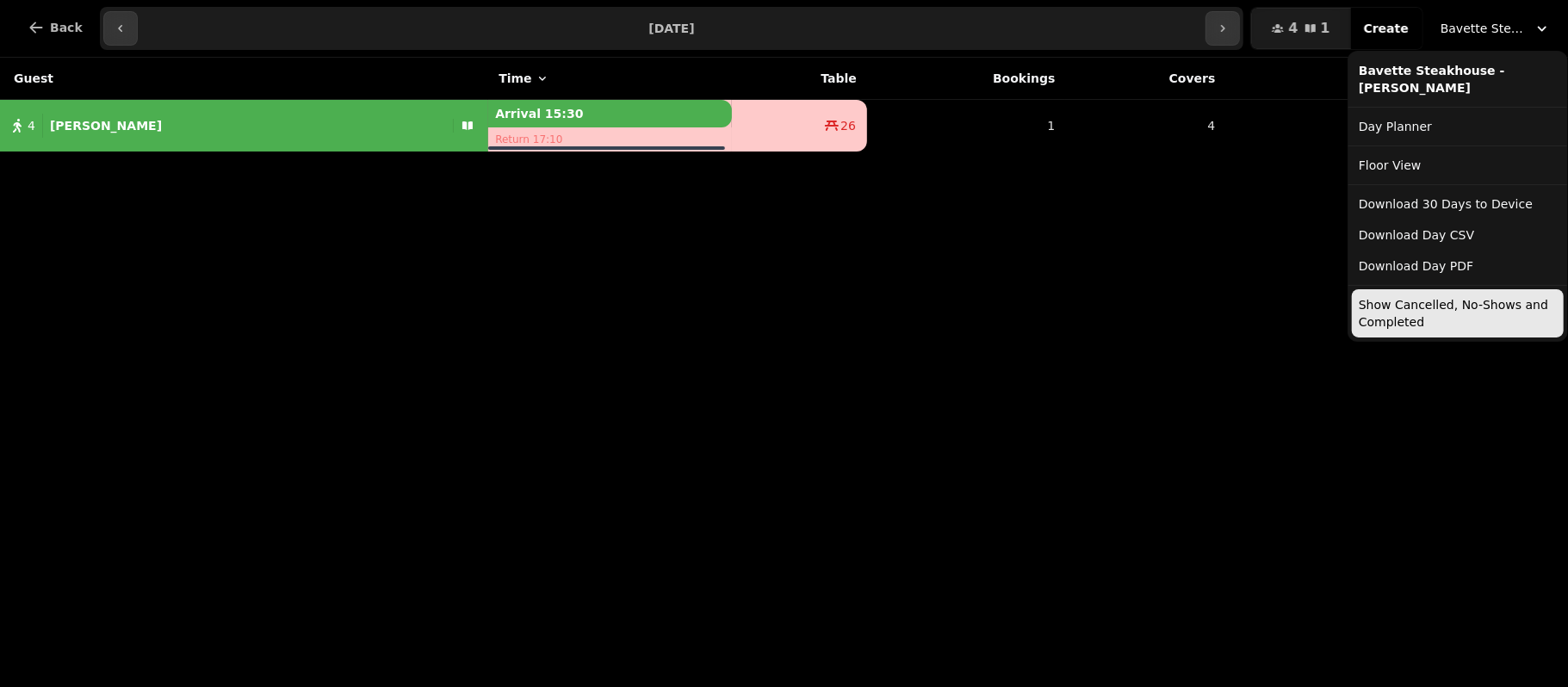
click at [1372, 318] on button "Show Cancelled, No-Shows and Completed" at bounding box center [1457, 314] width 212 height 48
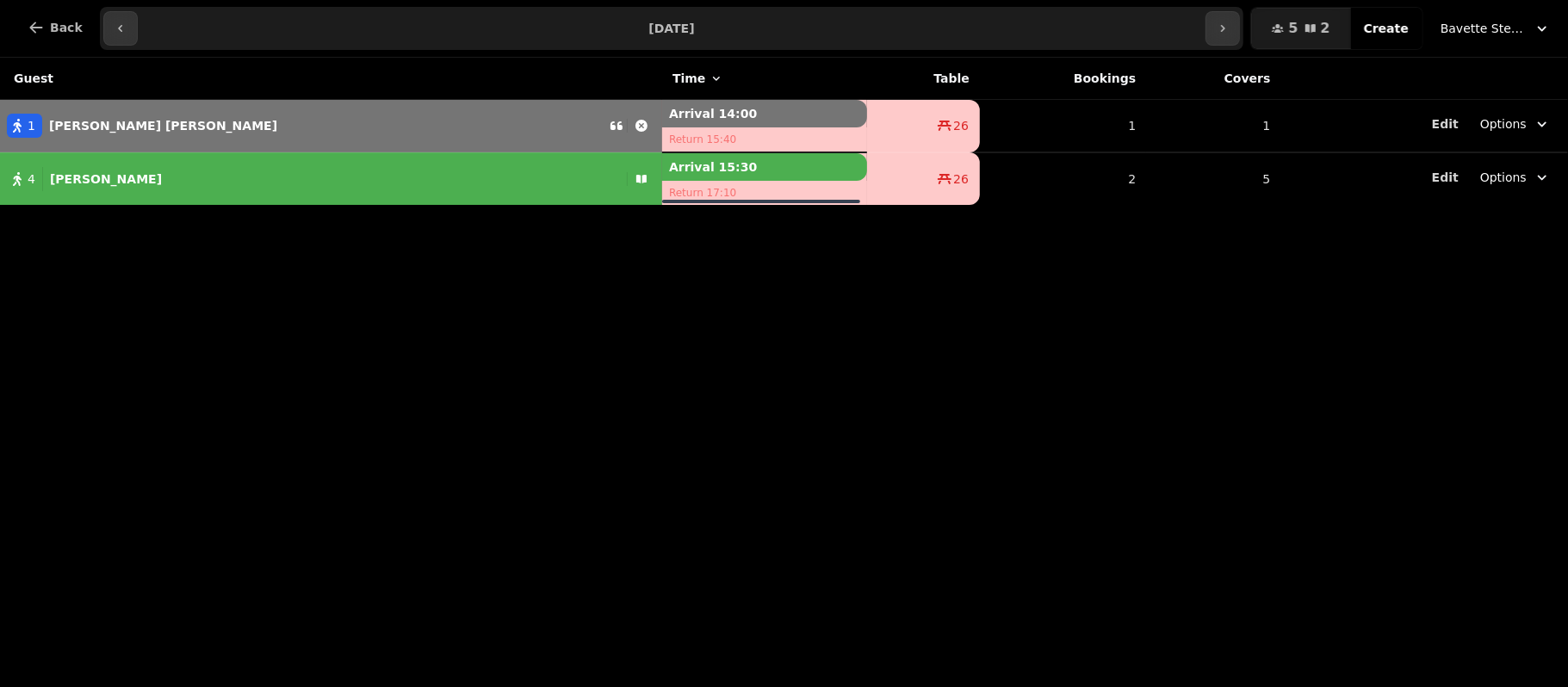
click at [222, 132] on div "1 Helen Riley" at bounding box center [305, 125] width 609 height 24
select select "**********"
select select "*********"
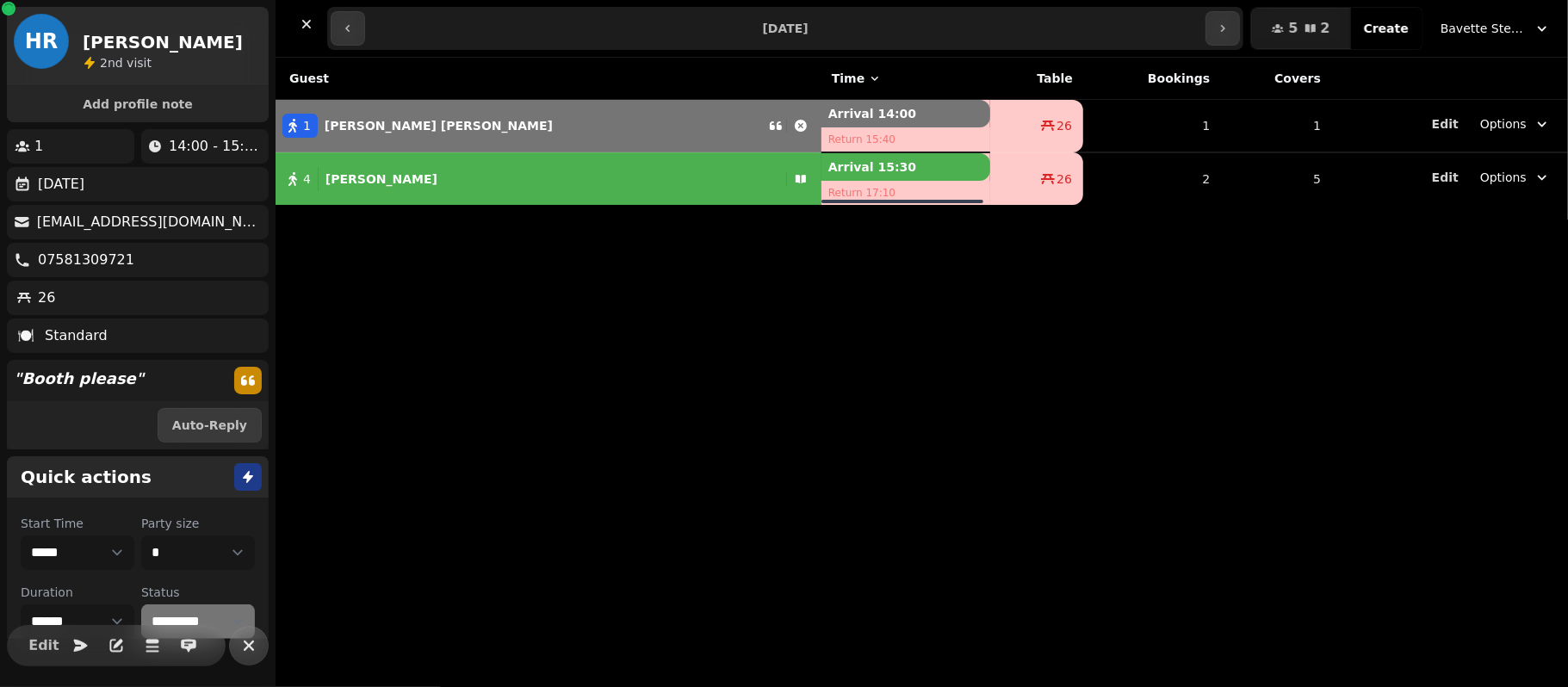
click at [249, 644] on icon "button" at bounding box center [248, 645] width 21 height 21
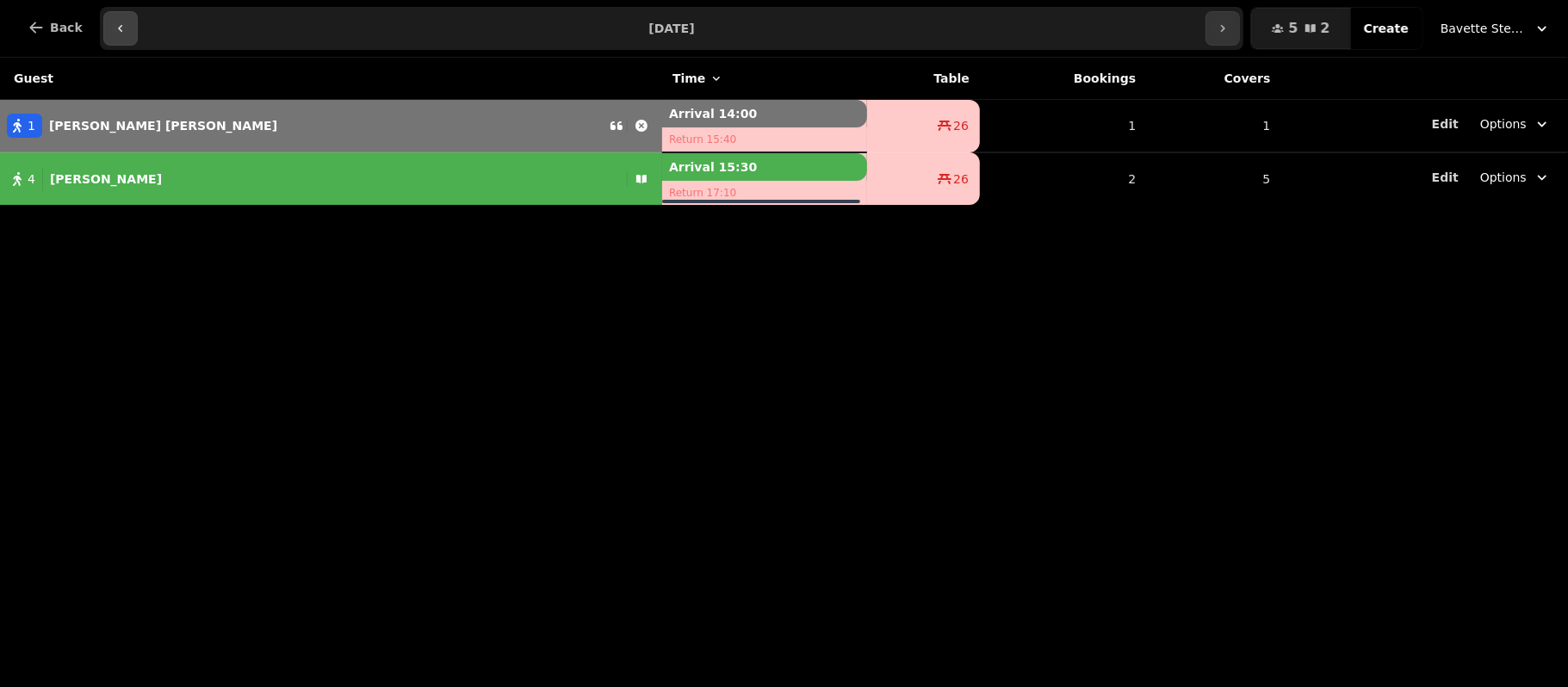
click at [125, 17] on button "button" at bounding box center [121, 29] width 35 height 35
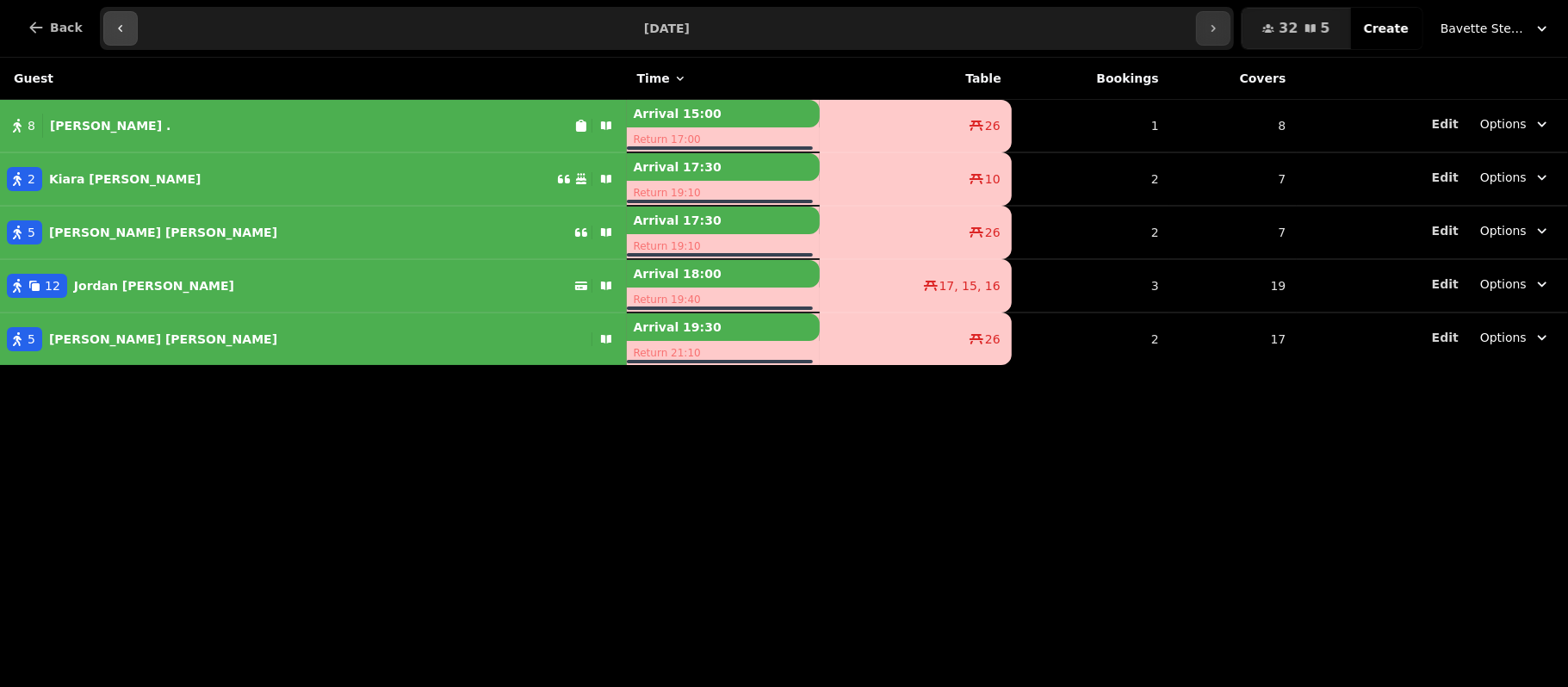
click at [125, 17] on button "button" at bounding box center [121, 29] width 35 height 35
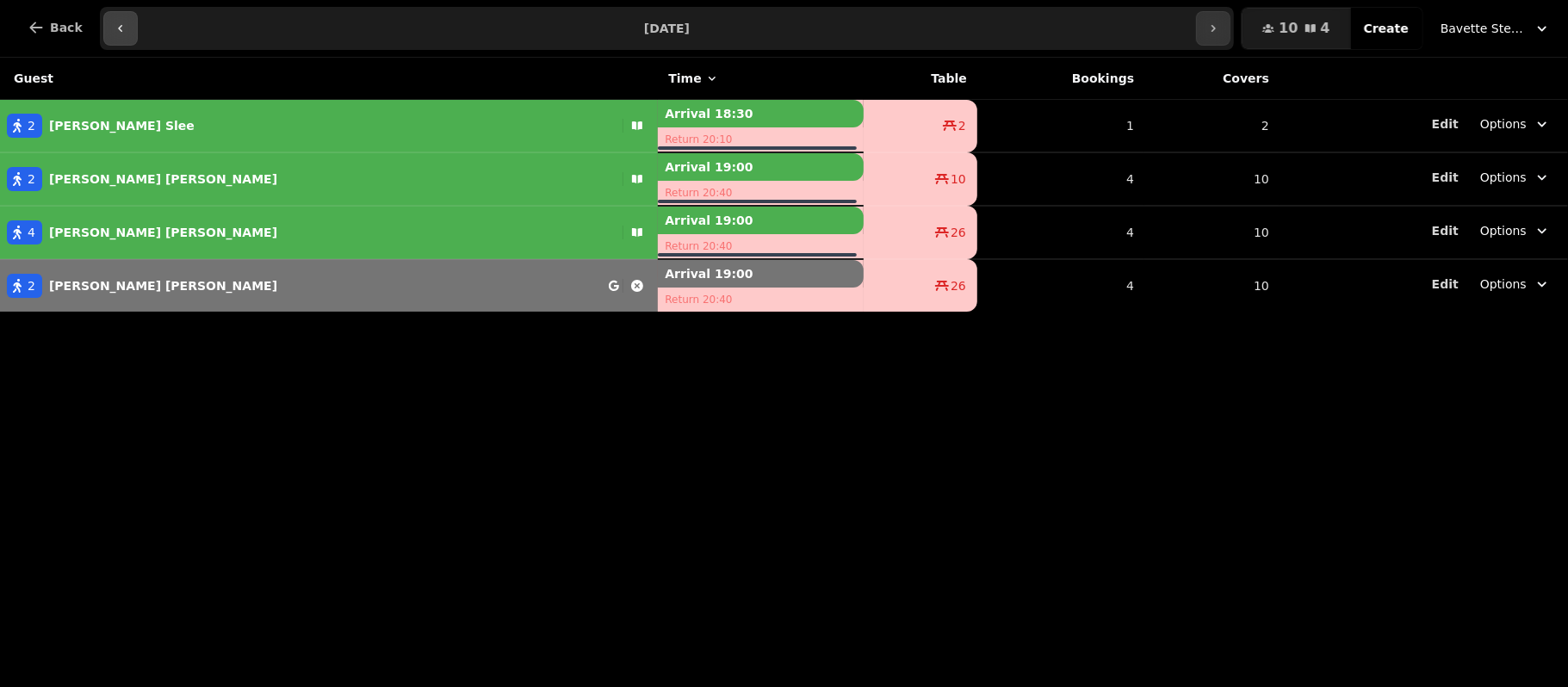
click at [119, 15] on button "button" at bounding box center [121, 29] width 35 height 35
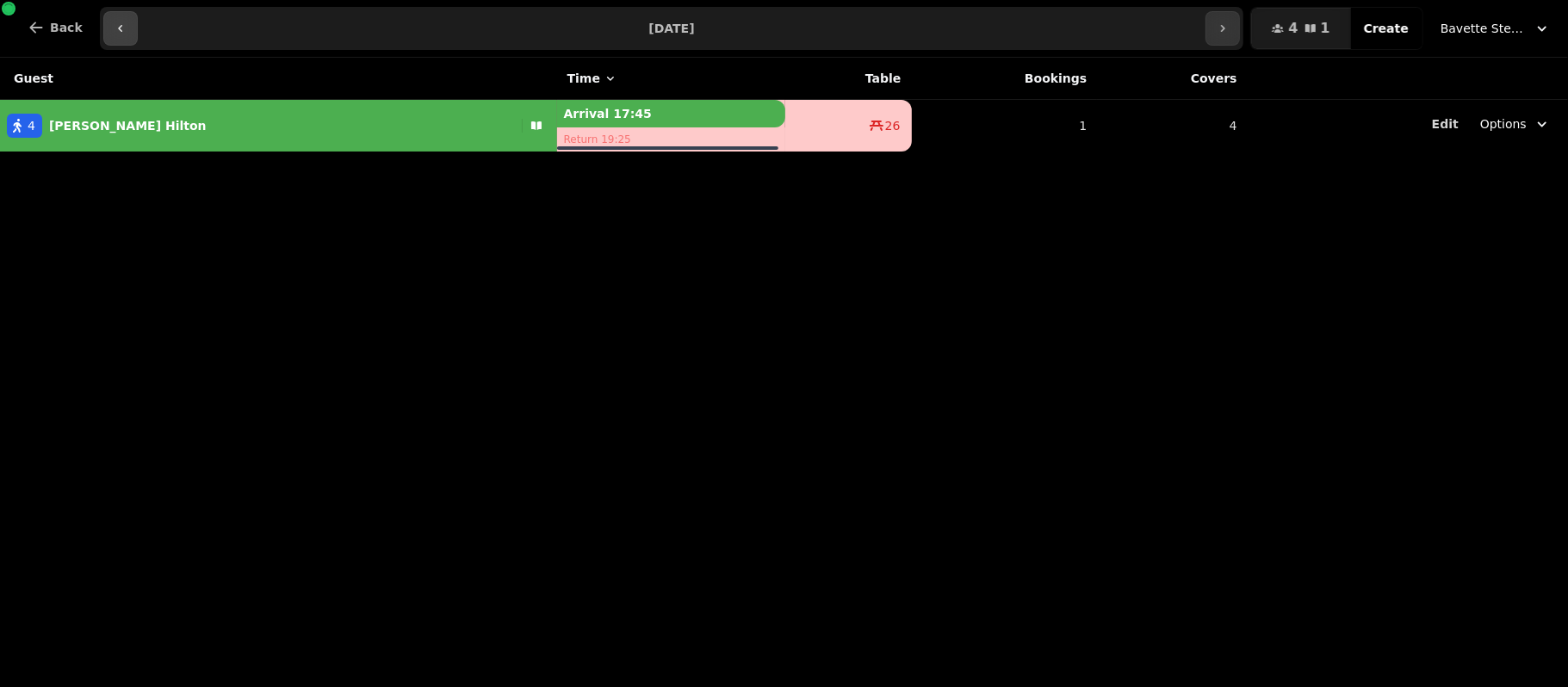
click at [104, 38] on button "button" at bounding box center [121, 29] width 35 height 35
type input "**********"
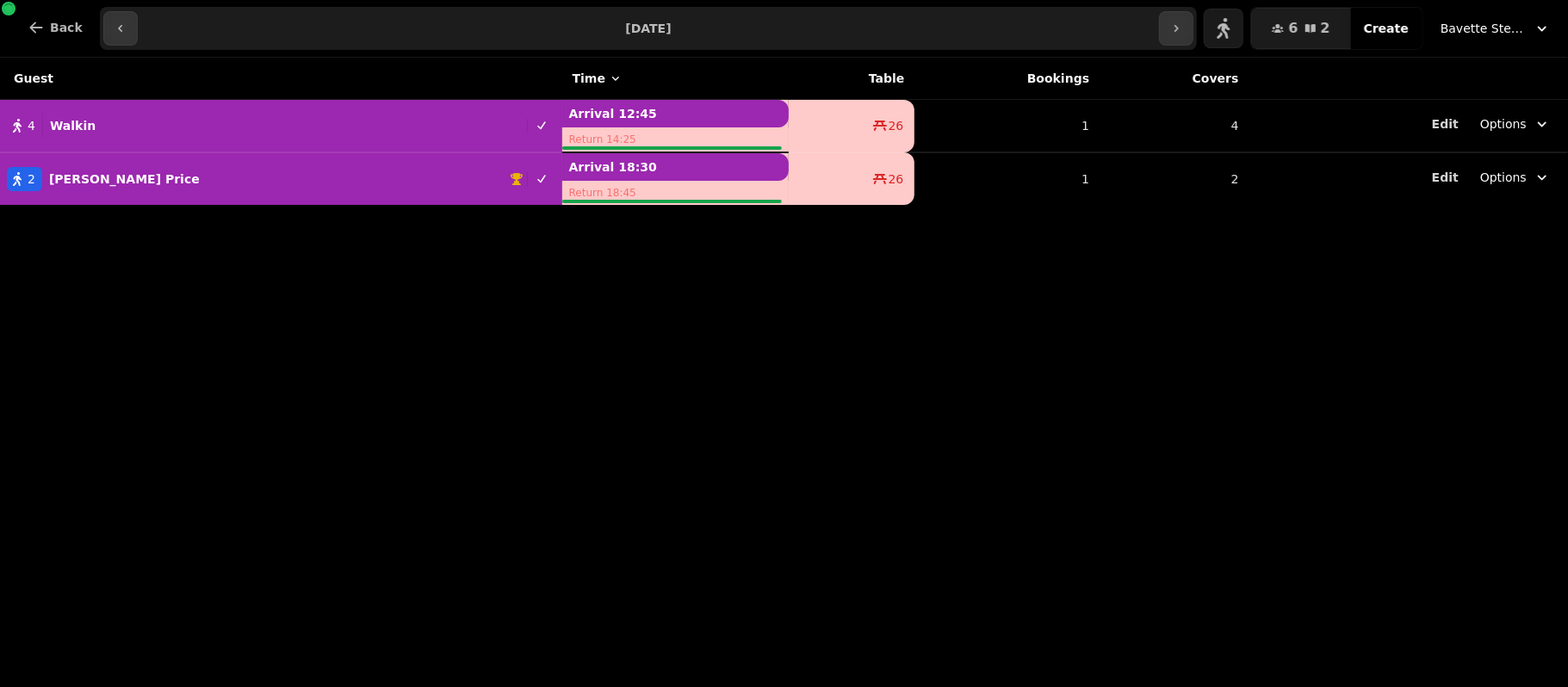
click at [303, 351] on div "Guest Time Table Bookings Covers 4 Walkin Arrival 12:45 Return 14:25 26 1 4 Edi…" at bounding box center [784, 373] width 1568 height 629
click at [1056, 459] on div "Guest Time Table Bookings Covers 4 Walkin Arrival 12:45 Return 14:25 26 1 4 Edi…" at bounding box center [784, 373] width 1568 height 629
click at [1078, 531] on div "Guest Time Table Bookings Covers 4 Walkin Arrival 12:45 Return 14:25 26 1 4 Edi…" at bounding box center [784, 373] width 1568 height 629
drag, startPoint x: 0, startPoint y: 0, endPoint x: 1069, endPoint y: 531, distance: 1193.6
click at [1069, 531] on div "Guest Time Table Bookings Covers 4 Walkin Arrival 12:45 Return 14:25 26 1 4 Edi…" at bounding box center [784, 373] width 1568 height 629
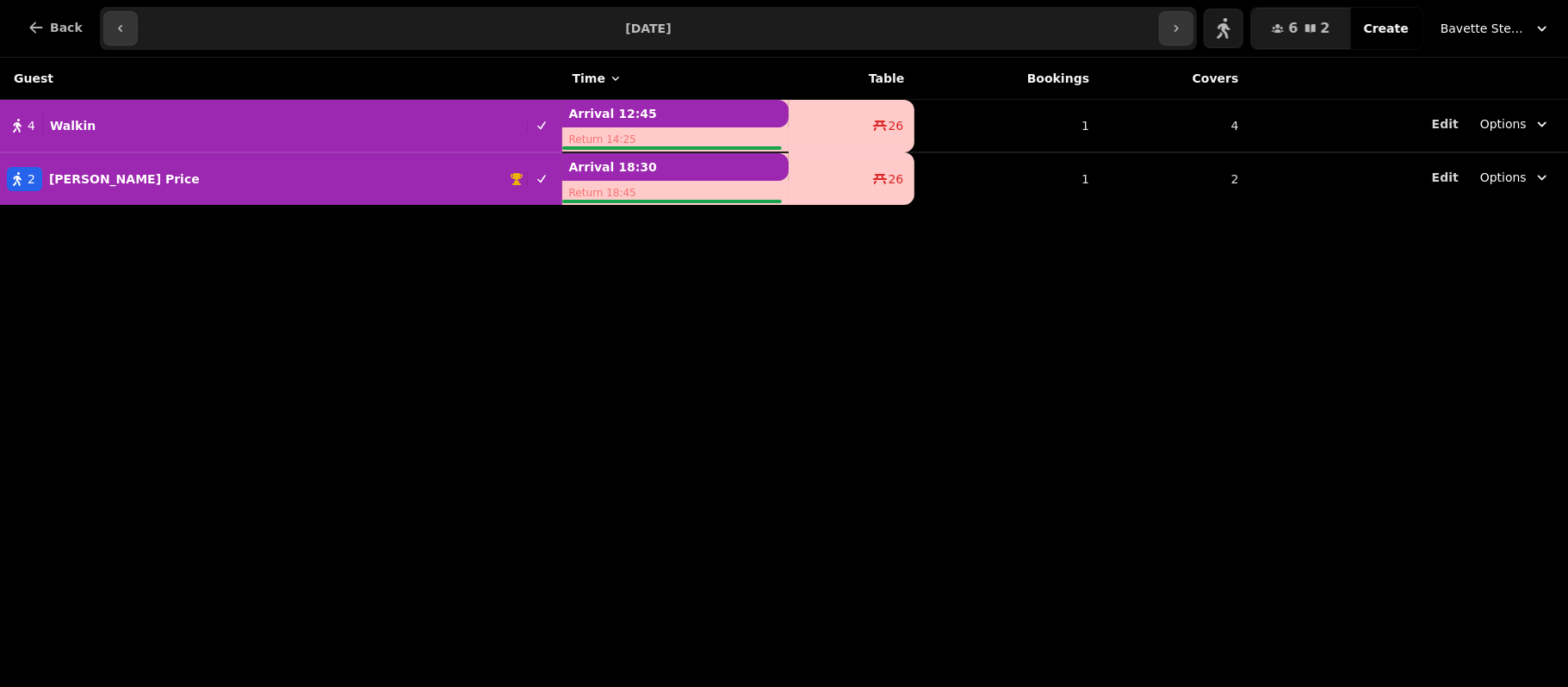
click at [115, 197] on button "2 Eric Price" at bounding box center [281, 179] width 562 height 41
select select "**********"
select select "*"
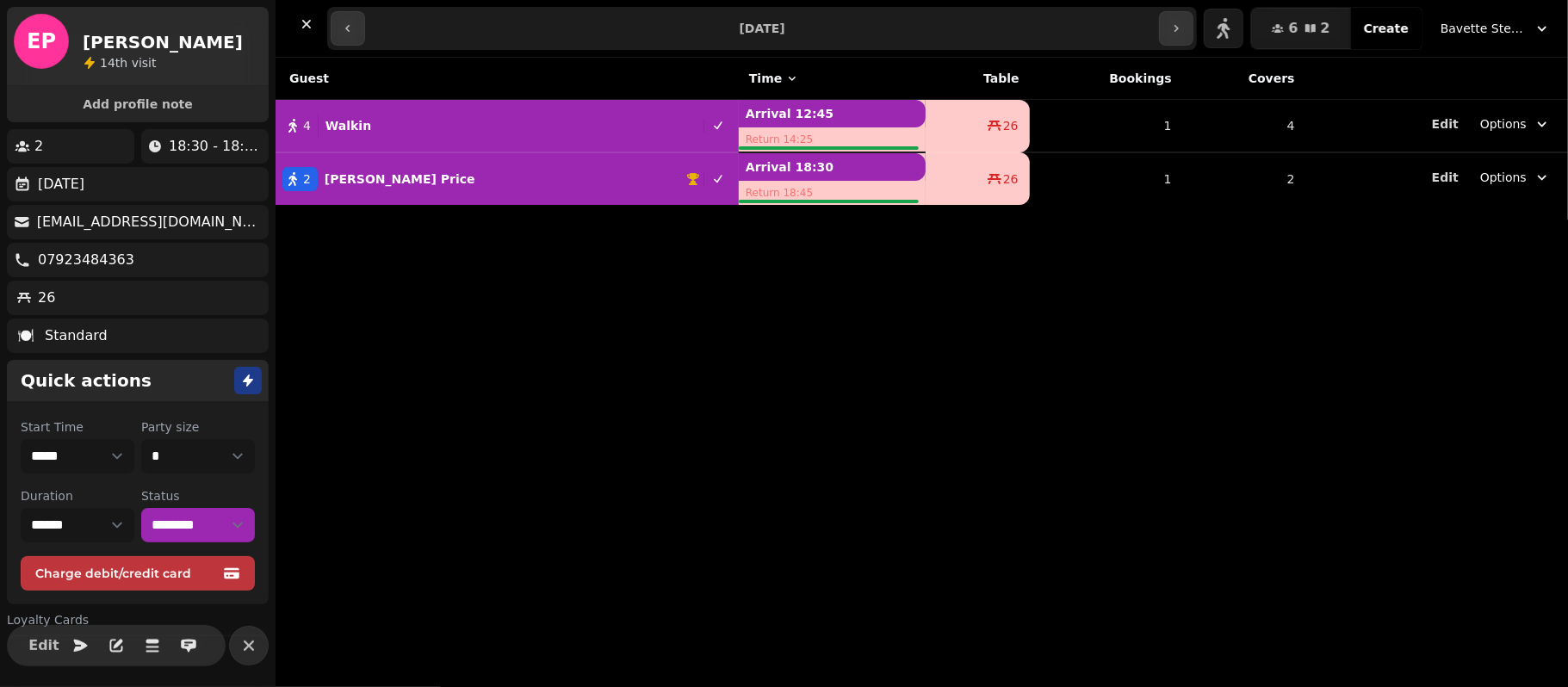
scroll to position [87, 0]
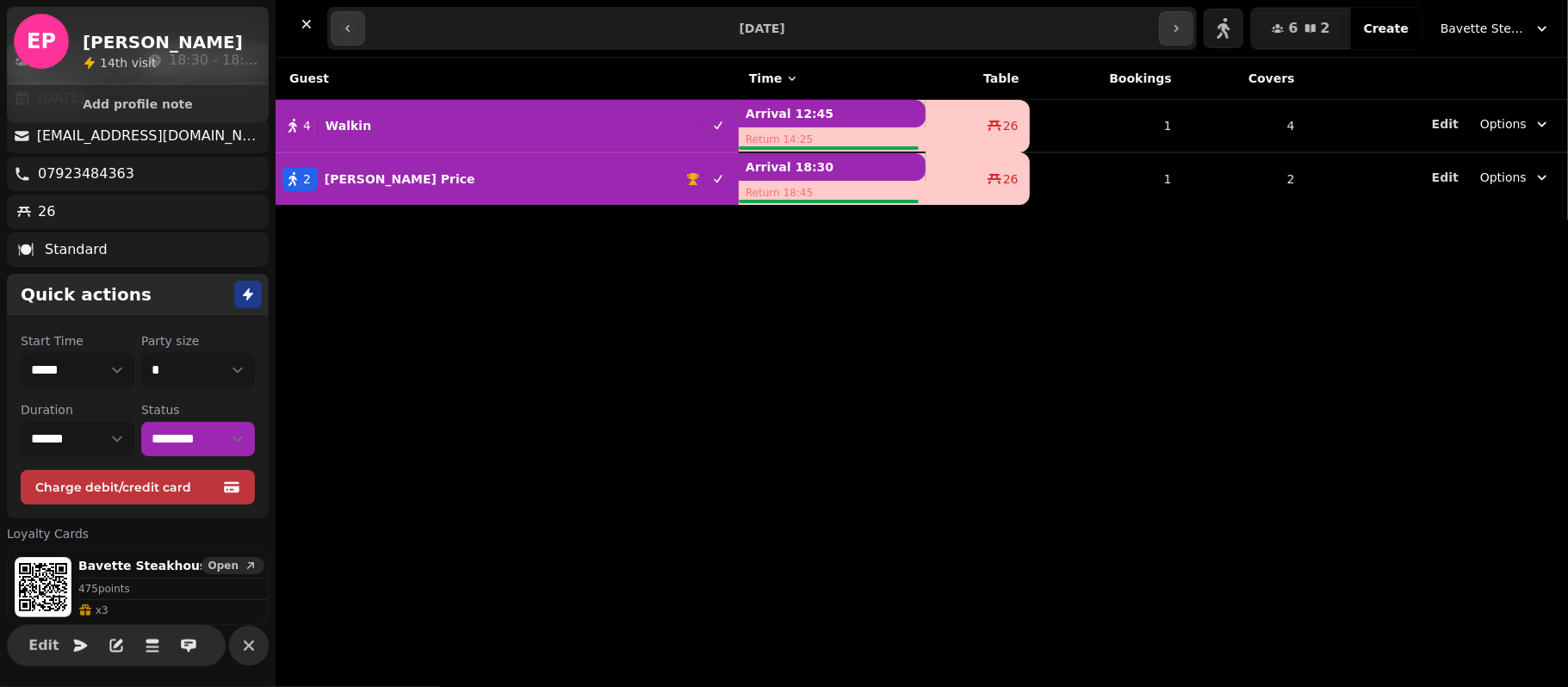
click at [218, 561] on span "Open" at bounding box center [223, 566] width 30 height 11
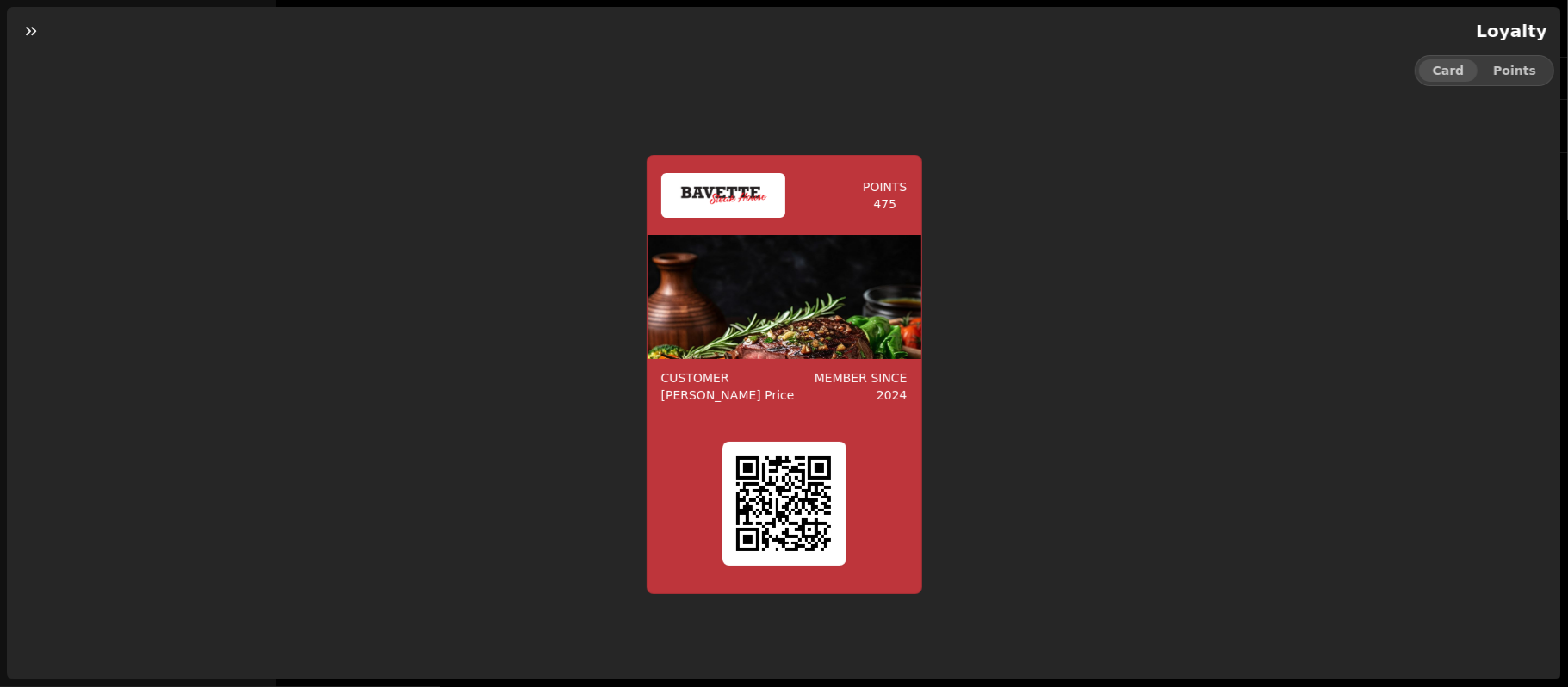
click at [32, 24] on icon "button" at bounding box center [30, 30] width 17 height 17
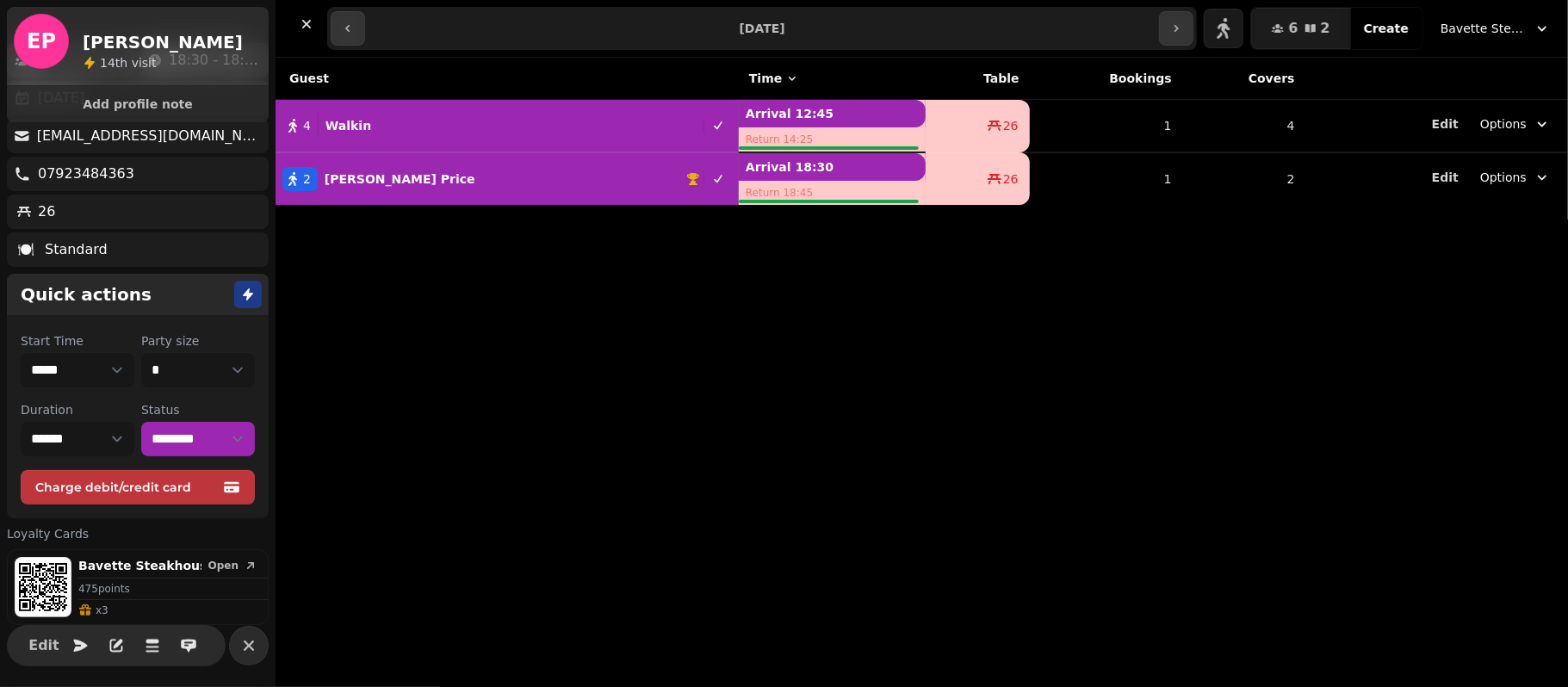
click at [463, 483] on div "Guest Time Table Bookings Covers 4 Walkin Arrival 12:45 Return 14:25 26 1 4 Edi…" at bounding box center [921, 373] width 1293 height 629
click at [534, 372] on div "Guest Time Table Bookings Covers 4 Walkin Arrival 12:45 Return 14:25 26 1 4 Edi…" at bounding box center [921, 373] width 1293 height 629
click at [256, 638] on icon "button" at bounding box center [248, 645] width 21 height 21
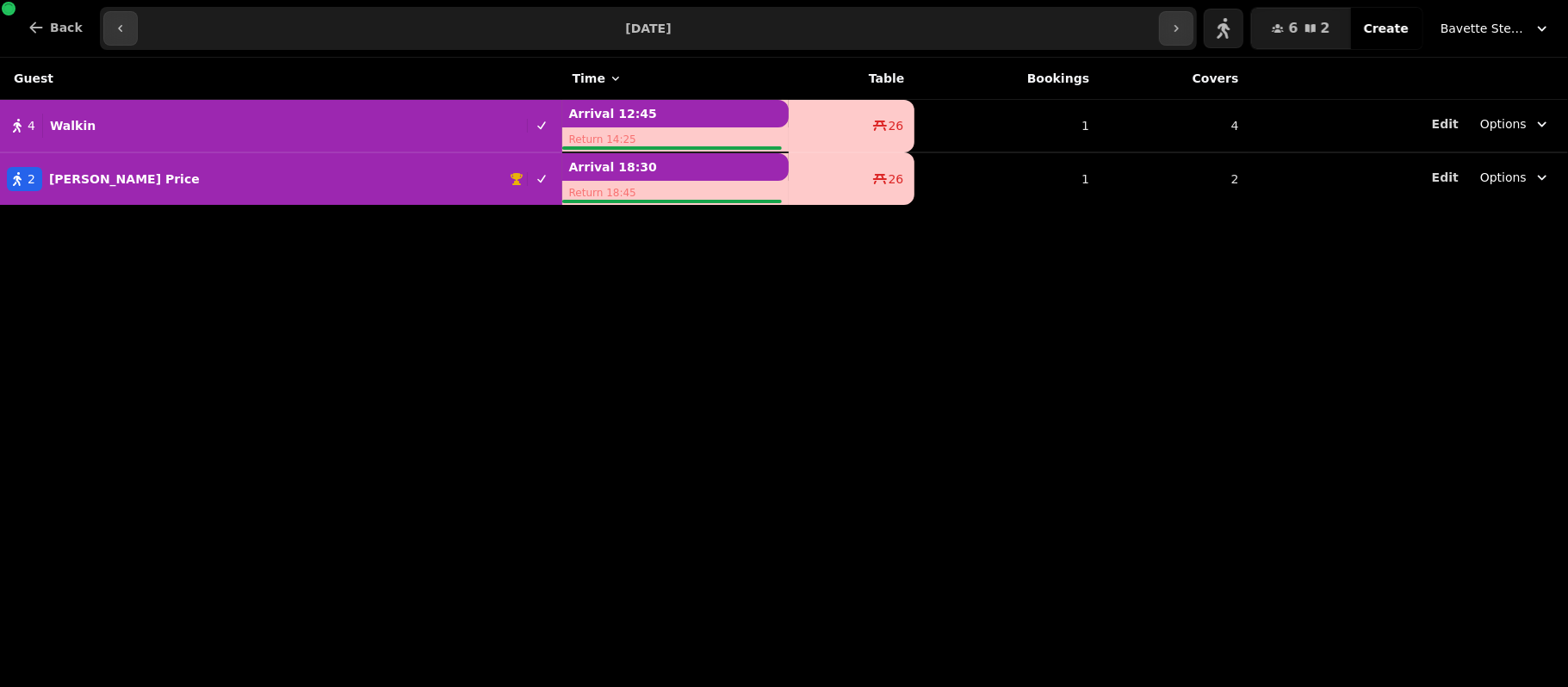
click at [439, 630] on div "Guest Time Table Bookings Covers 4 Walkin Arrival 12:45 Return 14:25 26 1 4 Edi…" at bounding box center [784, 373] width 1568 height 629
click at [224, 179] on div "2 Eric Price" at bounding box center [255, 179] width 510 height 24
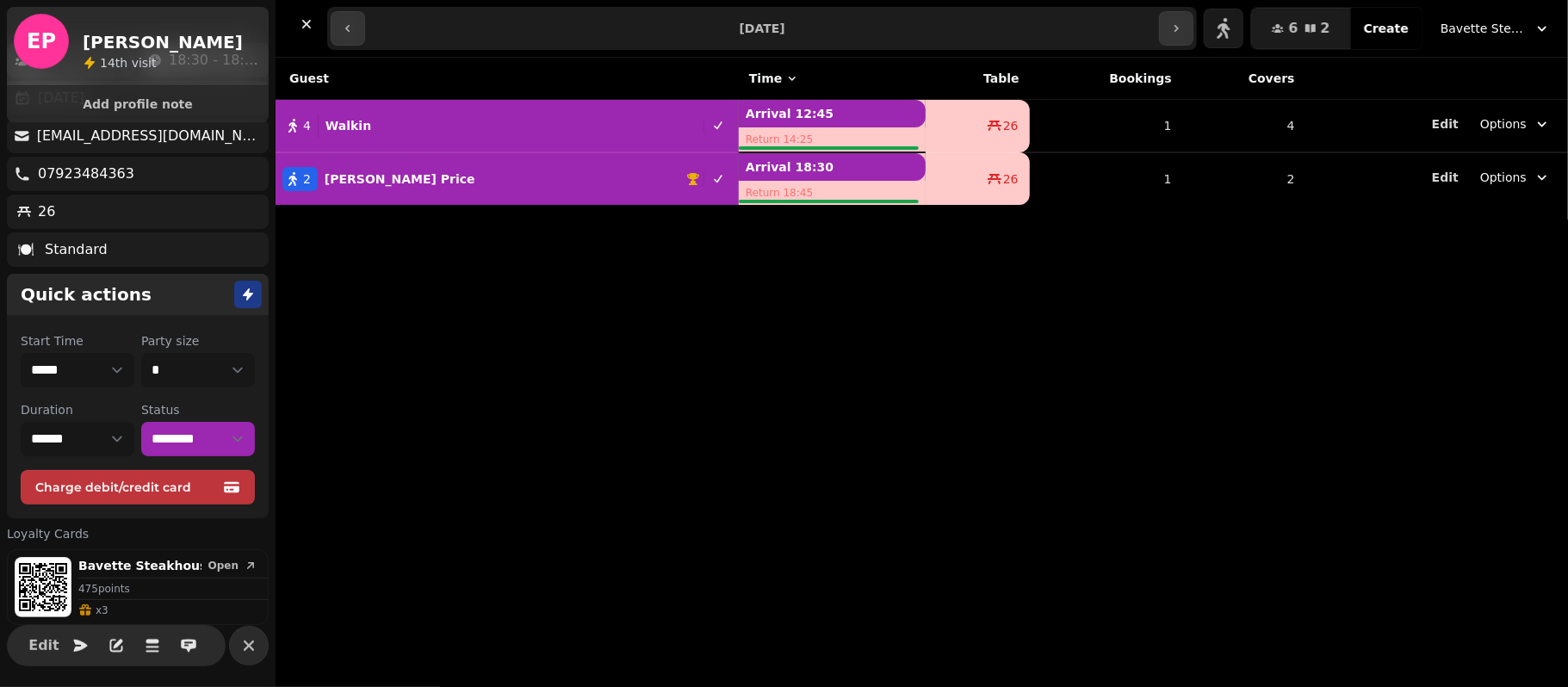
click at [89, 607] on icon at bounding box center [85, 607] width 12 height 5
click at [208, 563] on span "Open" at bounding box center [223, 566] width 30 height 11
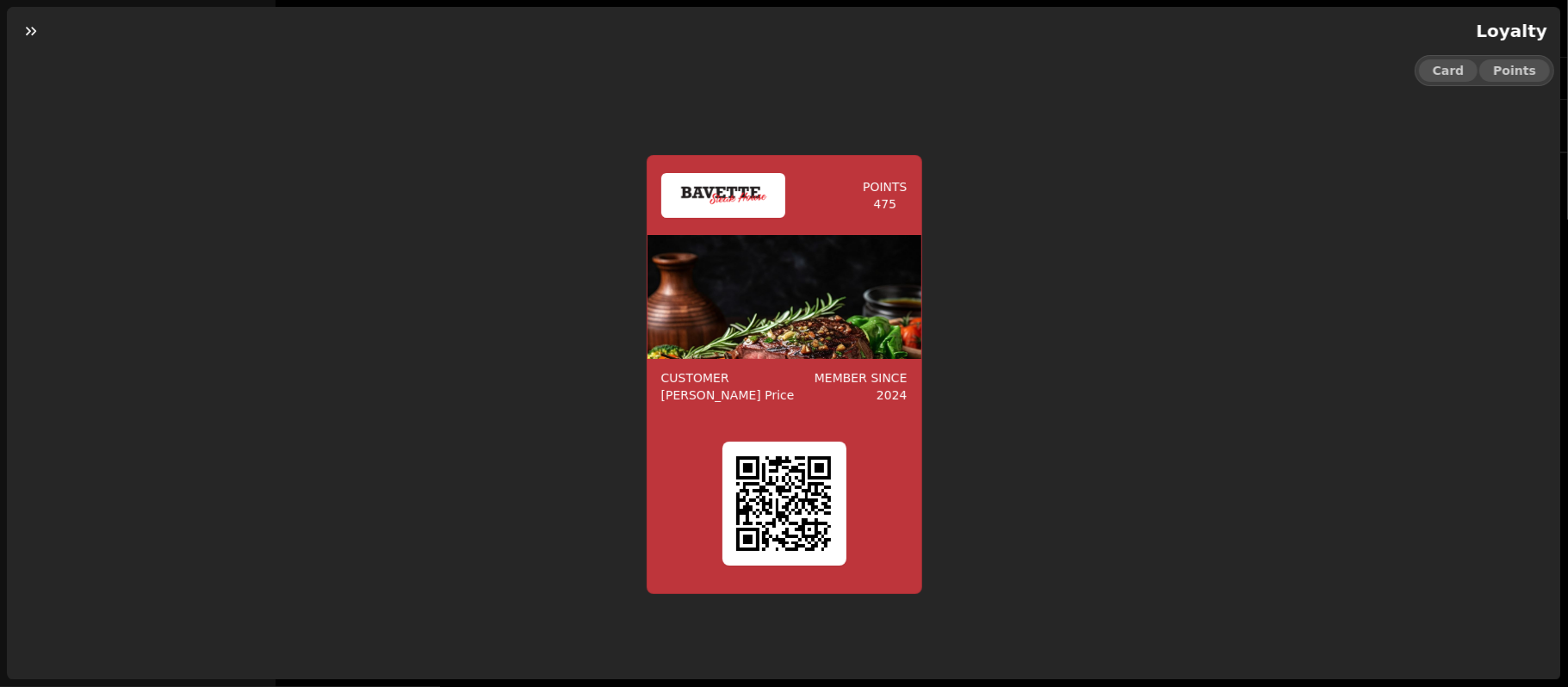
click at [1492, 63] on button "Points" at bounding box center [1514, 70] width 71 height 22
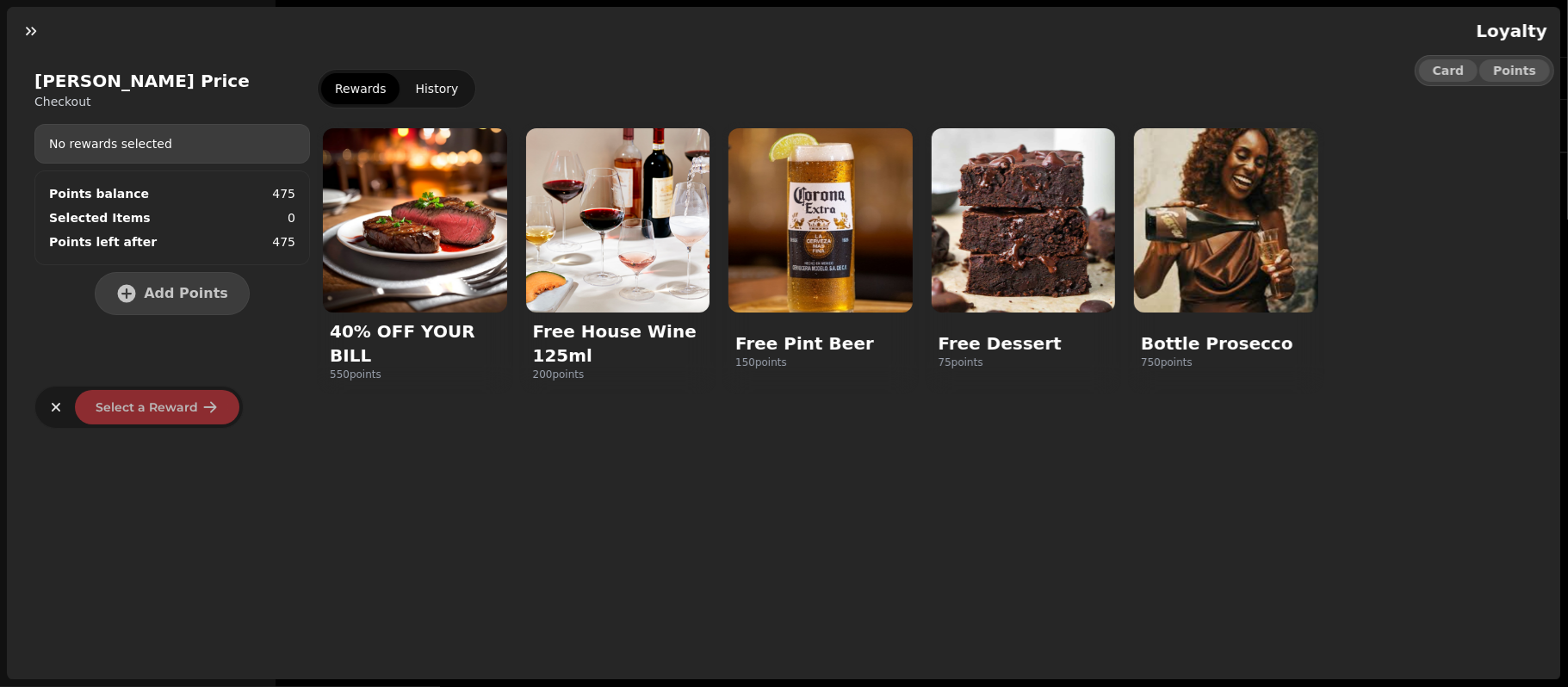
click at [1443, 63] on button "Card" at bounding box center [1448, 70] width 59 height 22
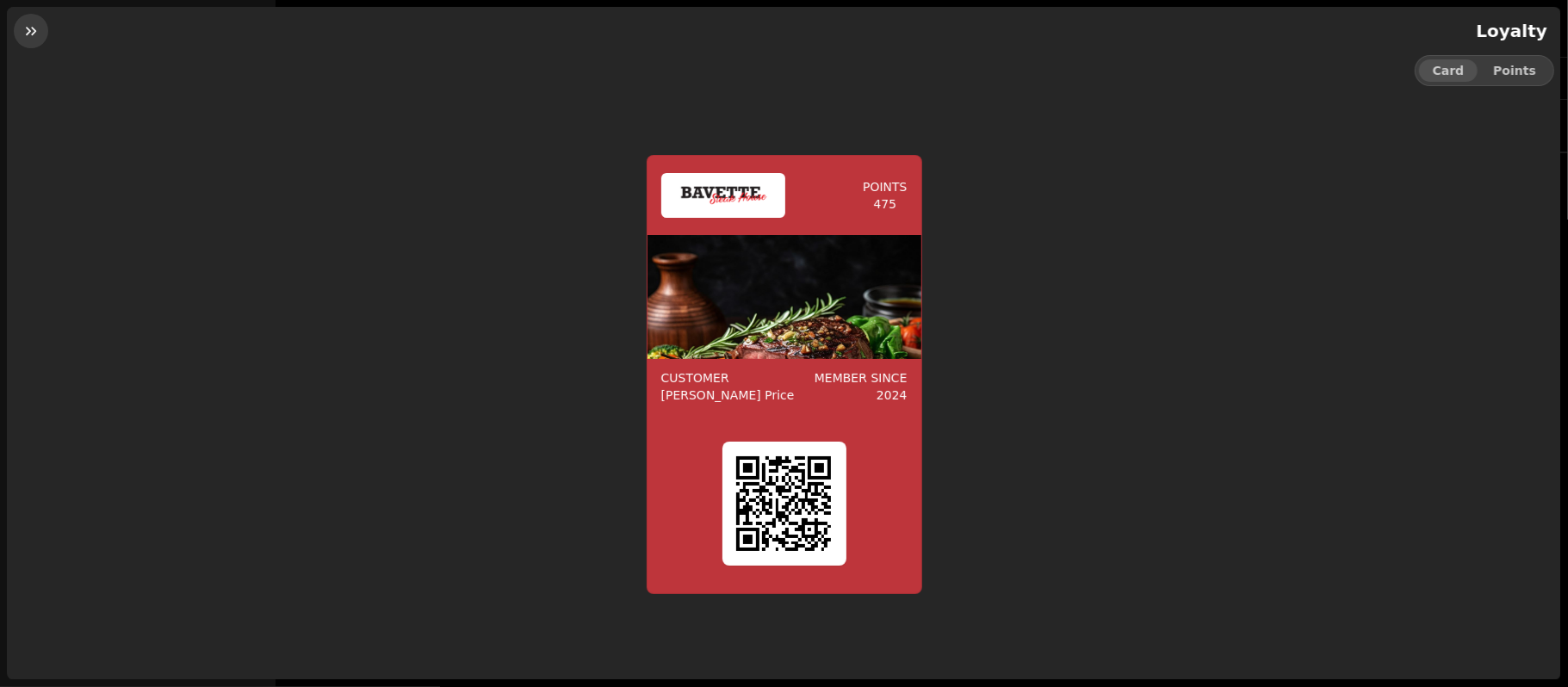
click at [43, 18] on button "button" at bounding box center [30, 30] width 35 height 35
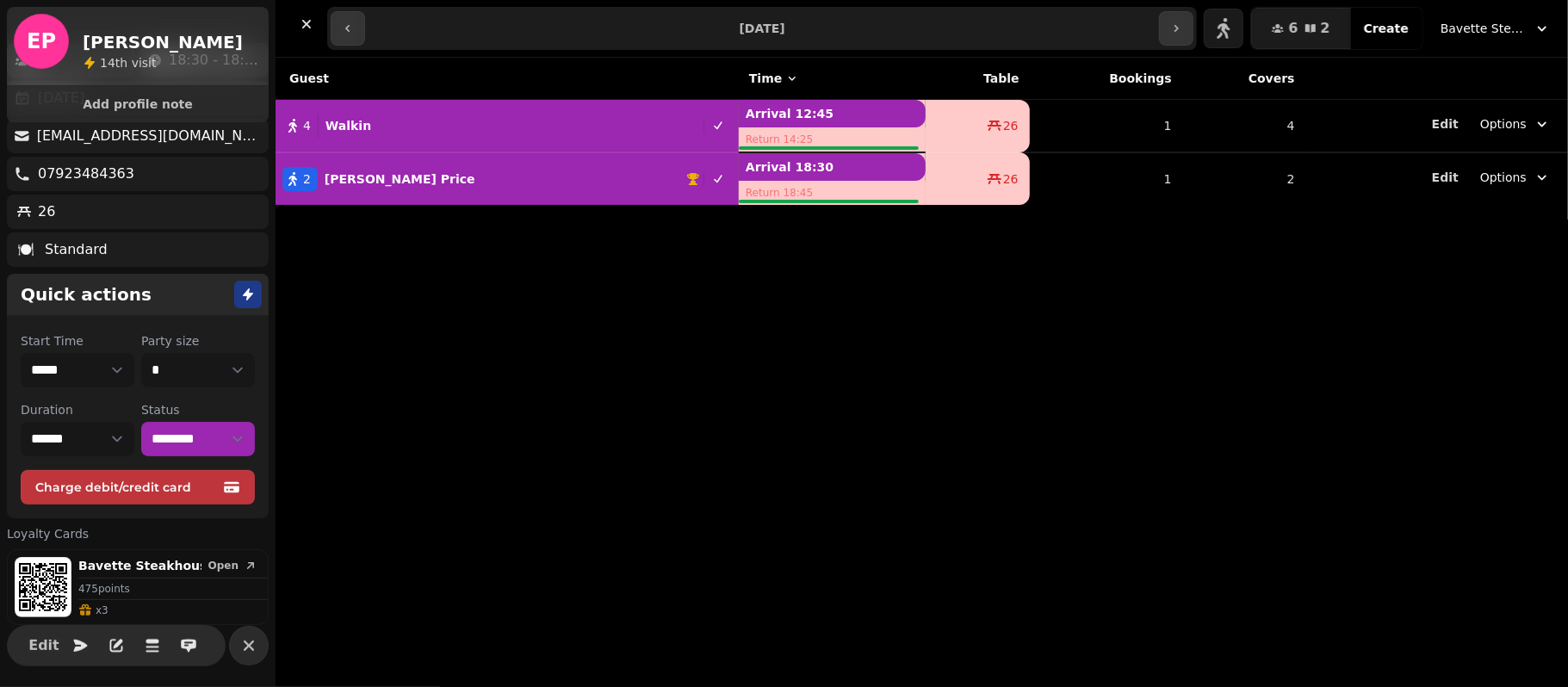
click at [325, 585] on div "Guest Time Table Bookings Covers 4 Walkin Arrival 12:45 Return 14:25 26 1 4 Edi…" at bounding box center [921, 373] width 1293 height 629
click at [248, 633] on button "button" at bounding box center [248, 646] width 39 height 39
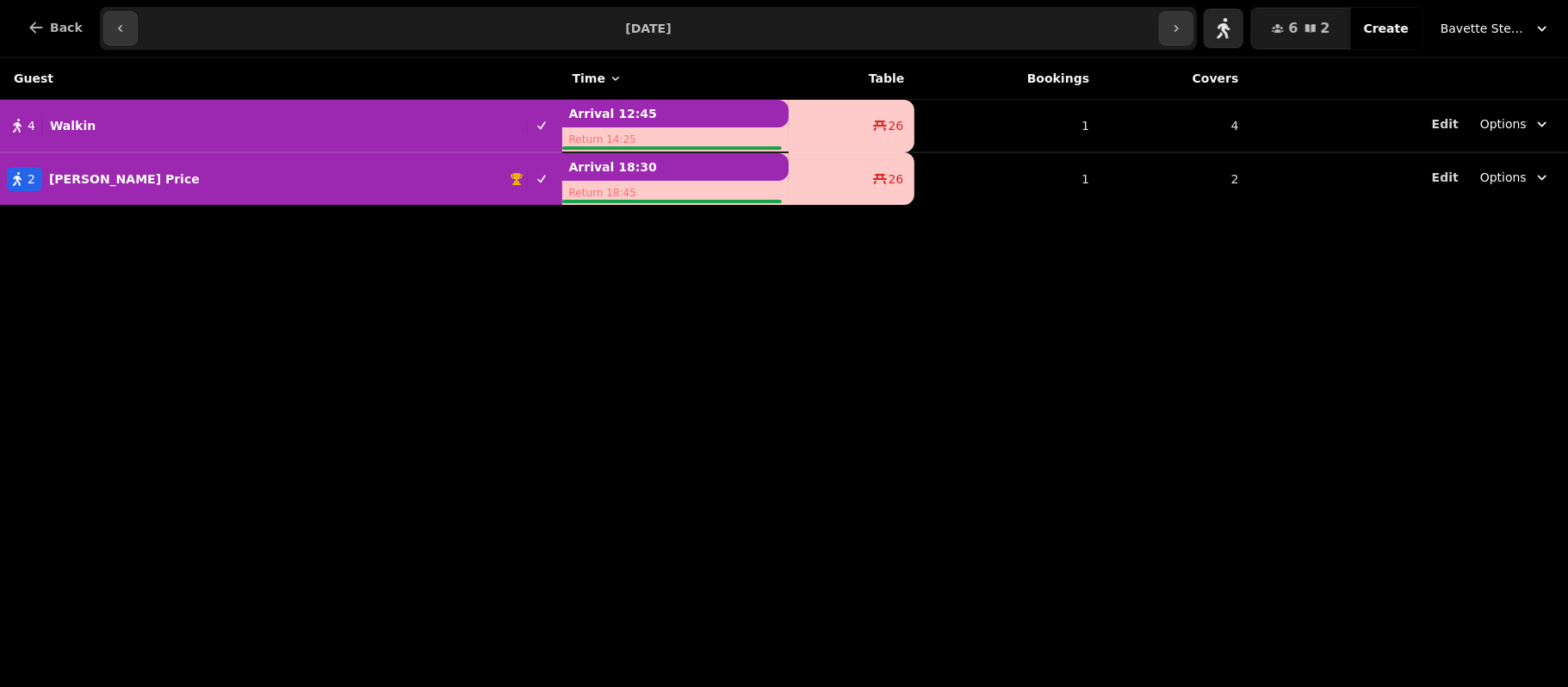
click at [1244, 19] on button "button" at bounding box center [1223, 29] width 39 height 39
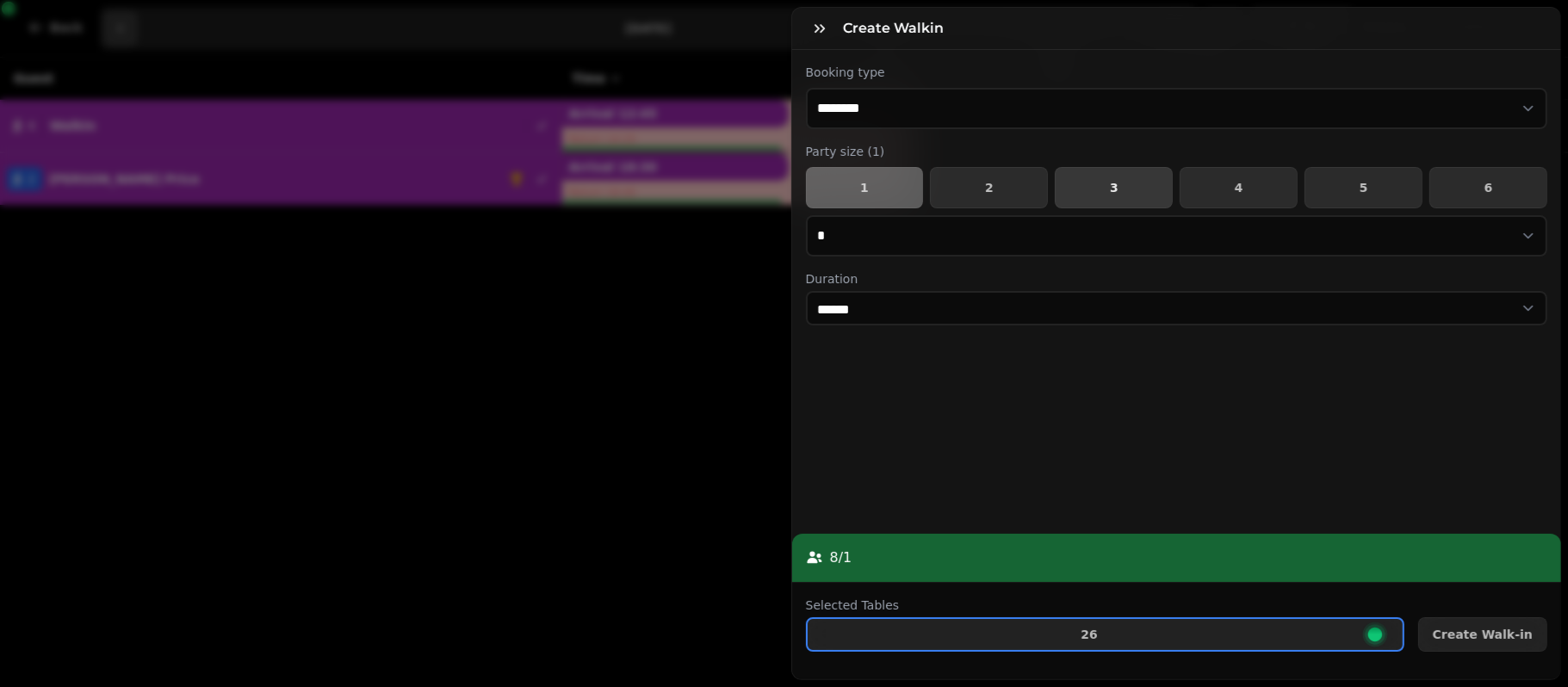
click at [1137, 206] on button "3" at bounding box center [1114, 188] width 118 height 41
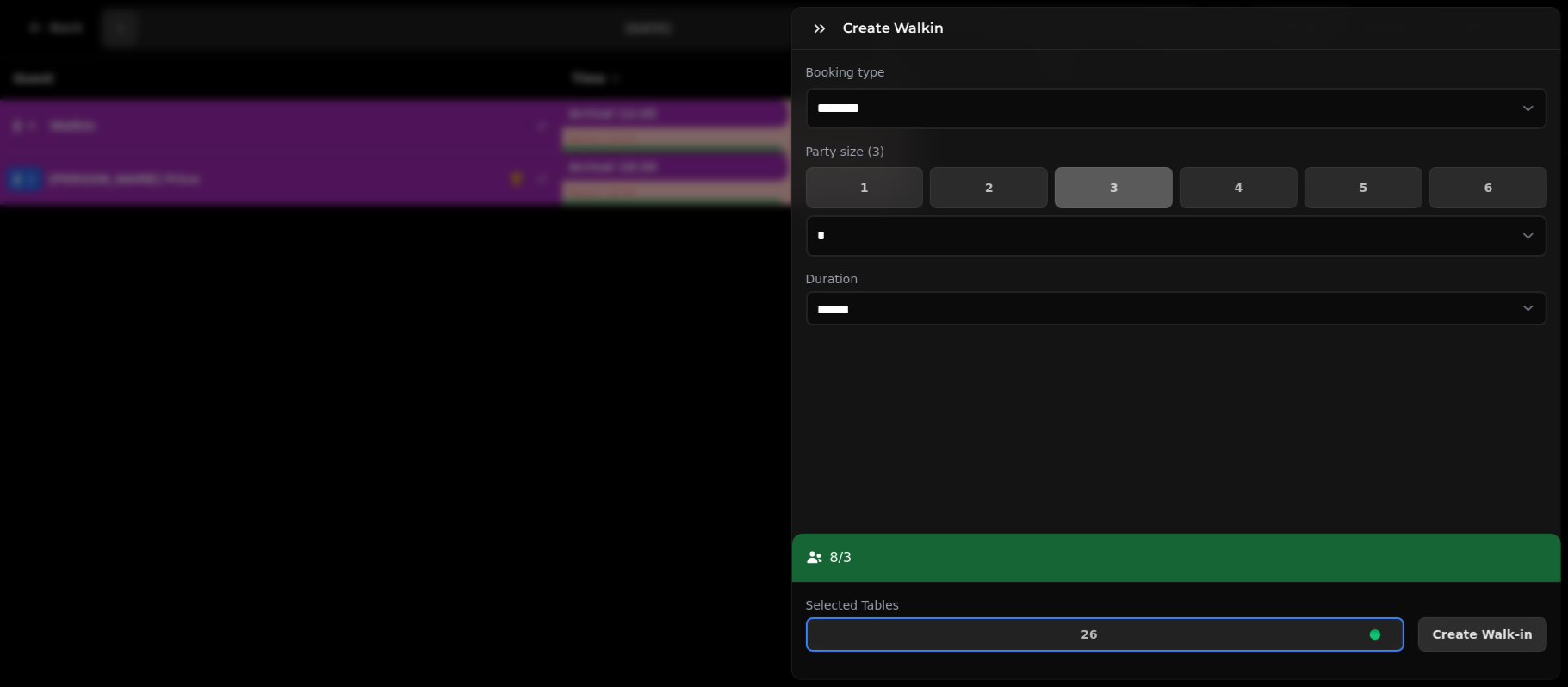
click at [1488, 617] on button "Create Walk-in" at bounding box center [1482, 634] width 130 height 35
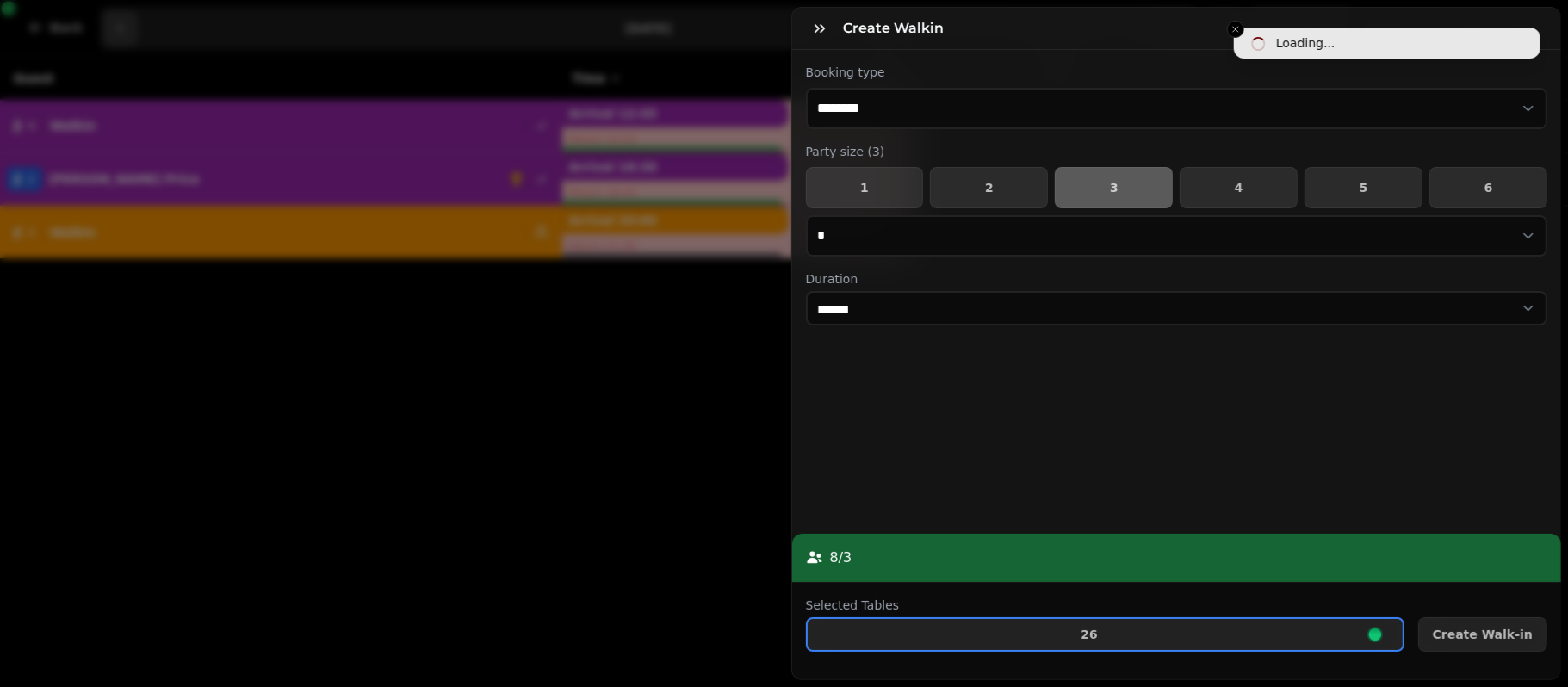
click at [559, 390] on div "**********" at bounding box center [784, 357] width 1568 height 659
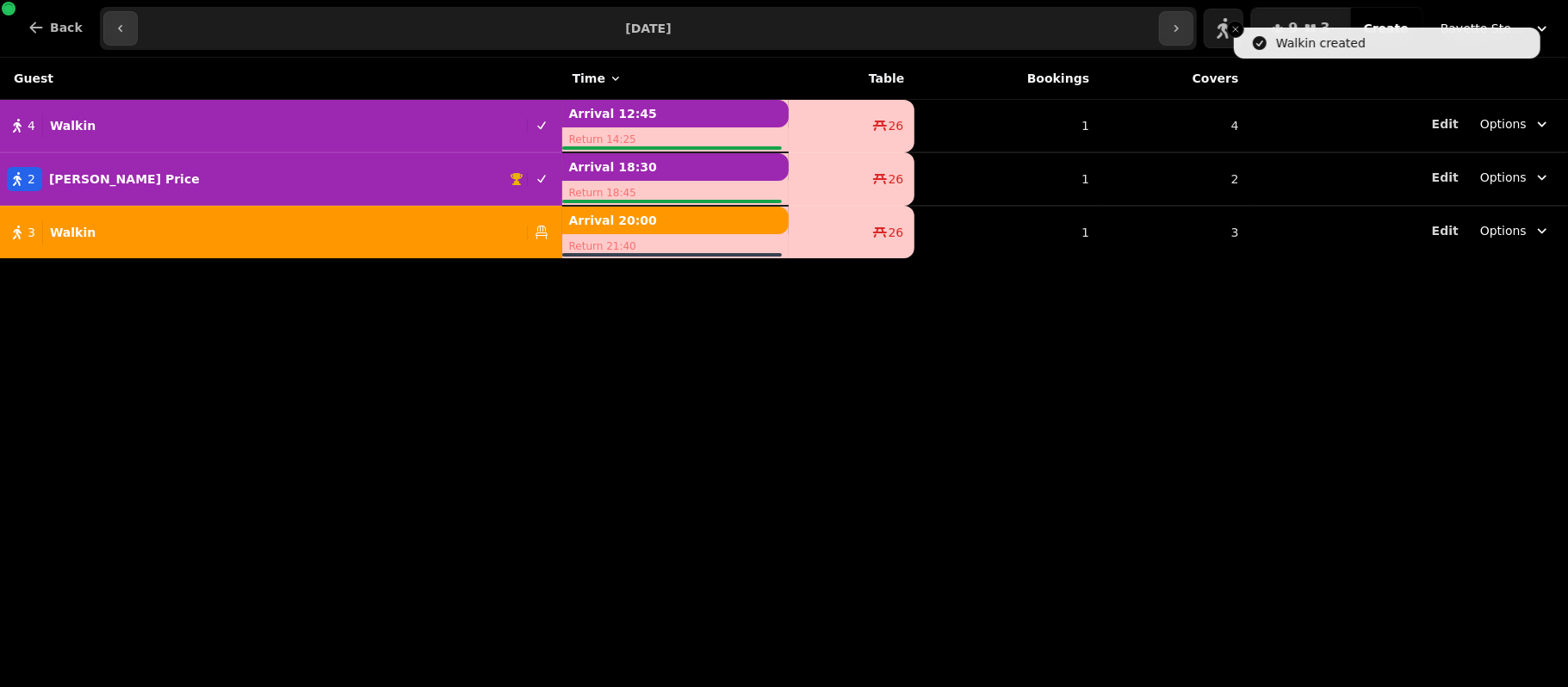
click at [789, 529] on div "Guest Time Table Bookings Covers 4 Walkin Arrival 12:45 Return 14:25 26 1 4 Edi…" at bounding box center [784, 373] width 1568 height 629
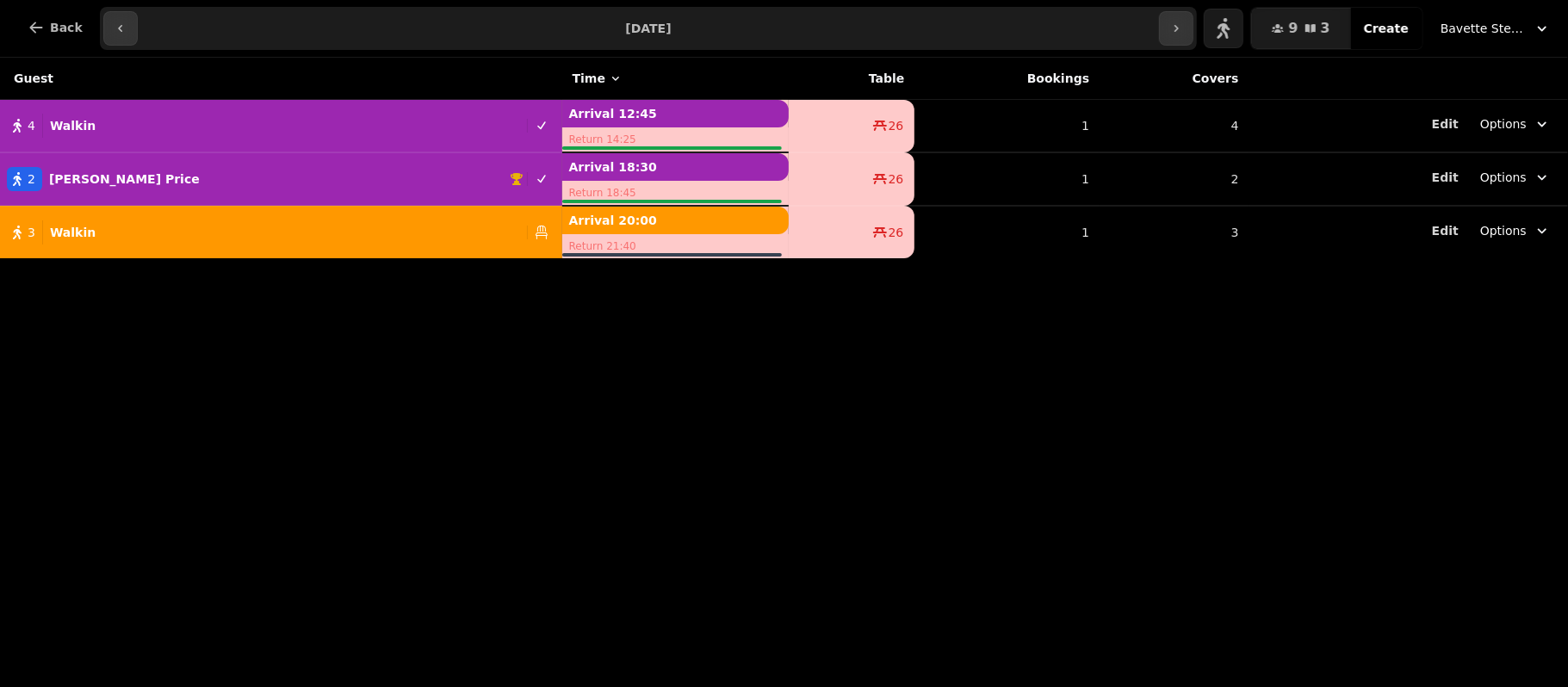
click at [789, 529] on div "Guest Time Table Bookings Covers 4 Walkin Arrival 12:45 Return 14:25 26 1 4 Edi…" at bounding box center [784, 373] width 1568 height 629
click at [529, 483] on div "Guest Time Table Bookings Covers 4 Walkin Arrival 12:45 Return 14:25 26 1 4 Edi…" at bounding box center [784, 373] width 1568 height 629
click at [700, 601] on div "Guest Time Table Bookings Covers 4 Walkin Arrival 12:45 Return 14:25 26 1 4 Edi…" at bounding box center [784, 373] width 1568 height 629
click at [178, 225] on div "3 Walkin" at bounding box center [260, 232] width 520 height 24
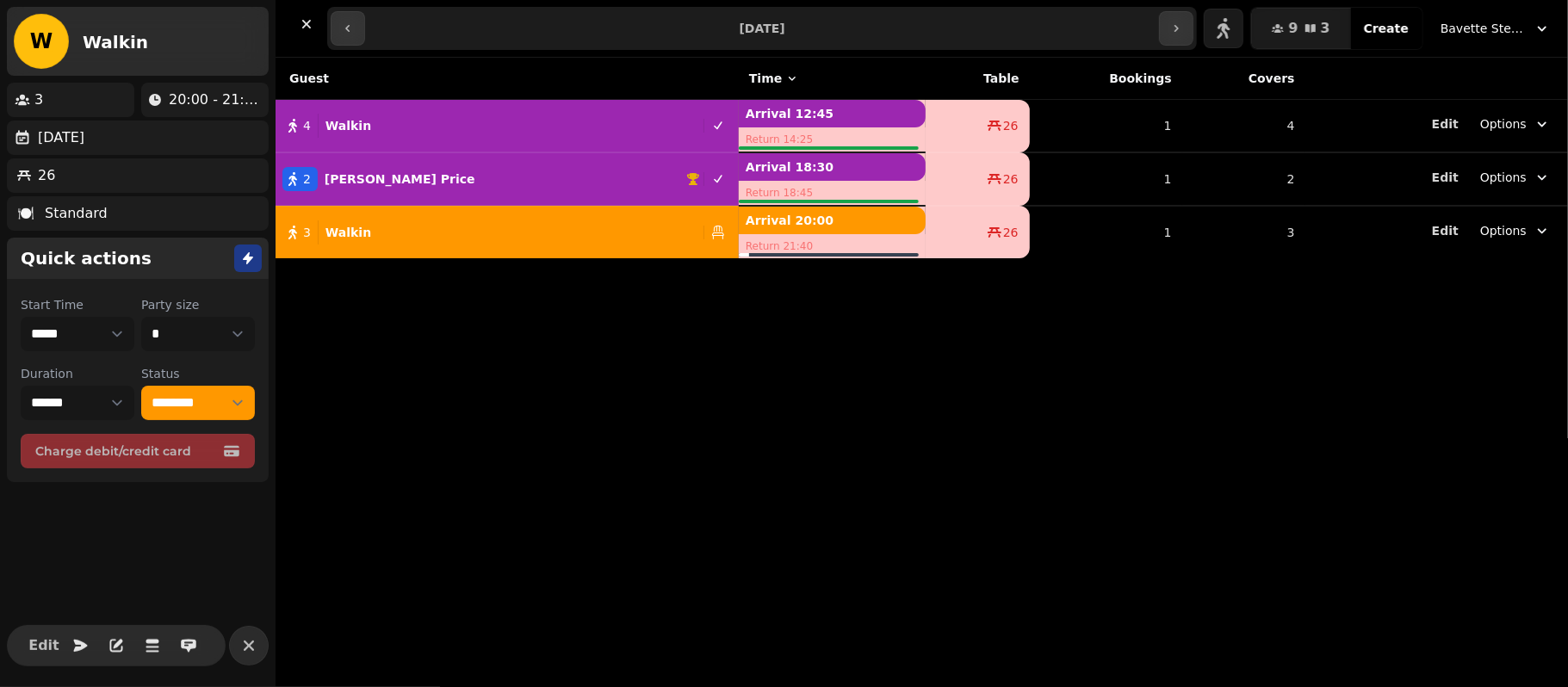
scroll to position [0, 0]
click at [227, 420] on div "Start Time ***** ***** ***** ***** ***** ***** ***** ***** ***** ***** ***** **…" at bounding box center [138, 382] width 262 height 200
click at [222, 411] on select "**********" at bounding box center [197, 403] width 113 height 35
select select "********"
click at [141, 386] on select "**********" at bounding box center [197, 403] width 113 height 35
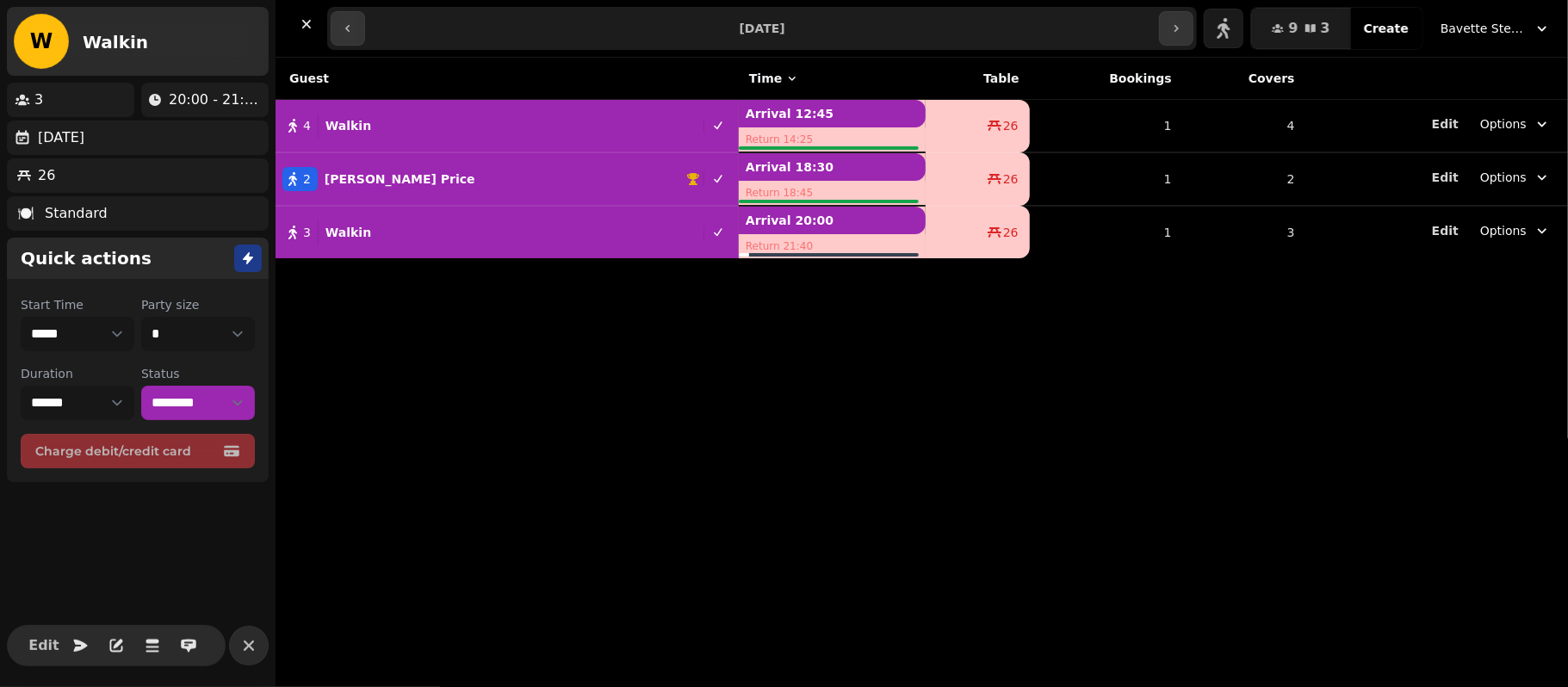
click at [351, 314] on div "Guest Time Table Bookings Covers 4 Walkin Arrival 12:45 Return 14:25 26 1 4 Edi…" at bounding box center [921, 373] width 1293 height 629
click at [249, 651] on icon "button" at bounding box center [248, 645] width 21 height 21
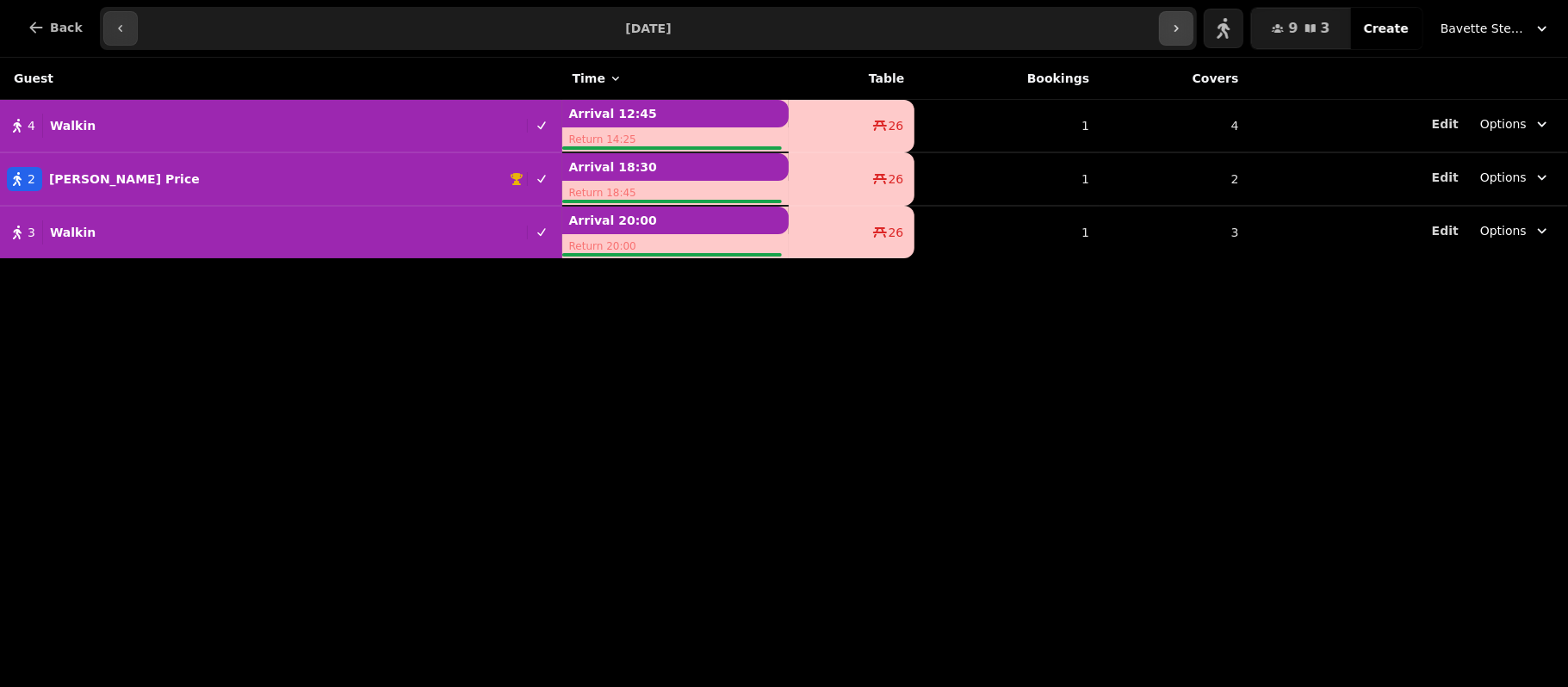
click at [1183, 25] on icon "button" at bounding box center [1176, 28] width 13 height 13
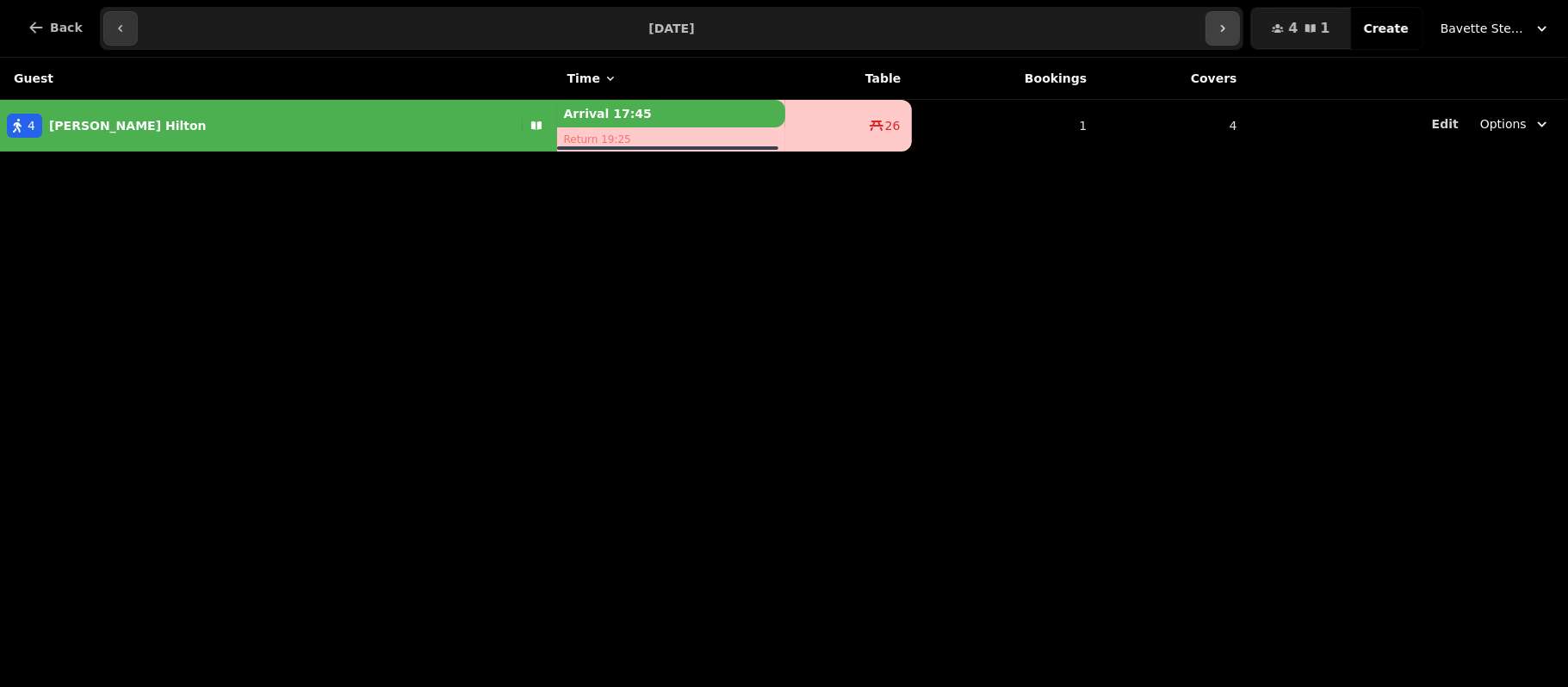
click at [1237, 17] on button "button" at bounding box center [1222, 29] width 35 height 35
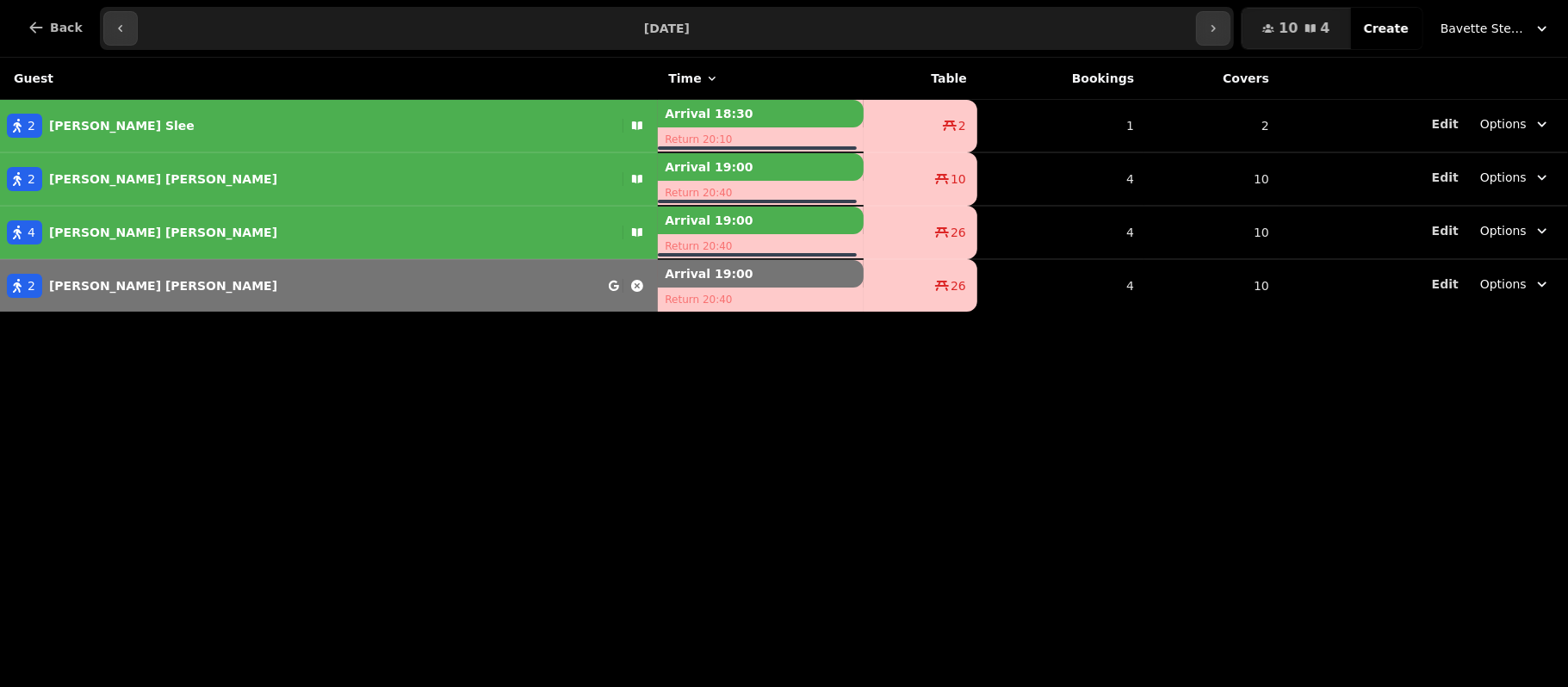
click at [1007, 431] on div "Guest Time Table Bookings Covers 2 Andy Slee Arrival 18:30 Return 20:10 2 1 2 E…" at bounding box center [784, 373] width 1568 height 629
click at [1220, 24] on icon "button" at bounding box center [1212, 28] width 13 height 13
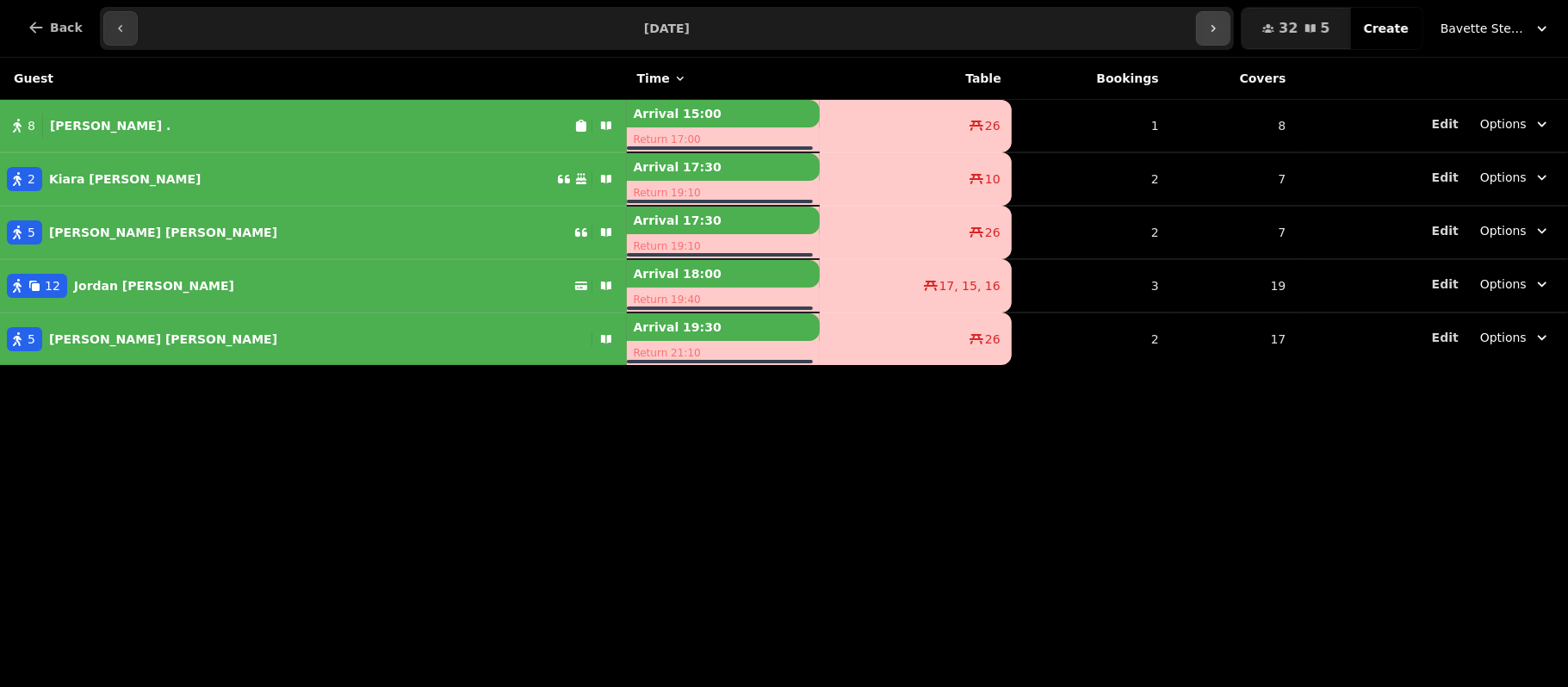
click at [1228, 39] on button "button" at bounding box center [1213, 29] width 35 height 35
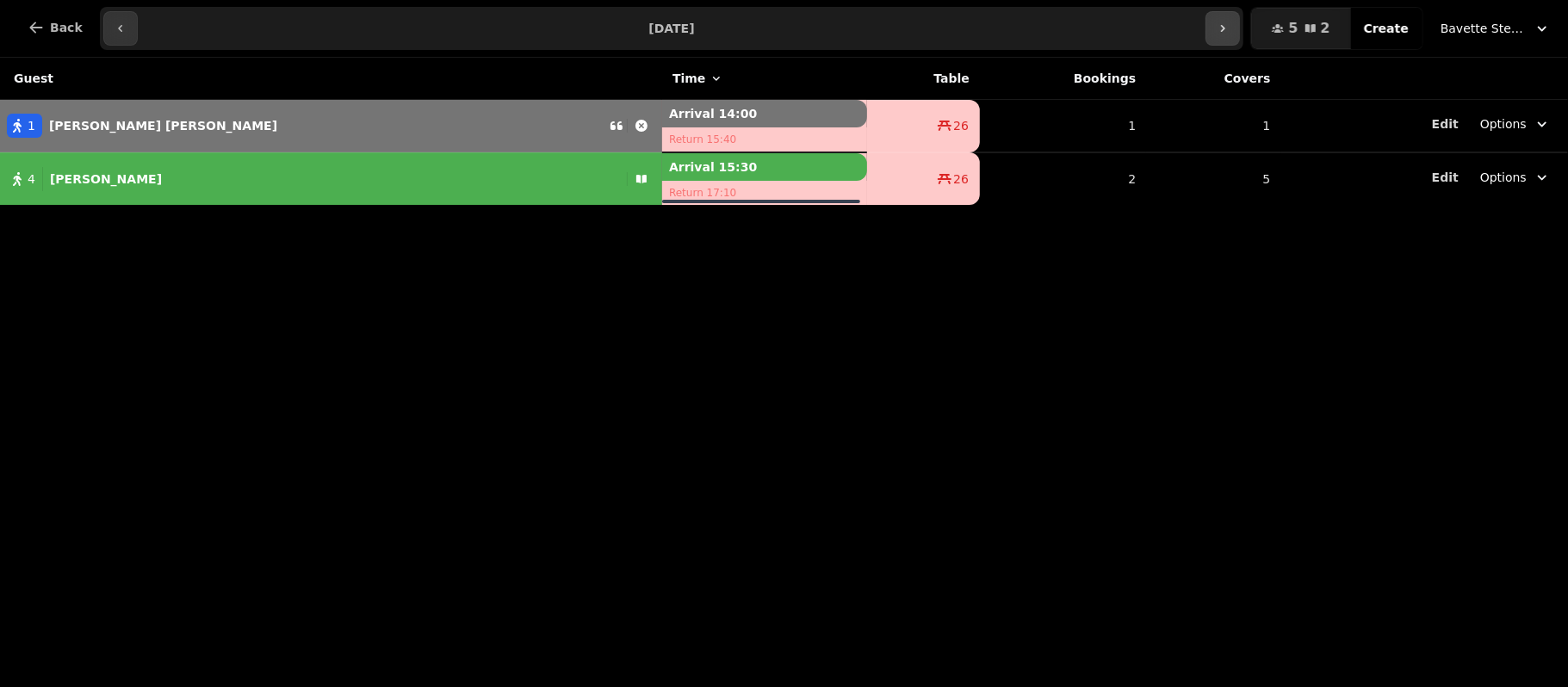
click at [1229, 17] on button "button" at bounding box center [1222, 29] width 35 height 35
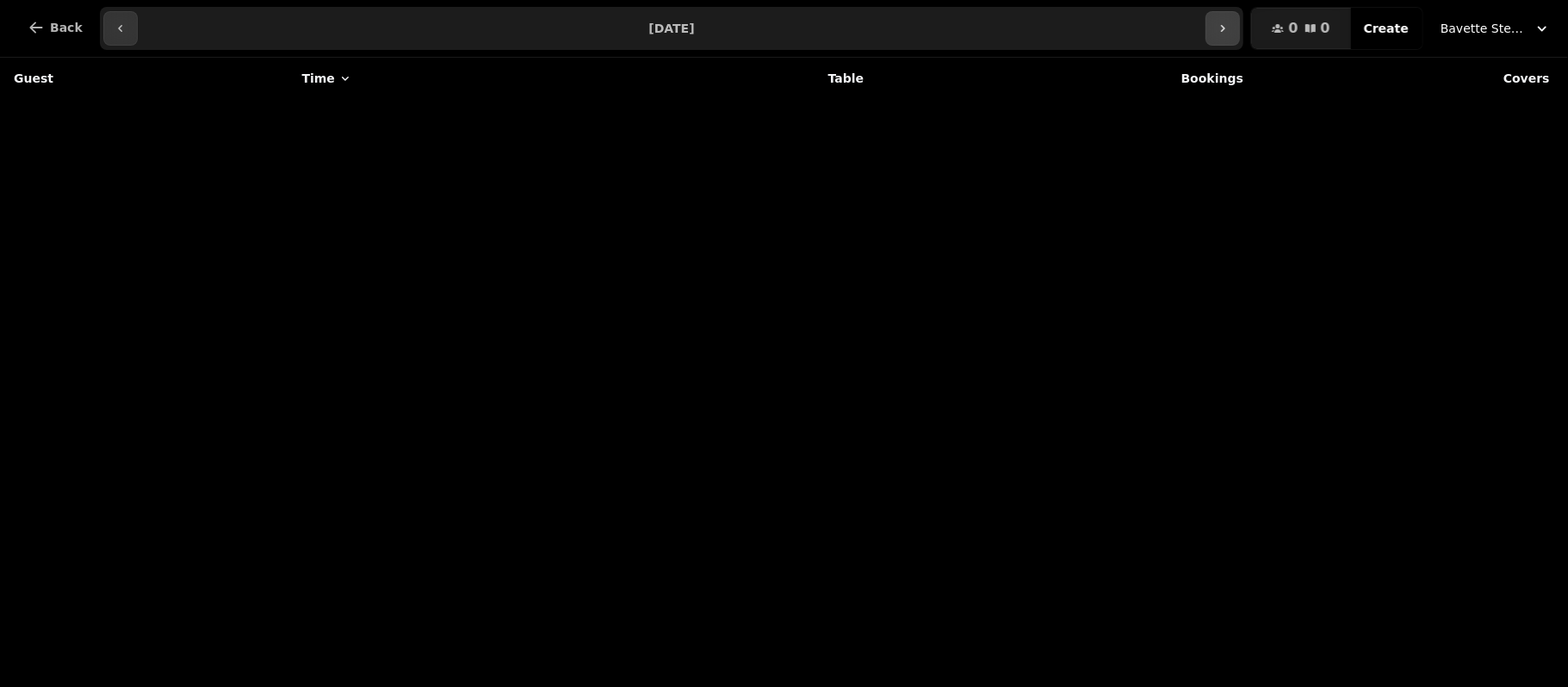
click at [1224, 31] on button "button" at bounding box center [1222, 29] width 35 height 35
click at [122, 41] on button "button" at bounding box center [121, 29] width 35 height 35
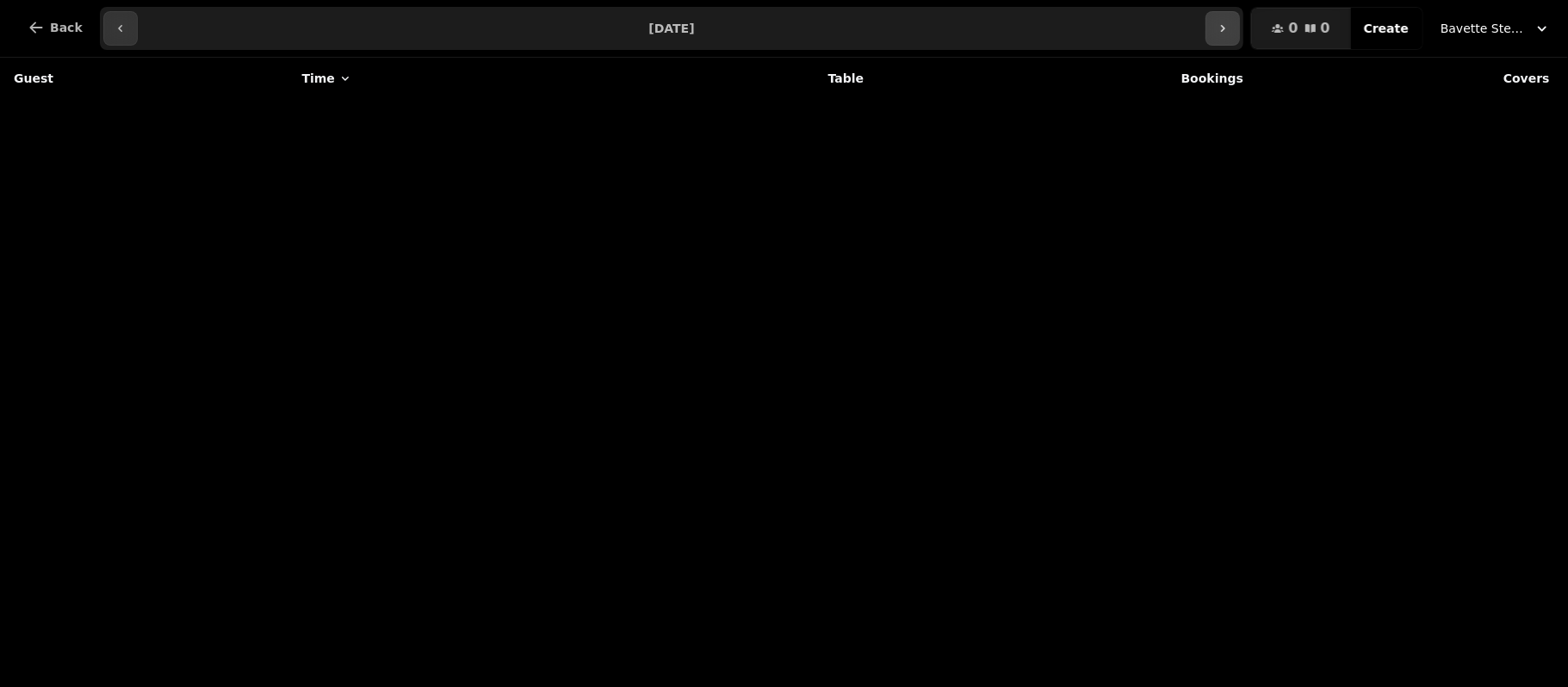
click at [1229, 21] on icon "button" at bounding box center [1222, 28] width 13 height 13
click at [993, 219] on div "Guest Time Table Bookings Covers" at bounding box center [784, 373] width 1568 height 629
click at [119, 28] on icon "button" at bounding box center [120, 28] width 13 height 13
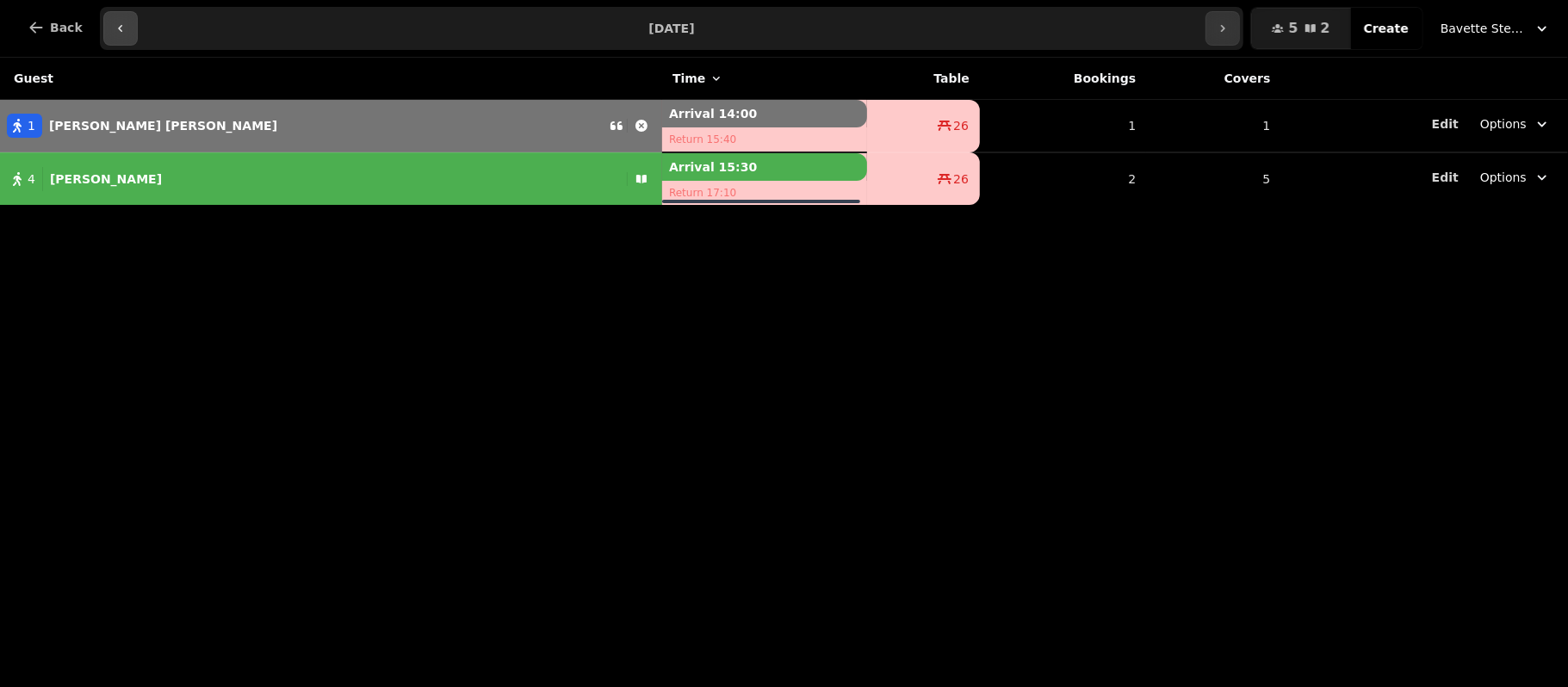
click at [119, 28] on icon "button" at bounding box center [120, 28] width 13 height 13
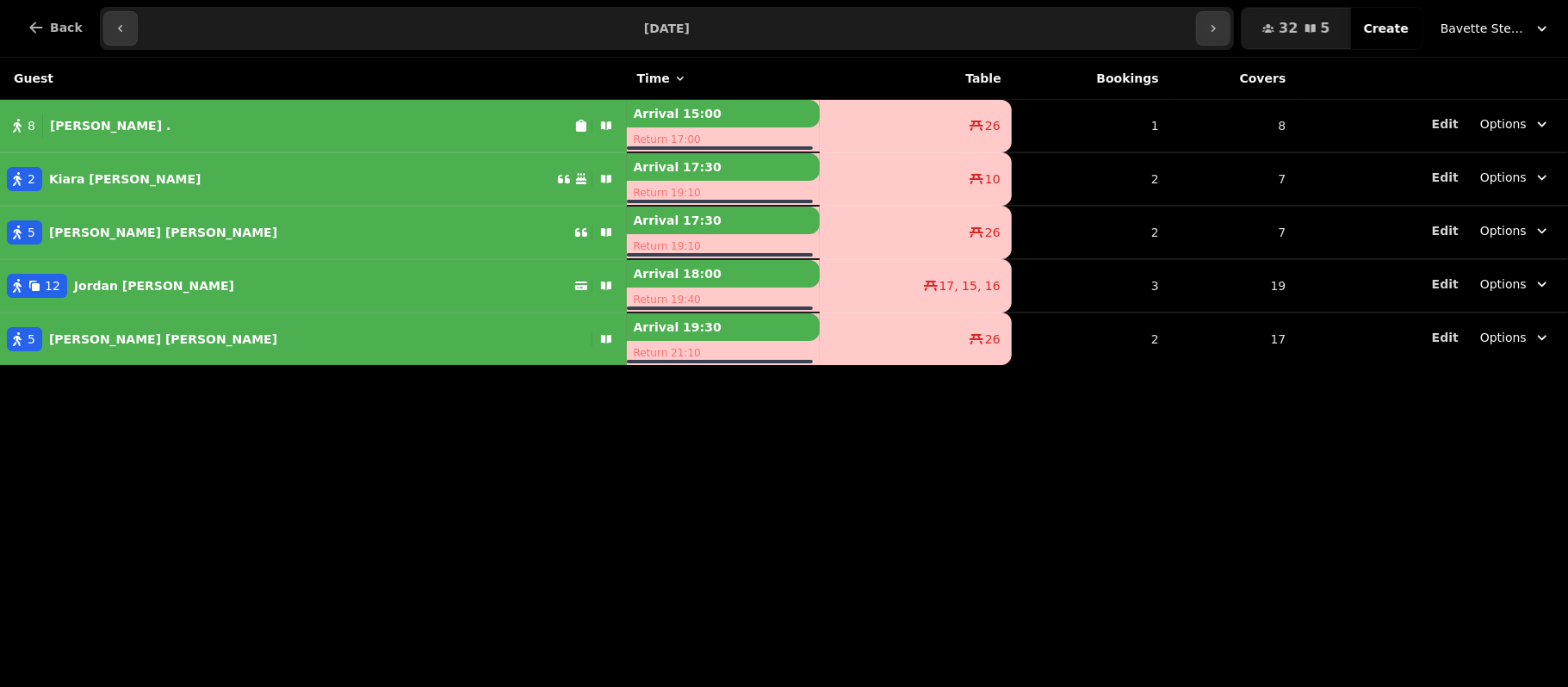
click at [182, 458] on div "Guest Time Table Bookings Covers 8 [PERSON_NAME] . Arrival 15:00 Return 17:00 2…" at bounding box center [784, 373] width 1568 height 629
click at [122, 12] on button "button" at bounding box center [121, 29] width 35 height 35
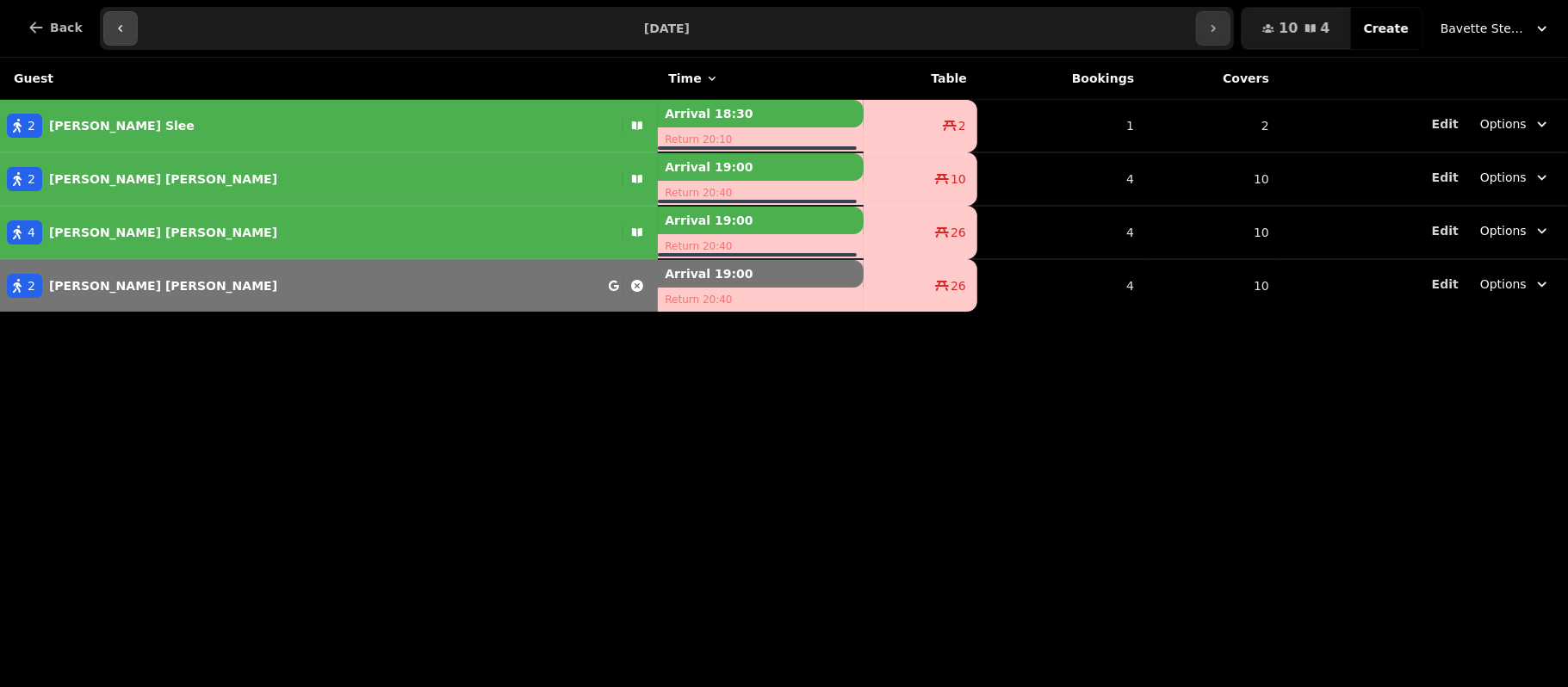
click at [122, 12] on button "button" at bounding box center [121, 29] width 35 height 35
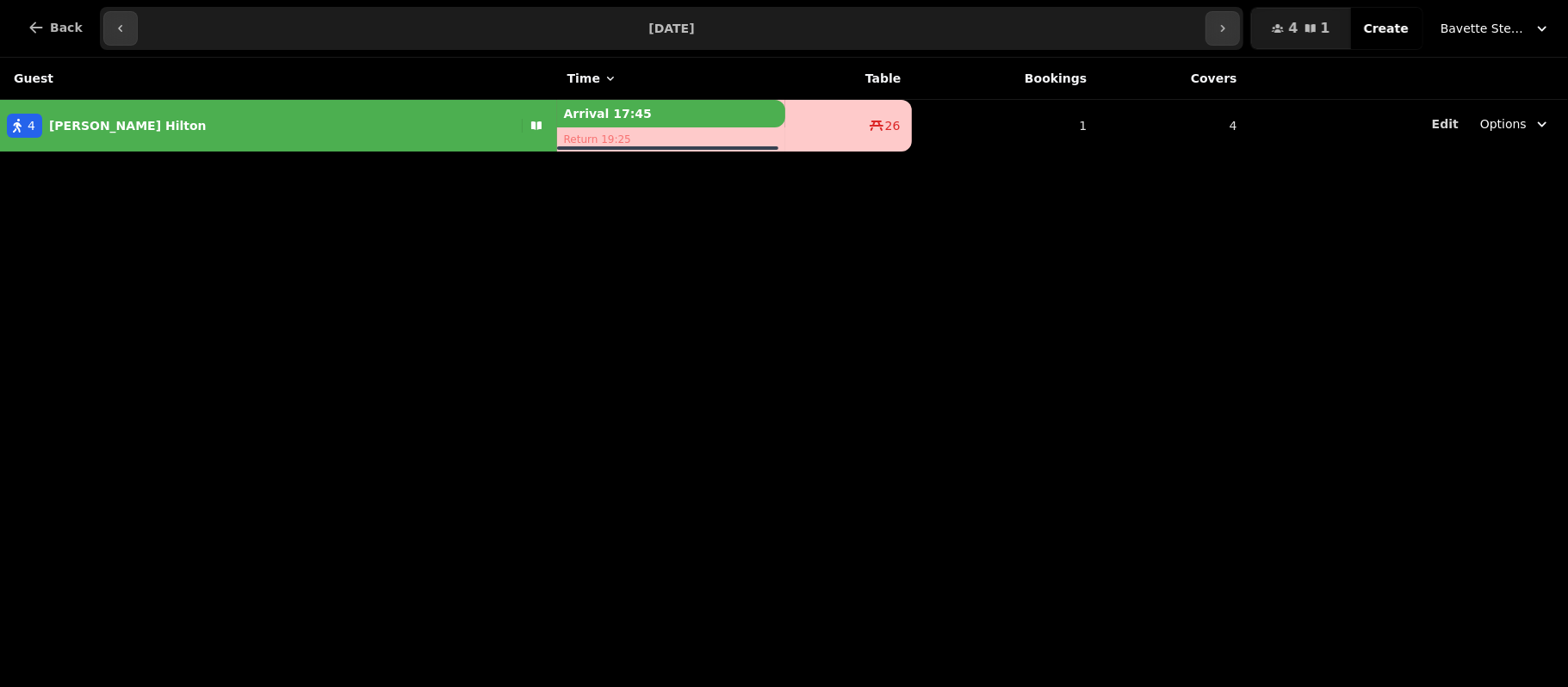
click at [366, 390] on div "Guest Time Table Bookings Covers 4 [PERSON_NAME] Arrival 17:45 Return 19:25 26 …" at bounding box center [784, 373] width 1568 height 629
click at [363, 297] on div "Guest Time Table Bookings Covers 4 [PERSON_NAME] Arrival 17:45 Return 19:25 26 …" at bounding box center [784, 373] width 1568 height 629
click at [122, 36] on button "button" at bounding box center [121, 29] width 35 height 35
type input "**********"
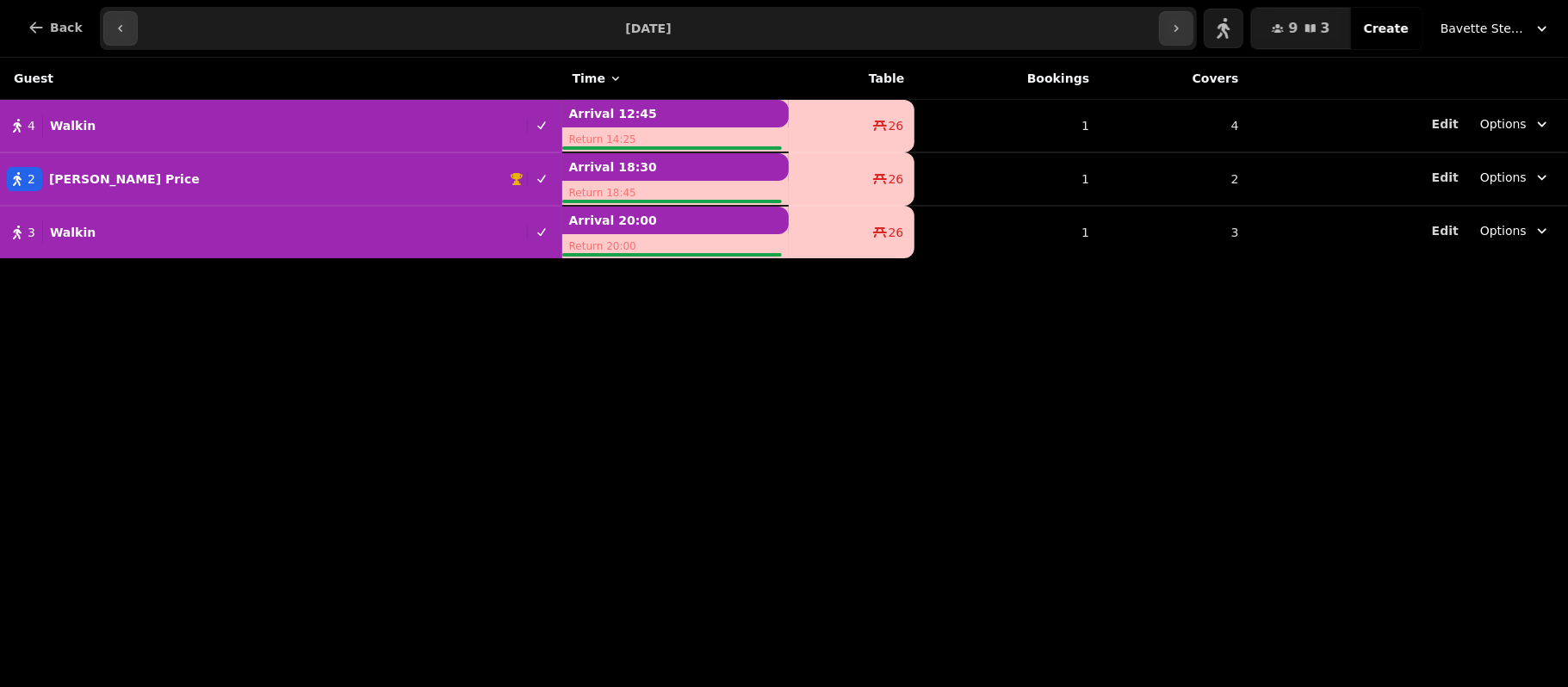
click at [1482, 35] on span "Bavette Steakhouse - [PERSON_NAME]" at bounding box center [1483, 28] width 86 height 17
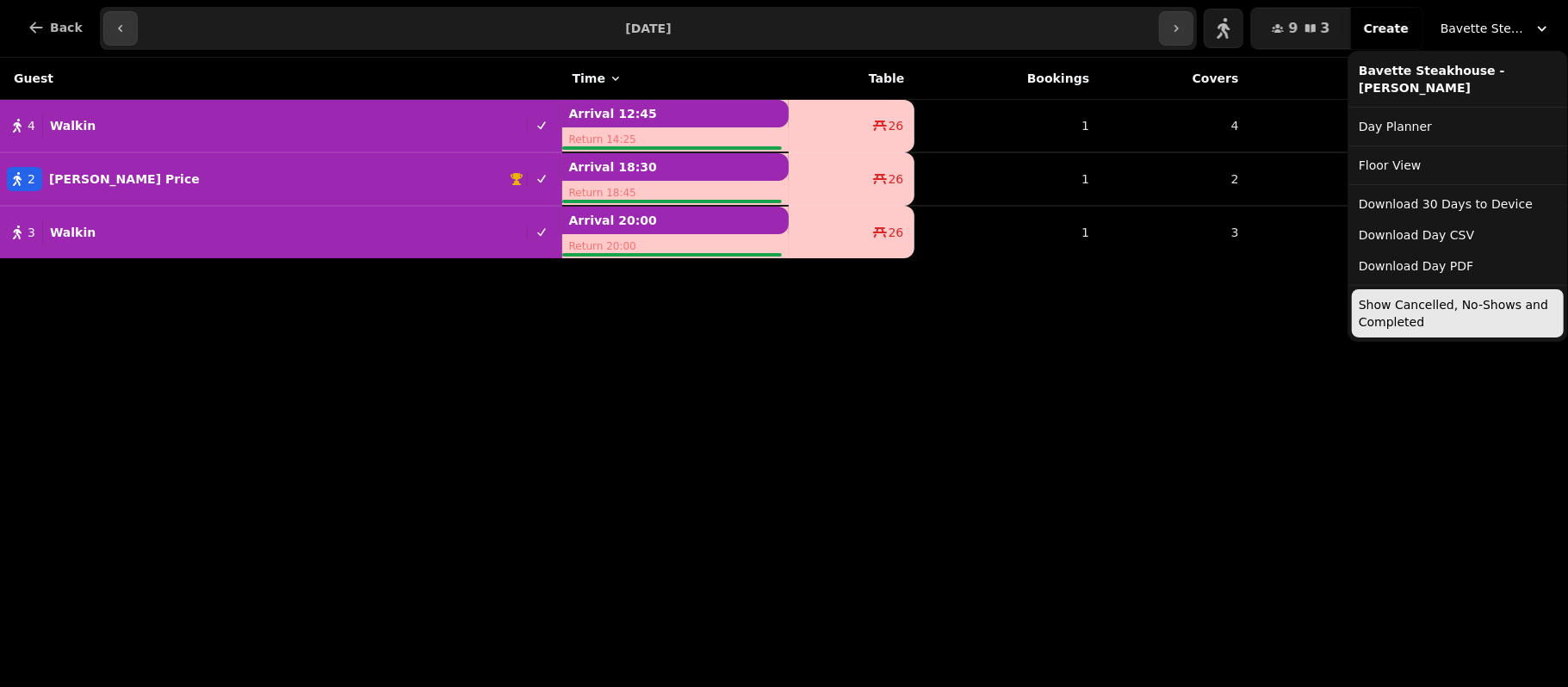
click at [1374, 297] on button "Show Cancelled, No-Shows and Completed" at bounding box center [1457, 314] width 212 height 48
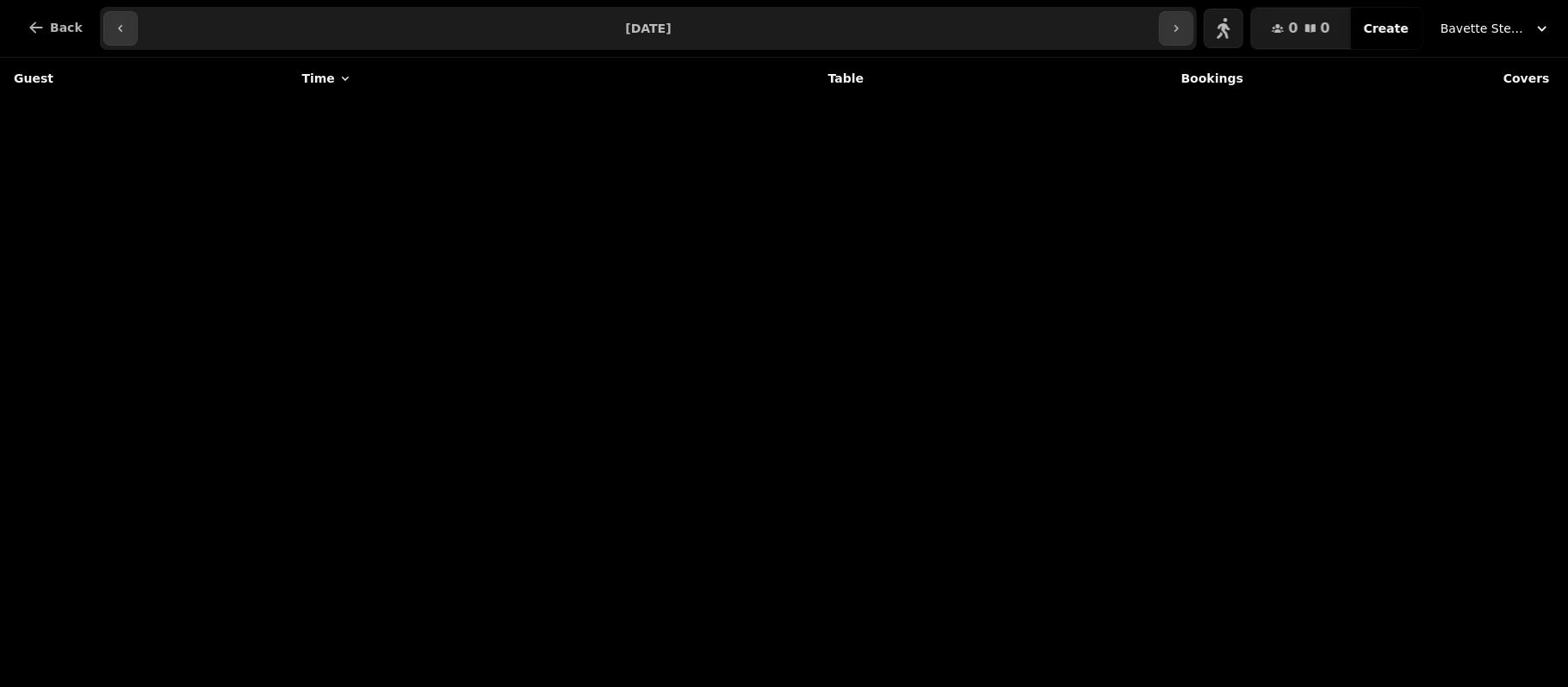
click at [900, 416] on div "Guest Time Table Bookings Covers" at bounding box center [784, 373] width 1568 height 629
click at [1173, 251] on div "Guest Time Table Bookings Covers" at bounding box center [784, 373] width 1568 height 629
click at [1230, 21] on icon "button" at bounding box center [1223, 28] width 13 height 21
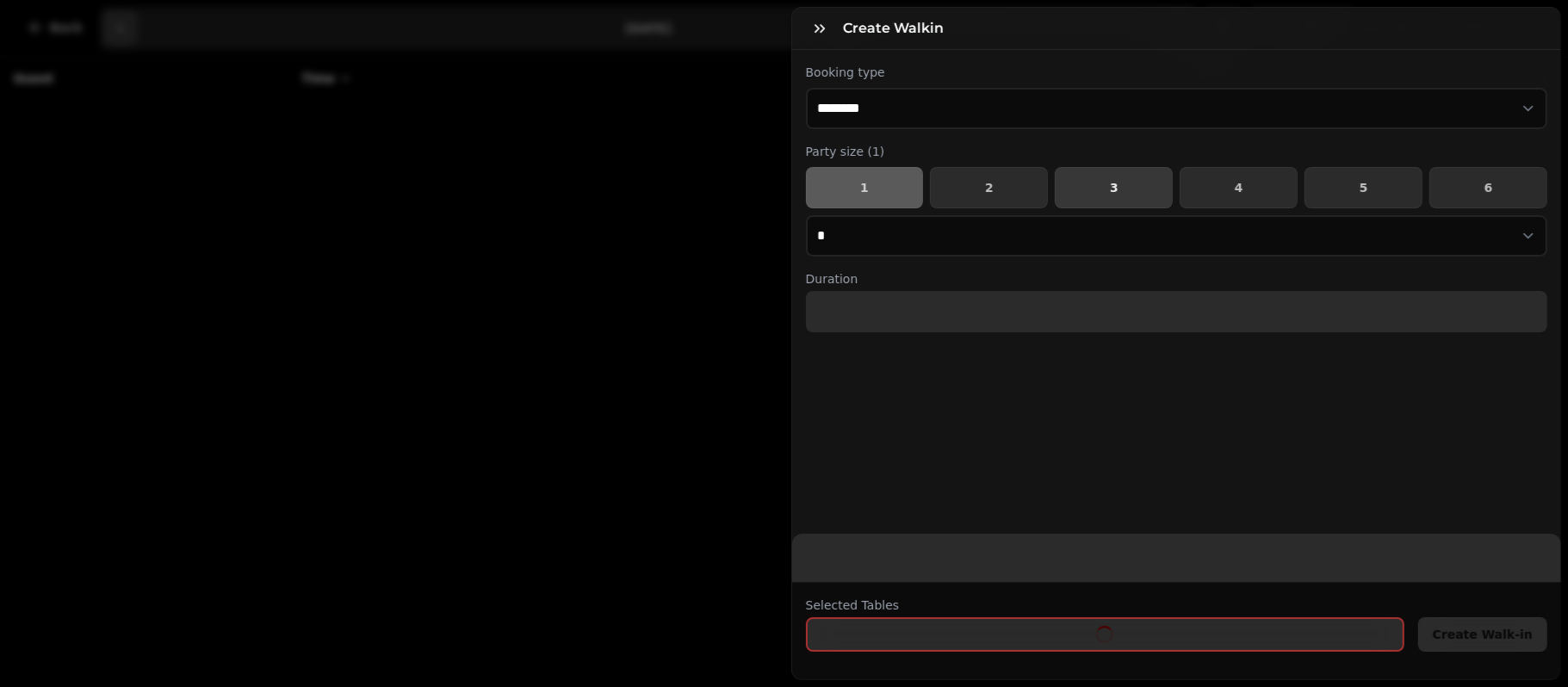
click at [1089, 188] on span "3" at bounding box center [1113, 187] width 88 height 12
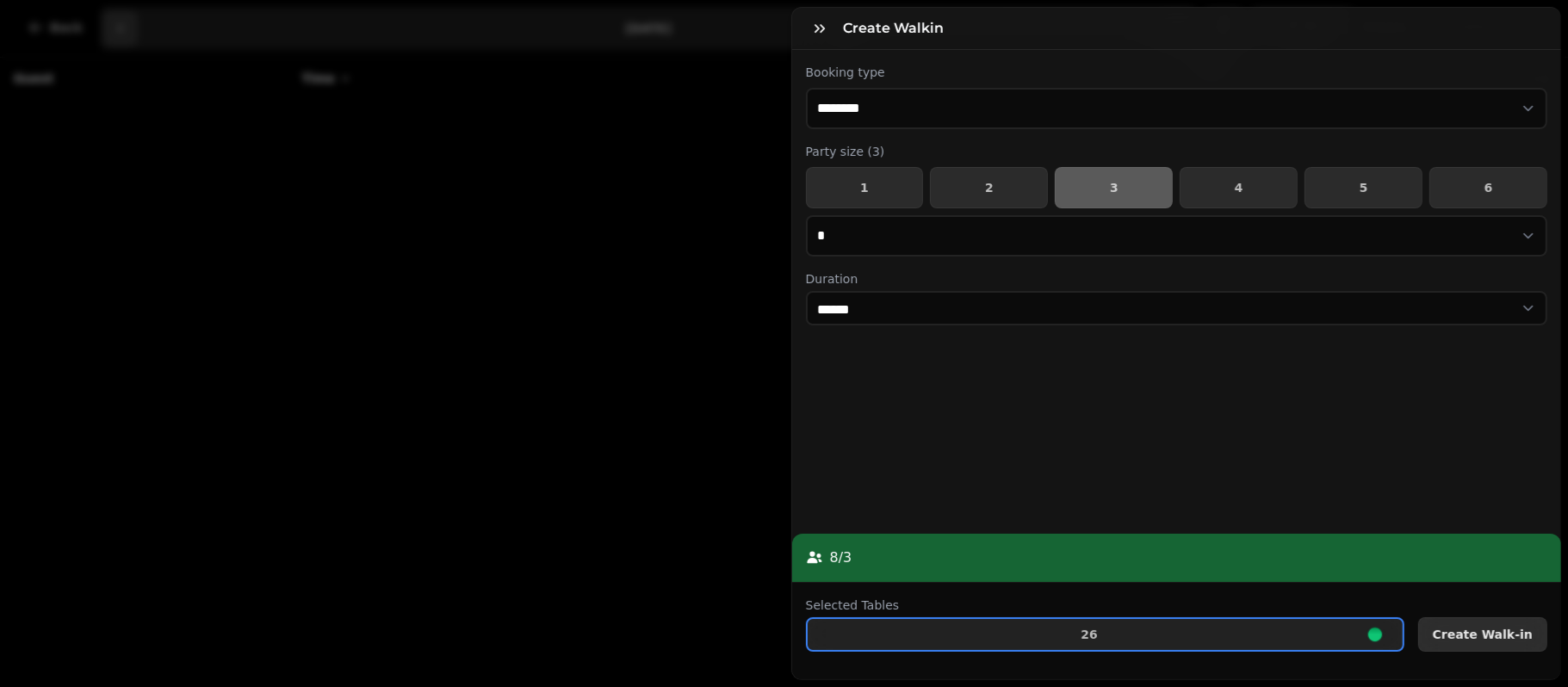
click at [1480, 629] on span "Create Walk-in" at bounding box center [1483, 634] width 100 height 12
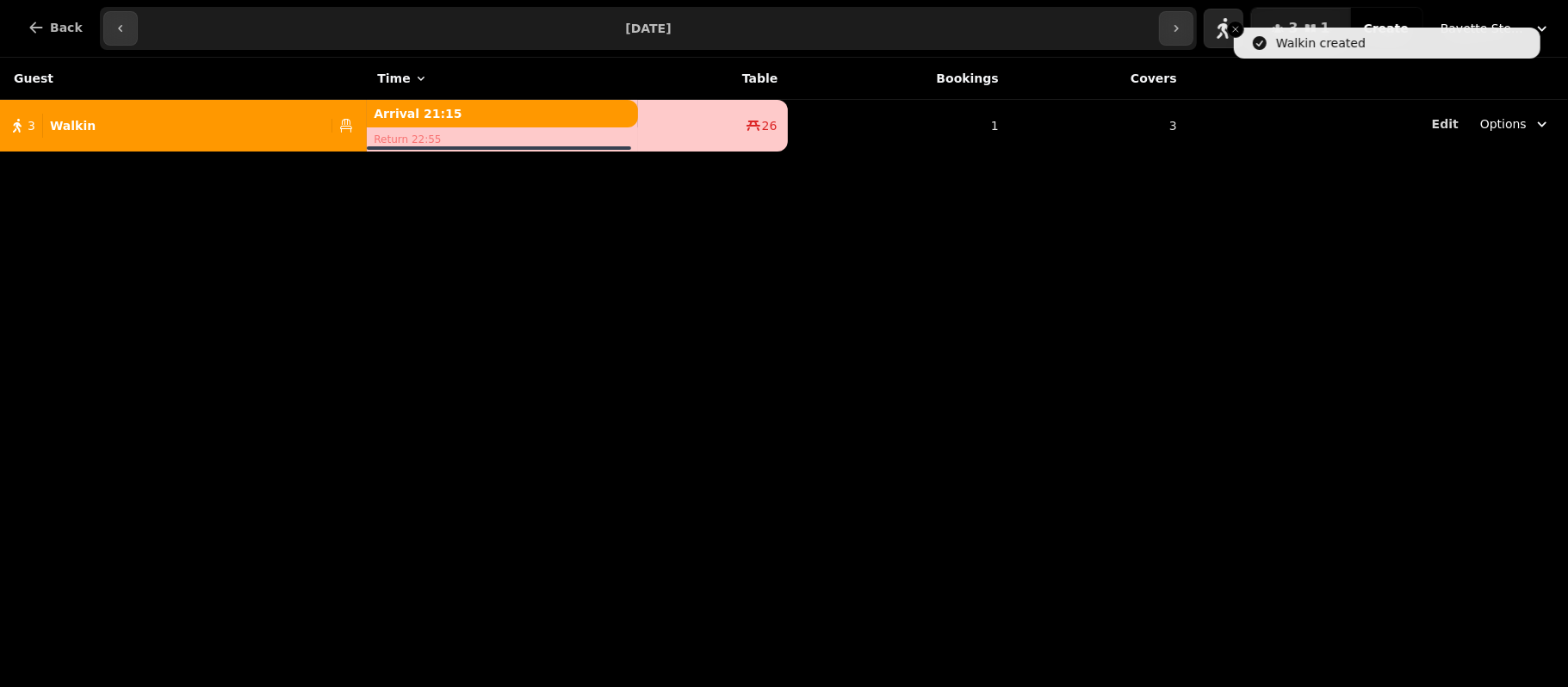
click at [324, 470] on div "Guest Time Table Bookings Covers 3 Walkin Arrival 21:15 Return 22:55 26 1 3 Edi…" at bounding box center [784, 373] width 1568 height 629
click at [935, 477] on div "Guest Time Table Bookings Covers 3 Walkin Arrival 21:15 Return 22:55 26 1 3 Edi…" at bounding box center [784, 373] width 1568 height 629
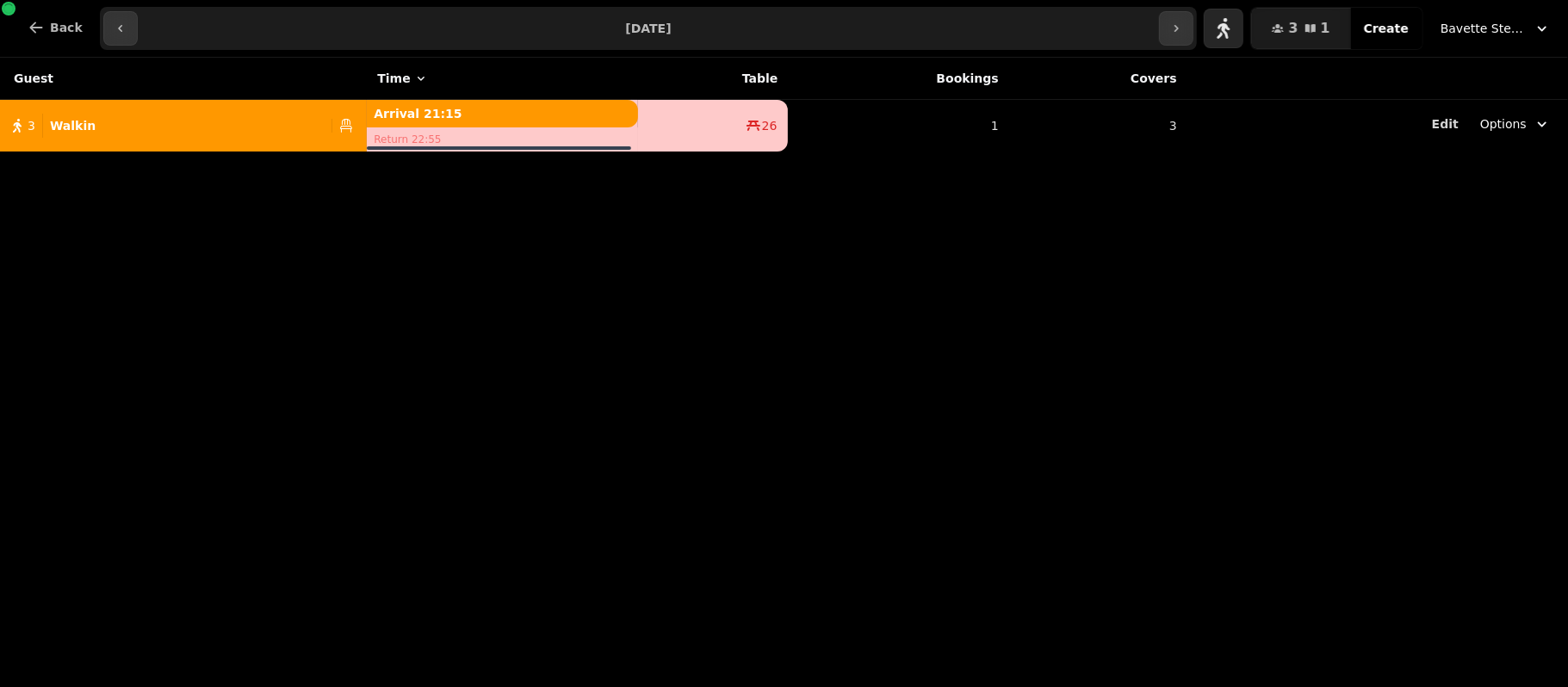
click at [685, 227] on div "Guest Time Table Bookings Covers 3 Walkin Arrival 21:15 Return 22:55 26 1 3 Edi…" at bounding box center [784, 373] width 1568 height 629
click at [131, 122] on div "3 Walkin" at bounding box center [162, 125] width 324 height 24
select select "**********"
select select "*"
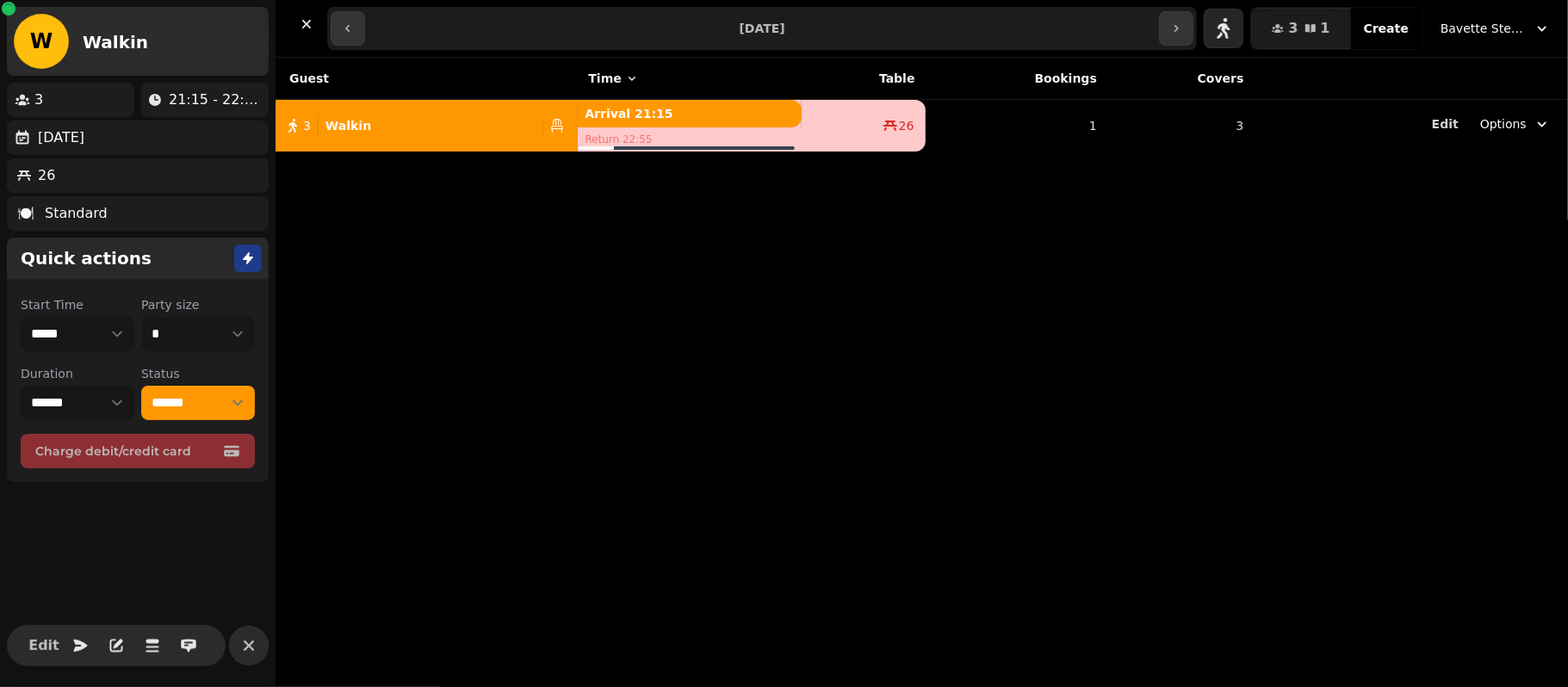
click at [194, 420] on div "Start Time ***** ***** ***** ***** ***** ***** ***** ***** ***** ***** ***** **…" at bounding box center [138, 382] width 262 height 200
click at [212, 406] on select "**********" at bounding box center [197, 403] width 113 height 35
select select "********"
click at [141, 386] on select "**********" at bounding box center [197, 403] width 113 height 35
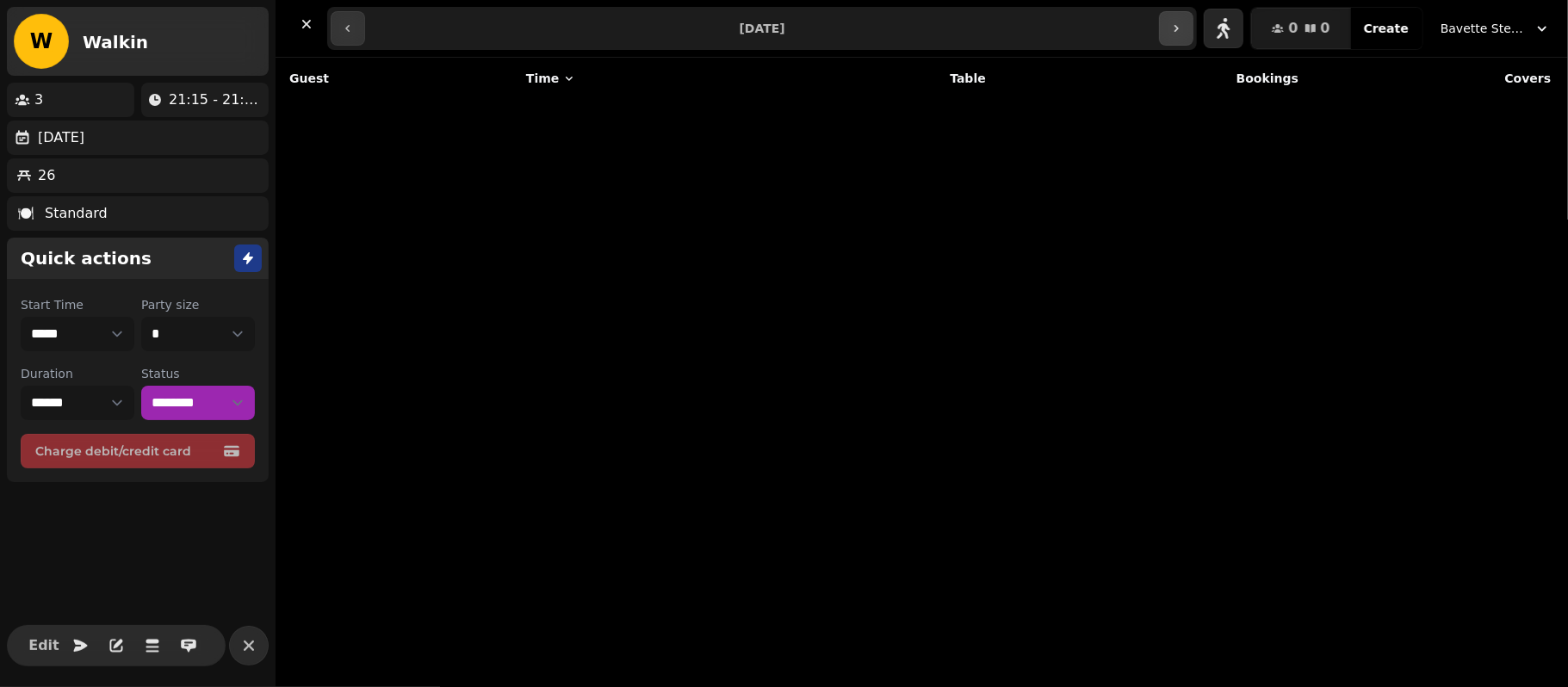
click at [1194, 22] on button "button" at bounding box center [1176, 29] width 35 height 35
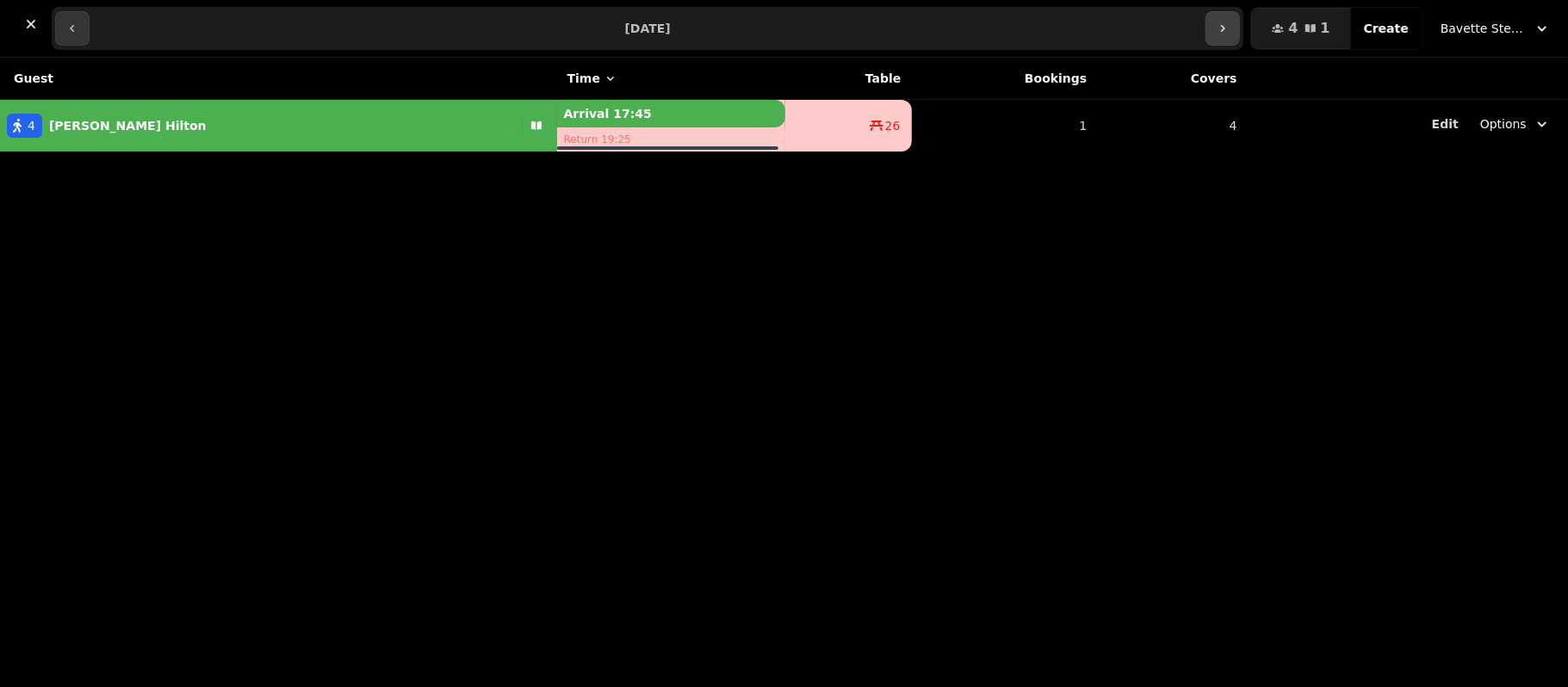
click at [1229, 33] on icon "button" at bounding box center [1222, 28] width 13 height 13
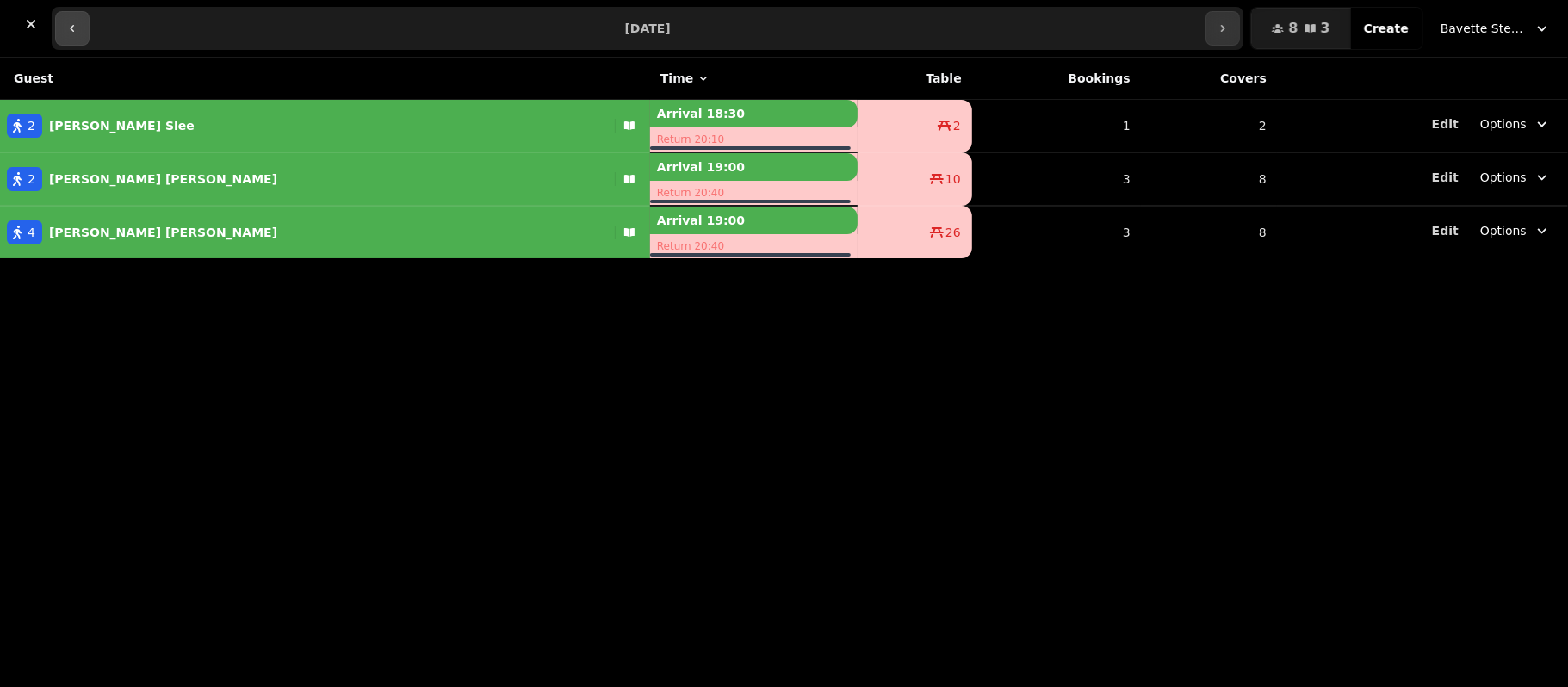
click at [78, 21] on icon "button" at bounding box center [71, 28] width 13 height 13
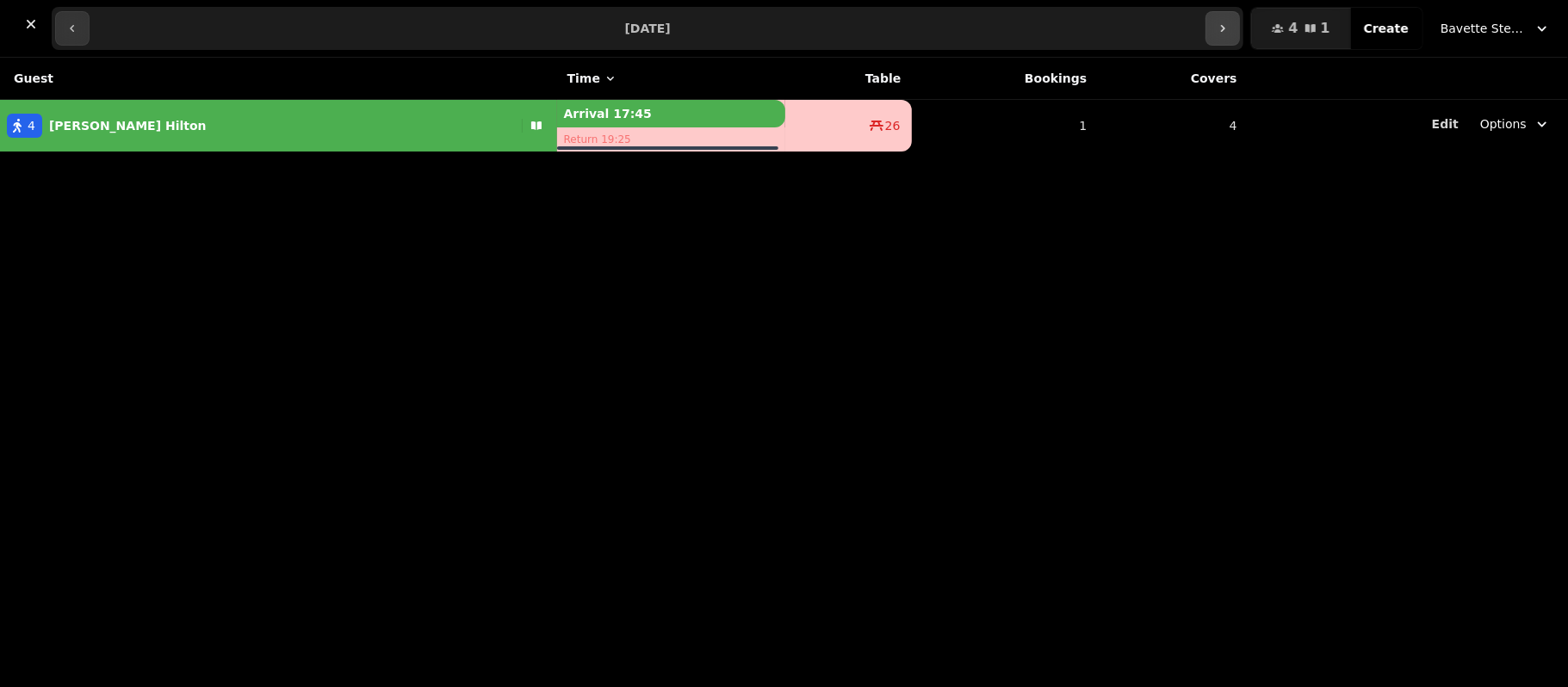
click at [1229, 28] on icon "button" at bounding box center [1222, 28] width 13 height 13
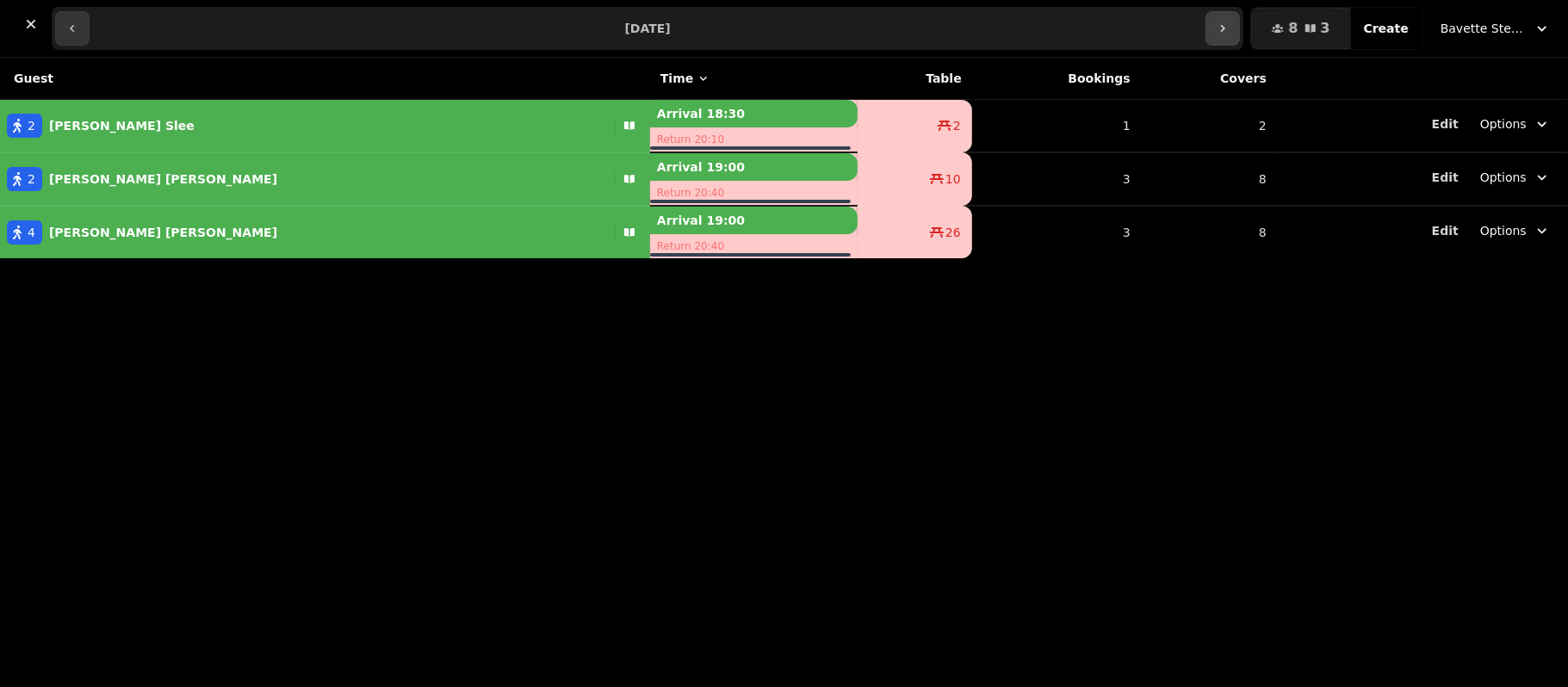
click at [1240, 28] on button "button" at bounding box center [1222, 29] width 35 height 35
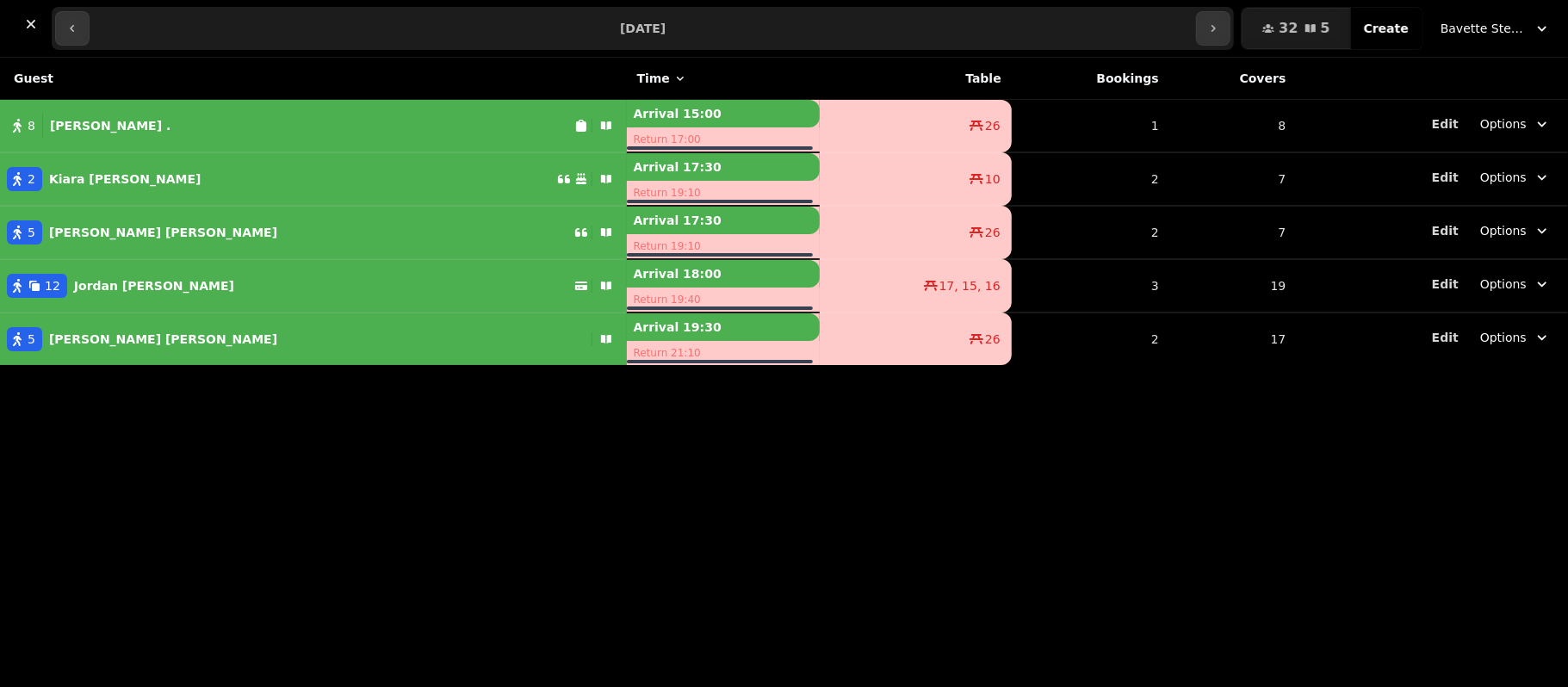
click at [263, 277] on div "12 [PERSON_NAME]" at bounding box center [287, 285] width 574 height 24
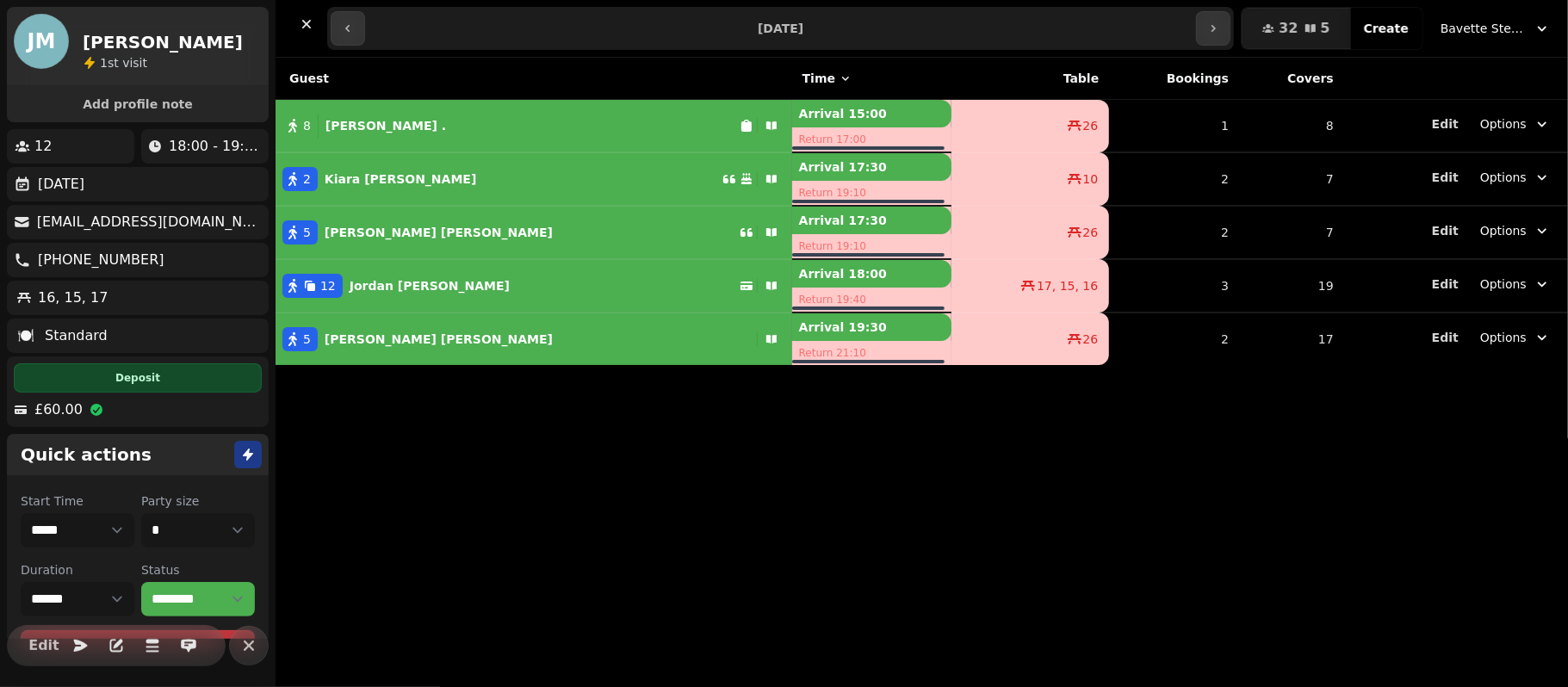
click at [487, 541] on div "Guest Time Table Bookings Covers 8 [PERSON_NAME] . Arrival 15:00 Return 17:00 2…" at bounding box center [921, 373] width 1293 height 629
click at [1230, 36] on button "button" at bounding box center [1213, 29] width 35 height 35
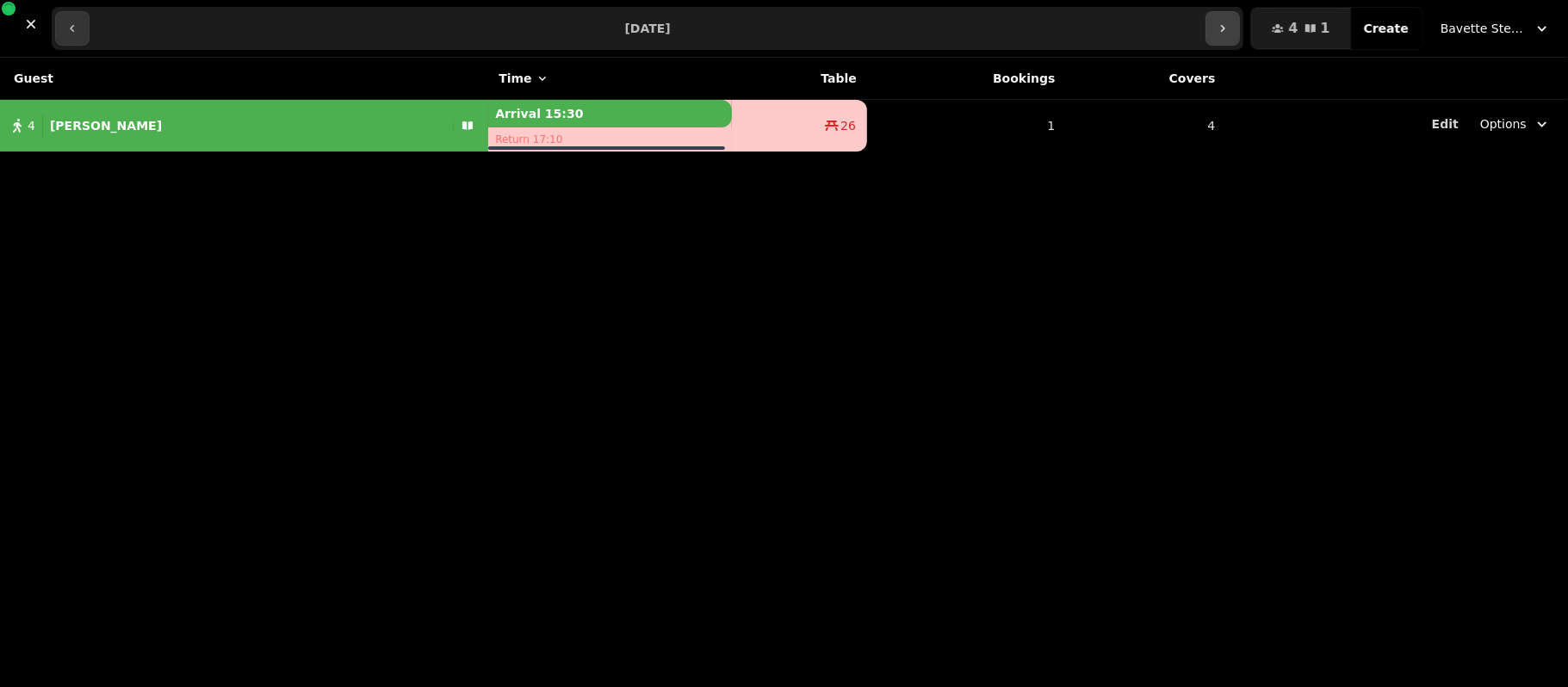
click at [1230, 36] on button "button" at bounding box center [1222, 29] width 35 height 35
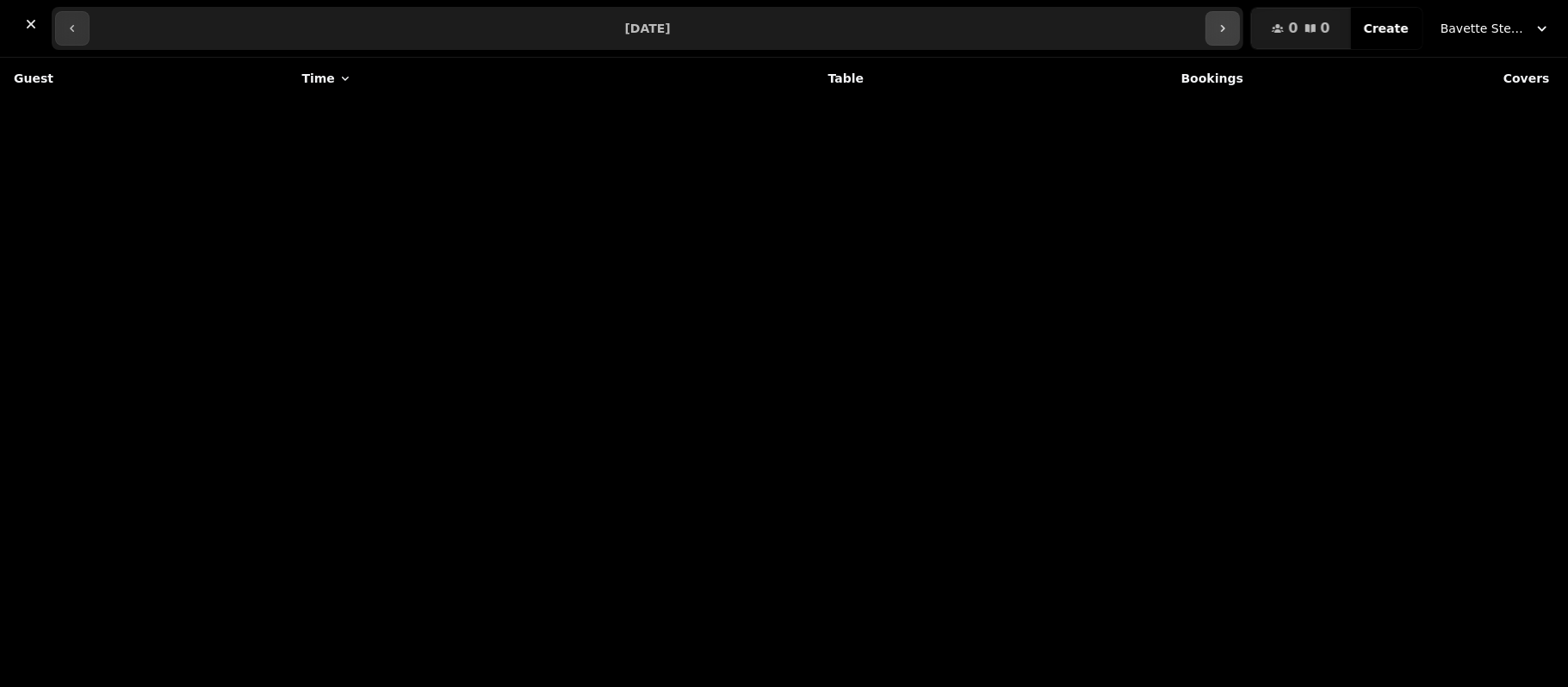
click at [1229, 22] on icon "button" at bounding box center [1222, 28] width 13 height 13
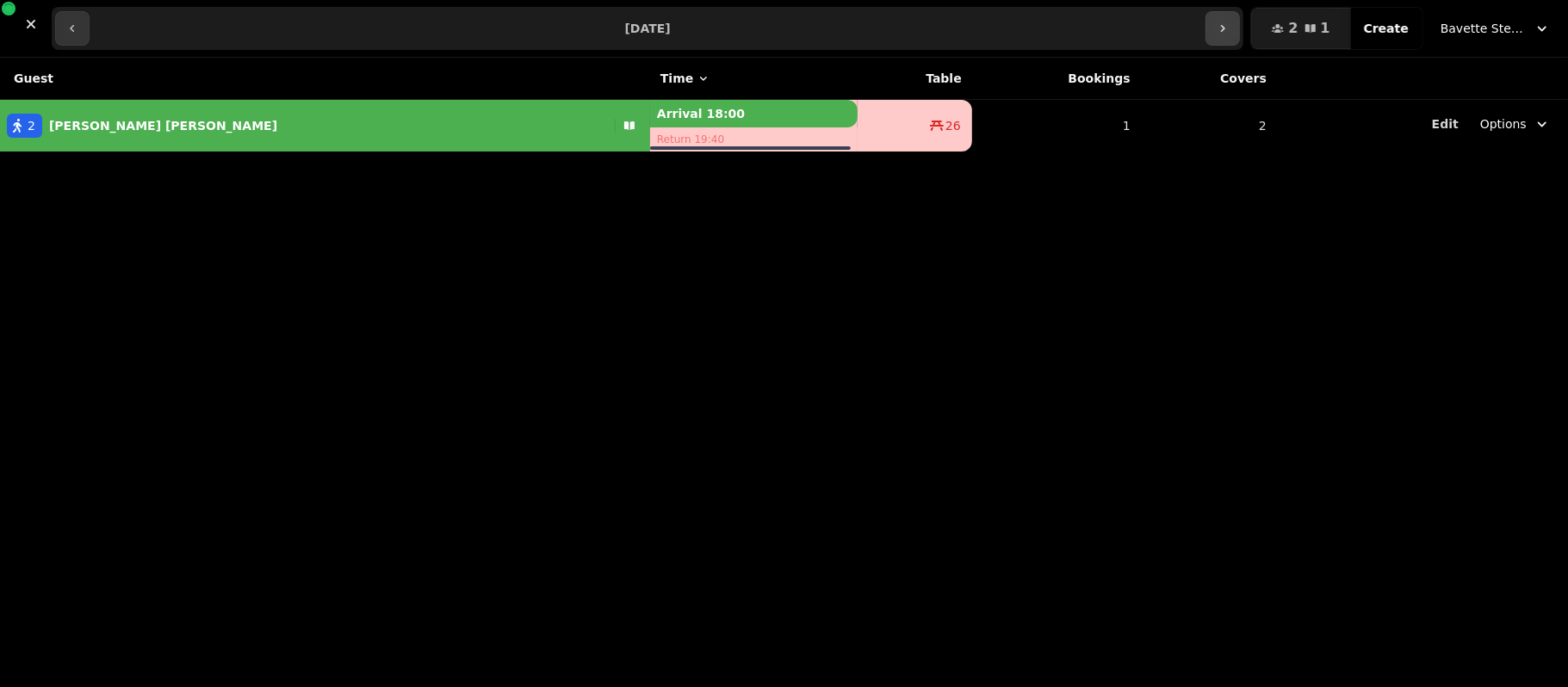
click at [1229, 22] on icon "button" at bounding box center [1222, 28] width 13 height 13
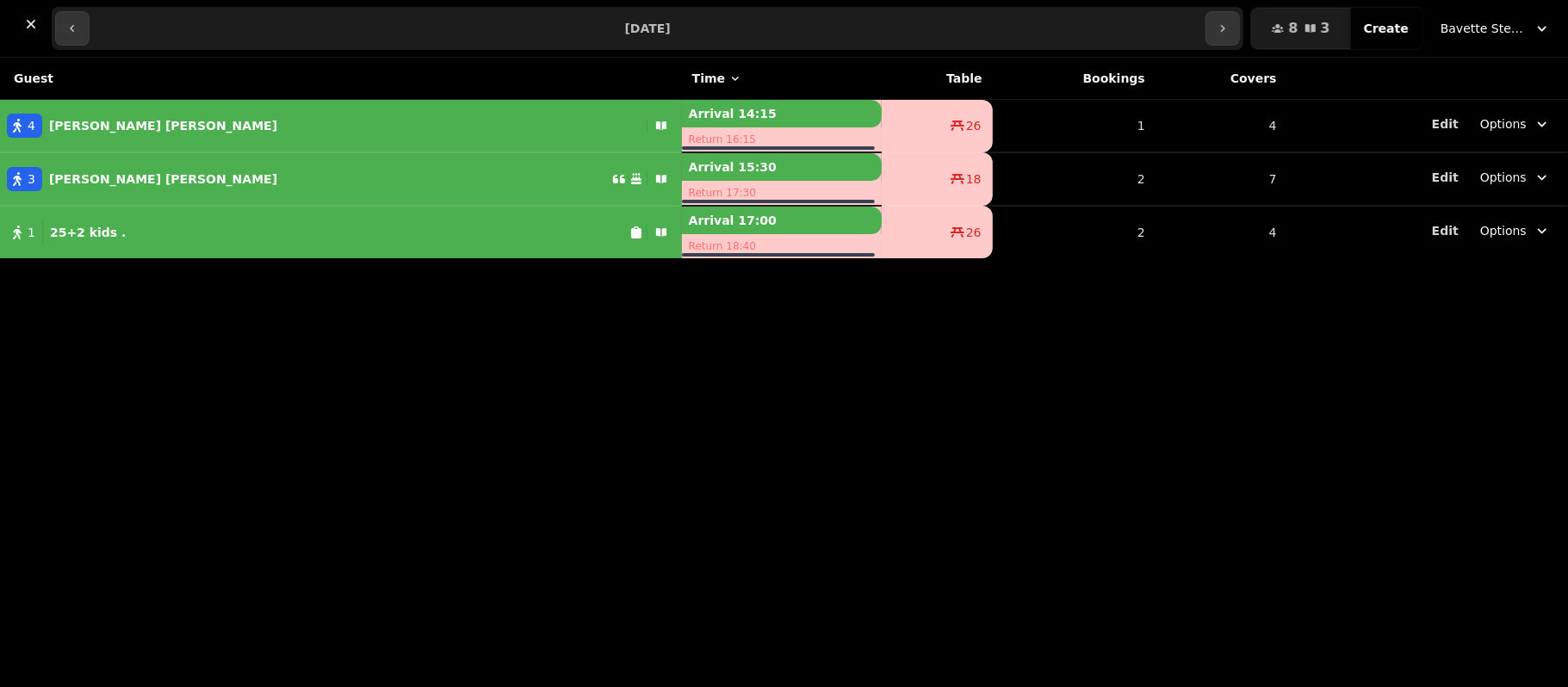
click at [295, 241] on div "1 25+2 kids ." at bounding box center [314, 232] width 629 height 24
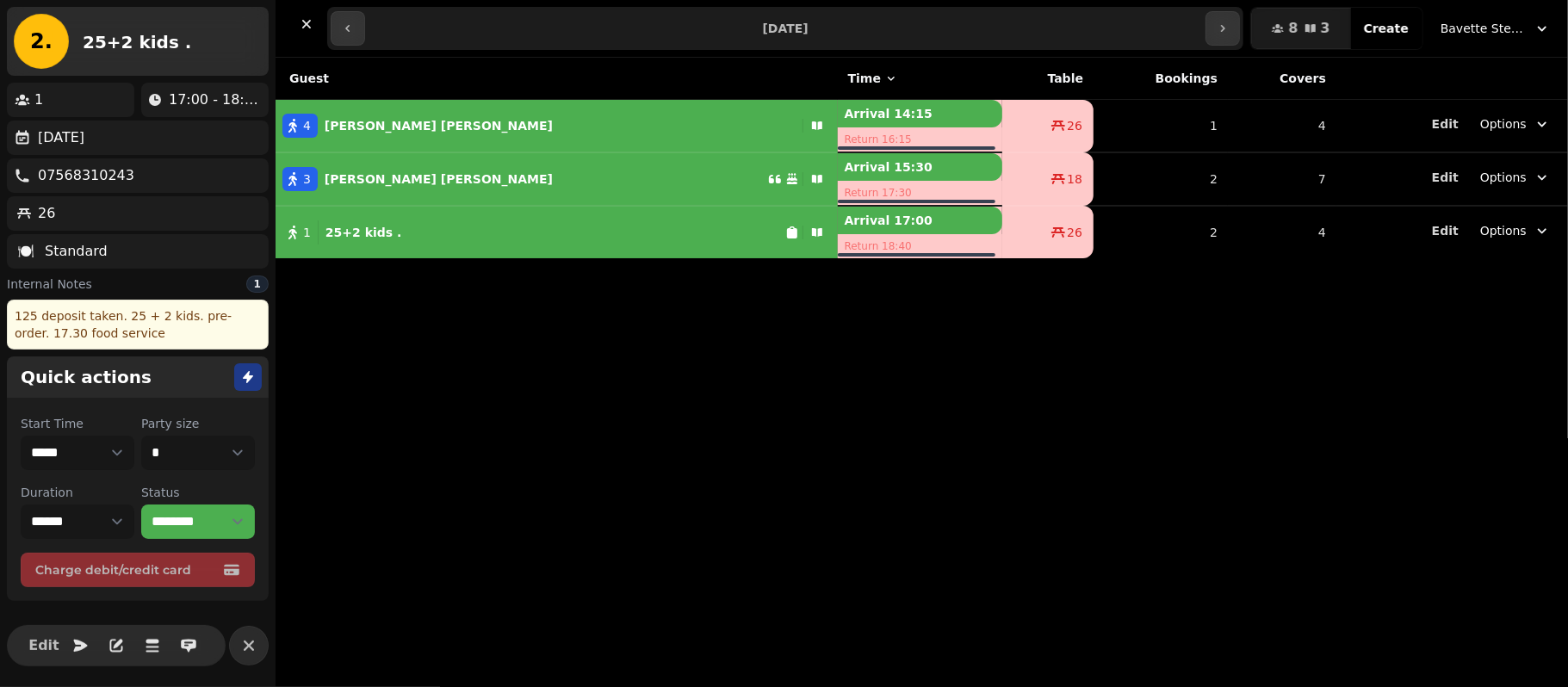
click at [548, 45] on div "**********" at bounding box center [784, 29] width 916 height 43
click at [556, 36] on input "**********" at bounding box center [784, 28] width 834 height 28
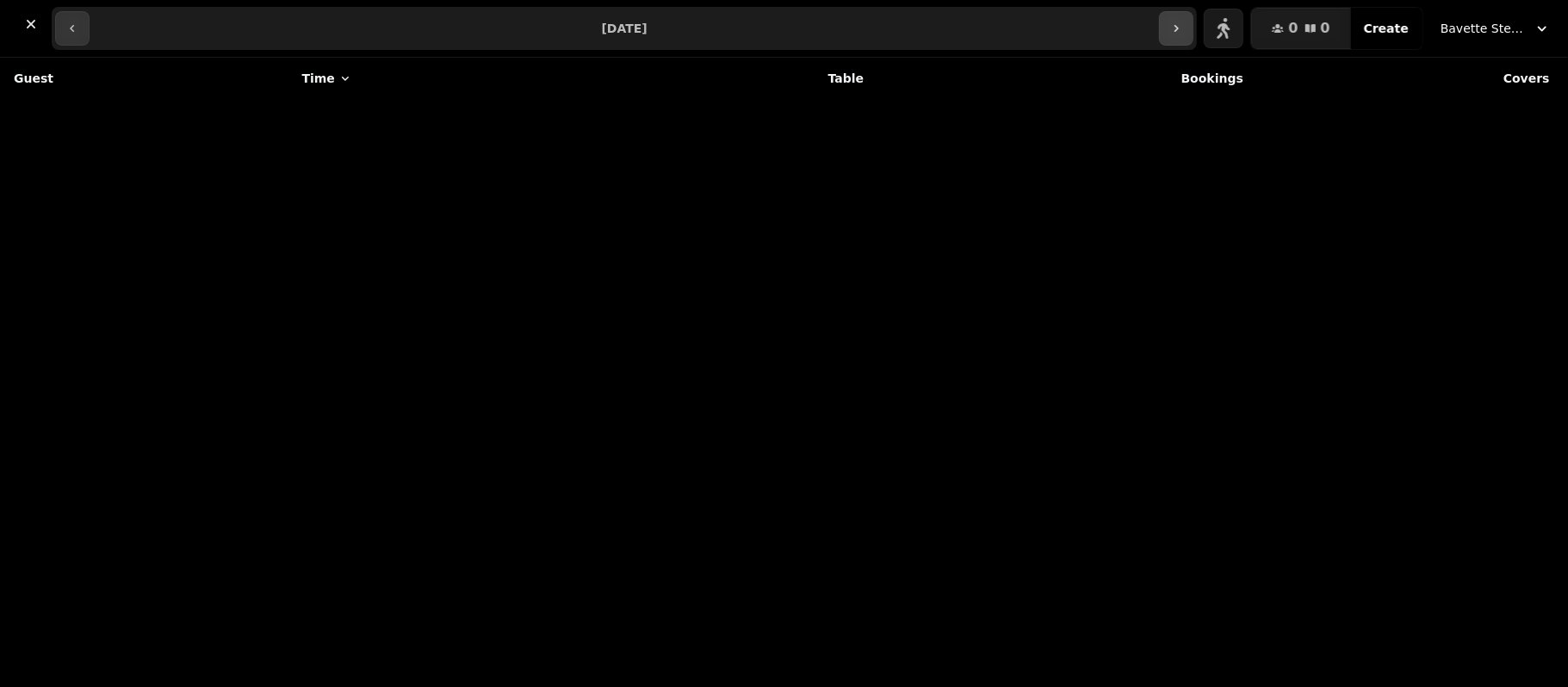
click at [1182, 32] on icon "button" at bounding box center [1176, 28] width 13 height 13
type input "**********"
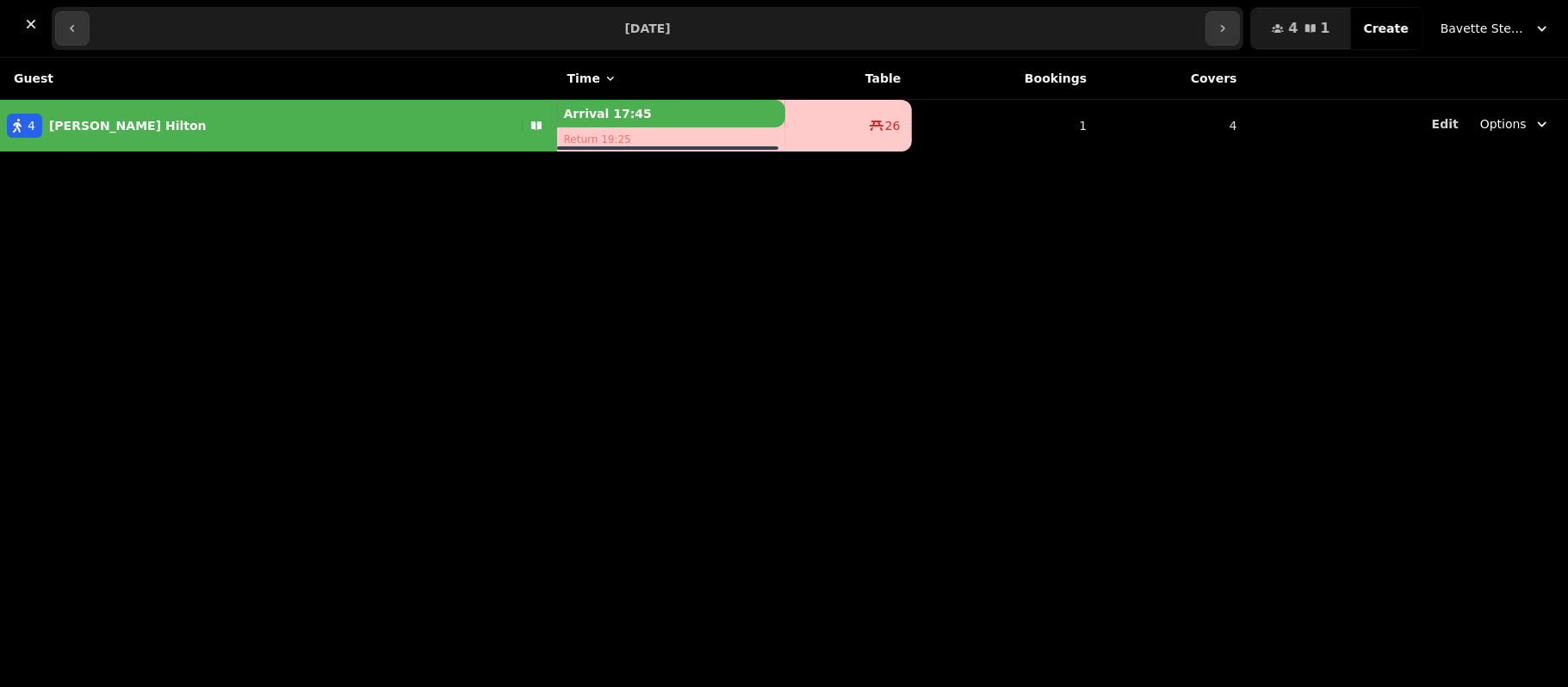
click at [985, 224] on div "Guest Time Table Bookings Covers 4 [PERSON_NAME] Arrival 17:45 Return 19:25 26 …" at bounding box center [784, 373] width 1568 height 629
